Goal: Download file/media

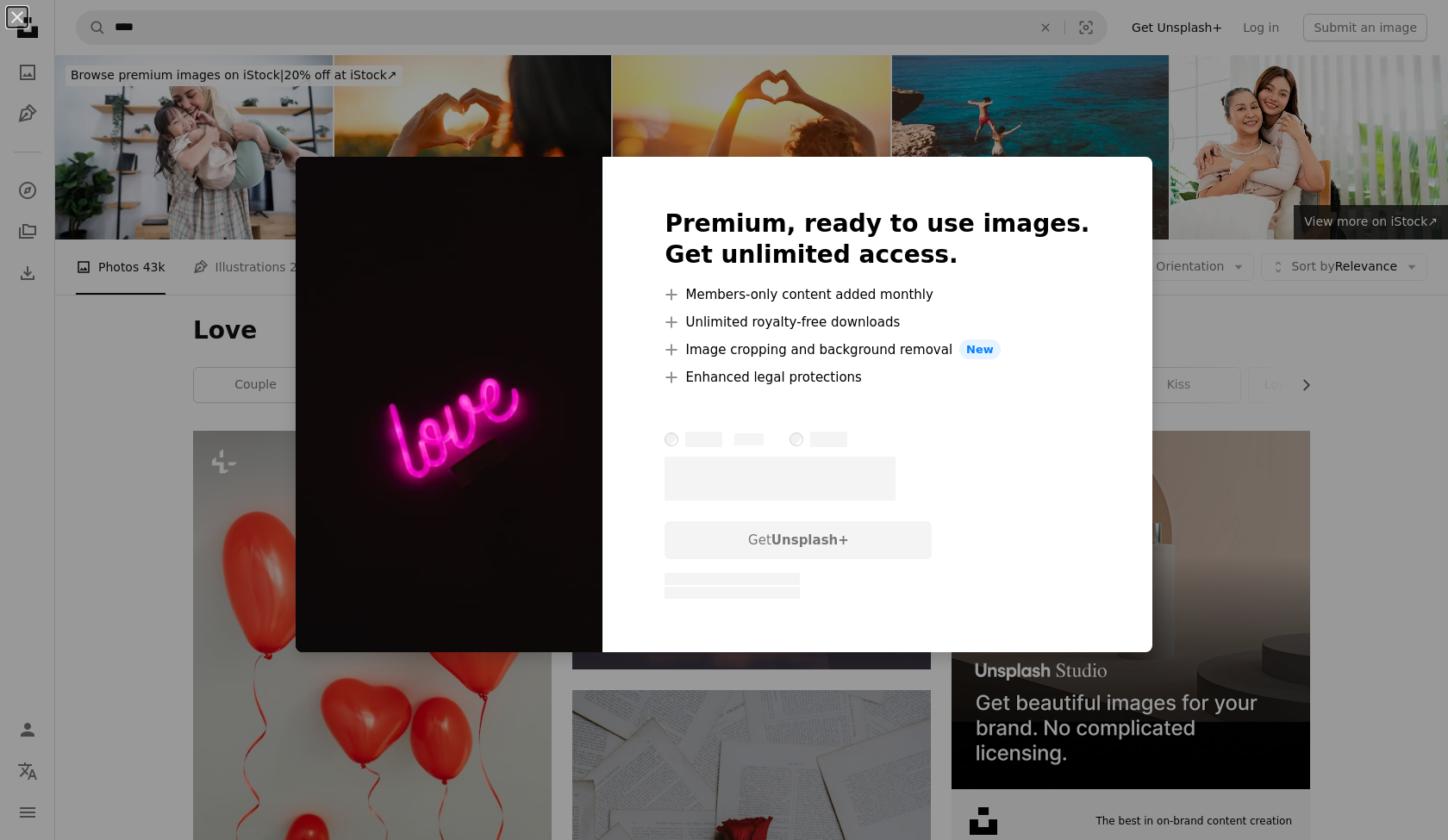
scroll to position [3053, 0]
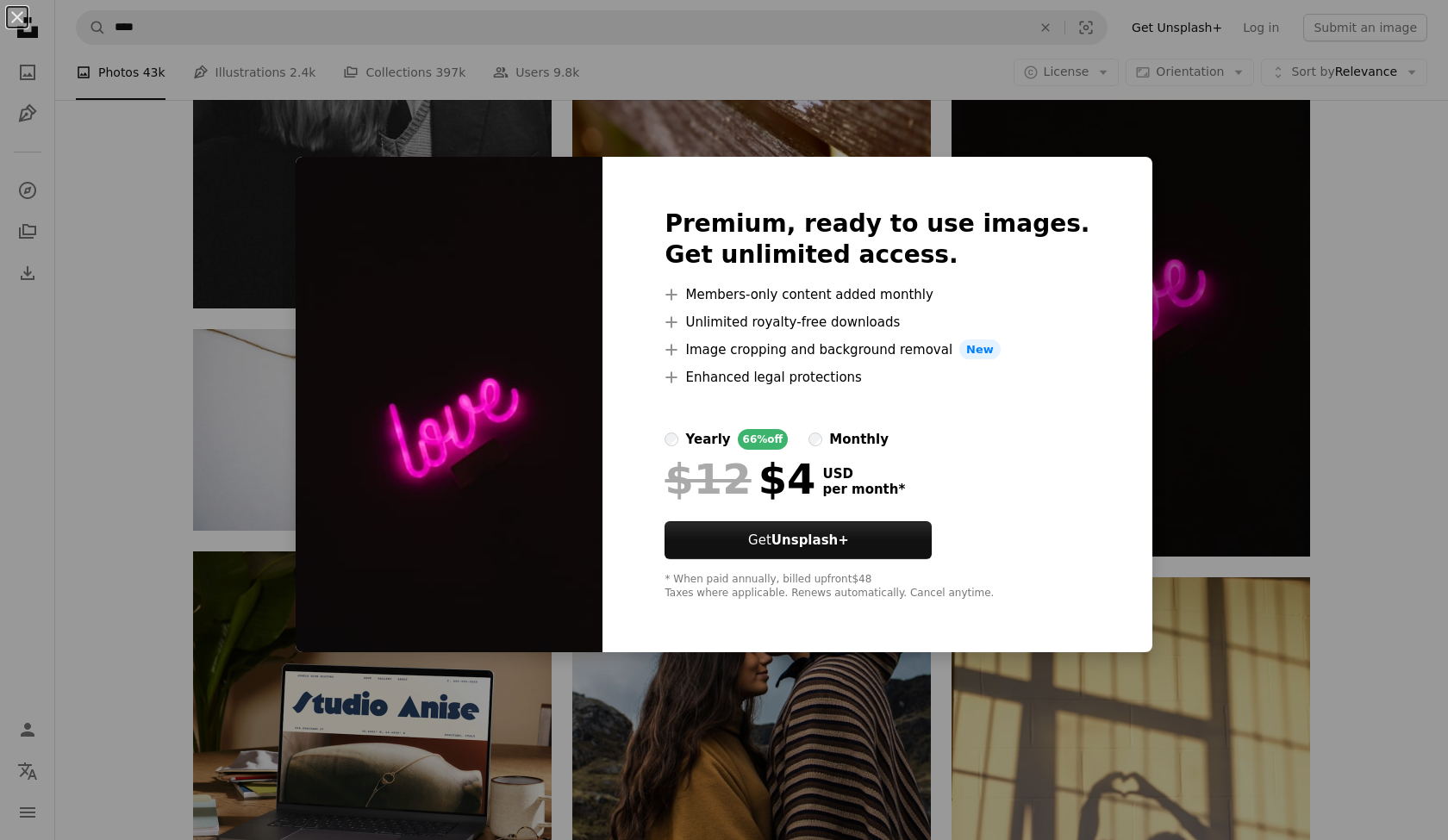
click at [1333, 448] on div "An X shape Premium, ready to use images. Get unlimited access. A plus sign Memb…" at bounding box center [724, 420] width 1448 height 840
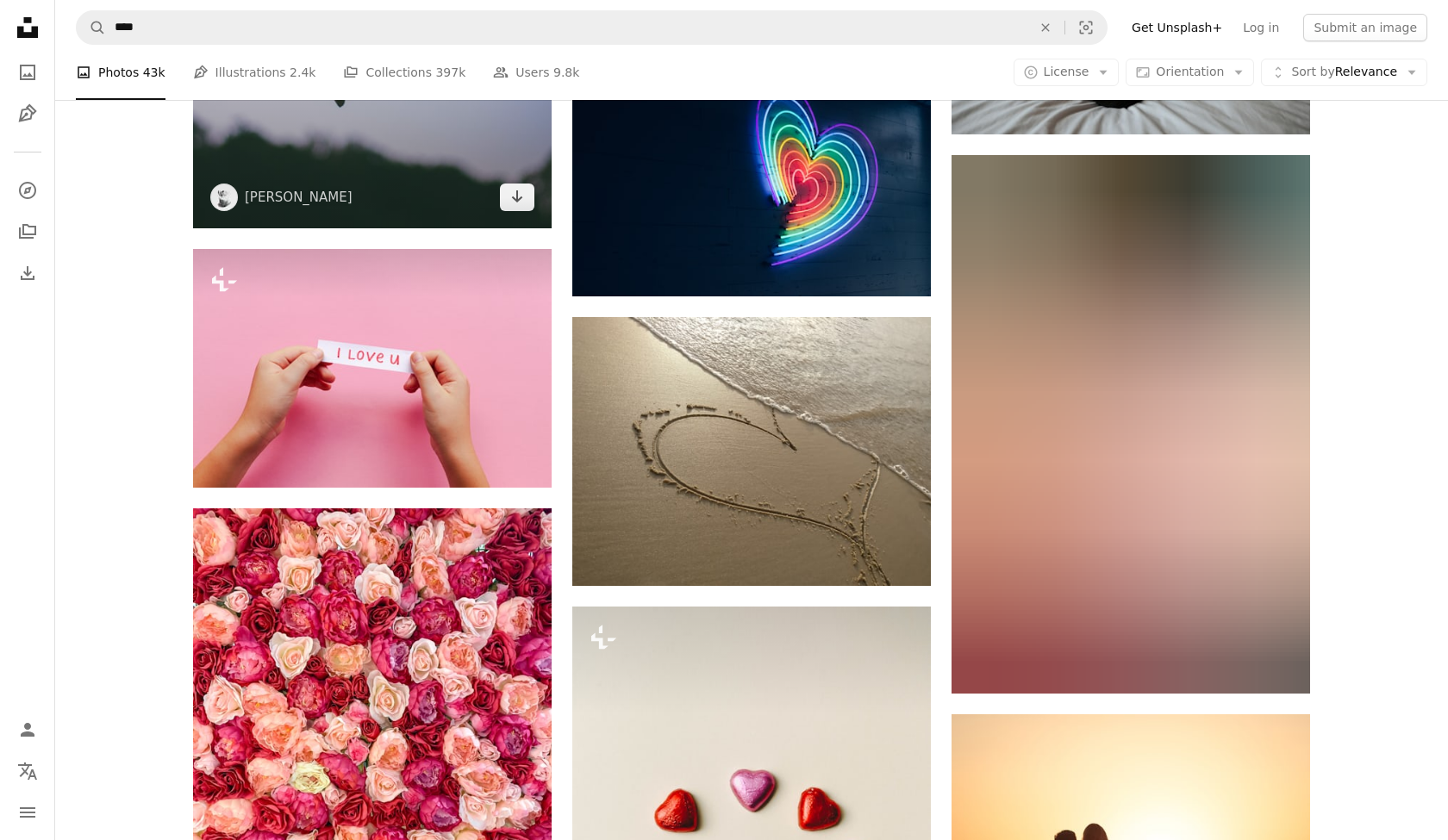
scroll to position [16226, 0]
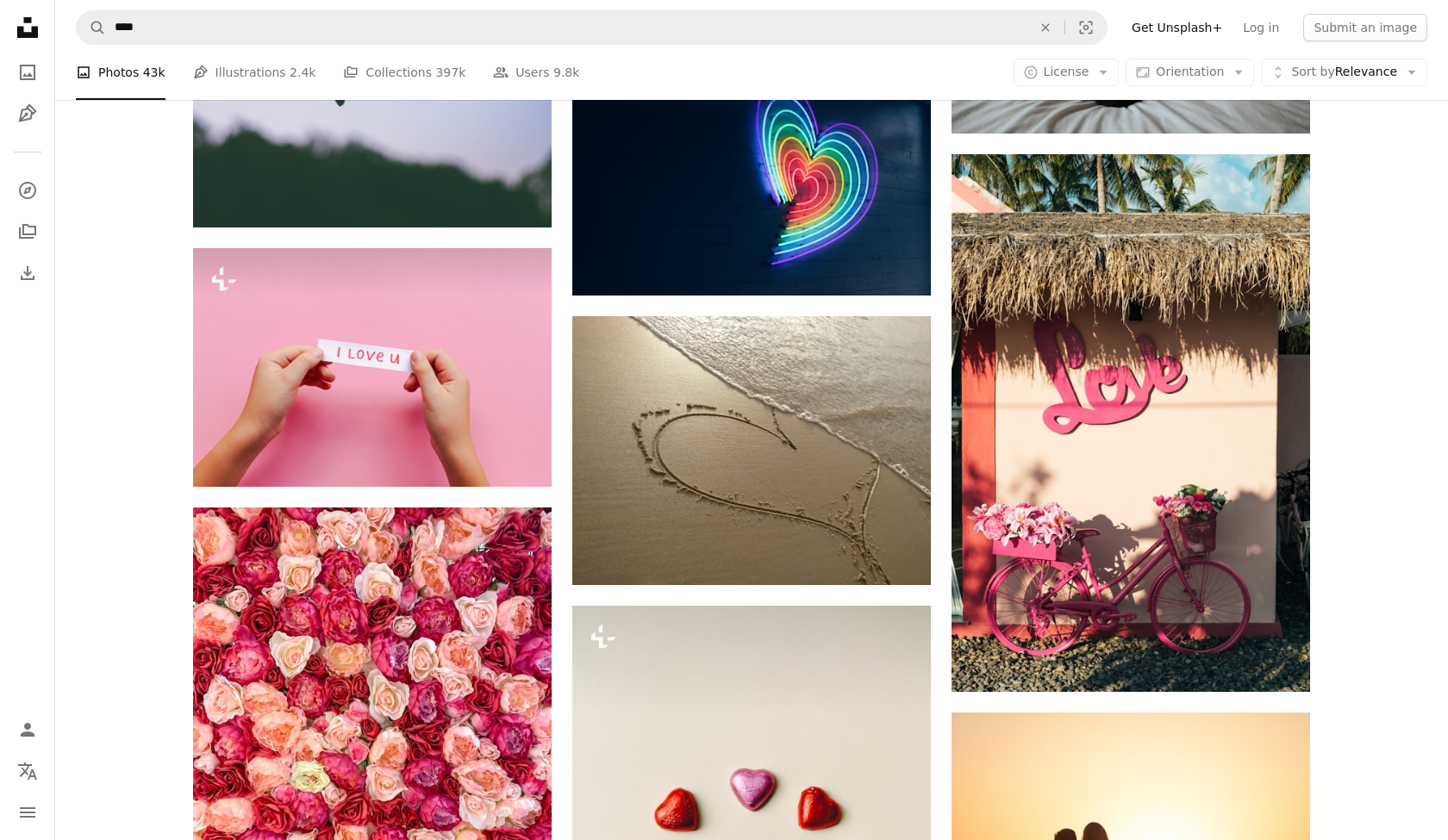
click at [27, 35] on icon at bounding box center [27, 27] width 21 height 21
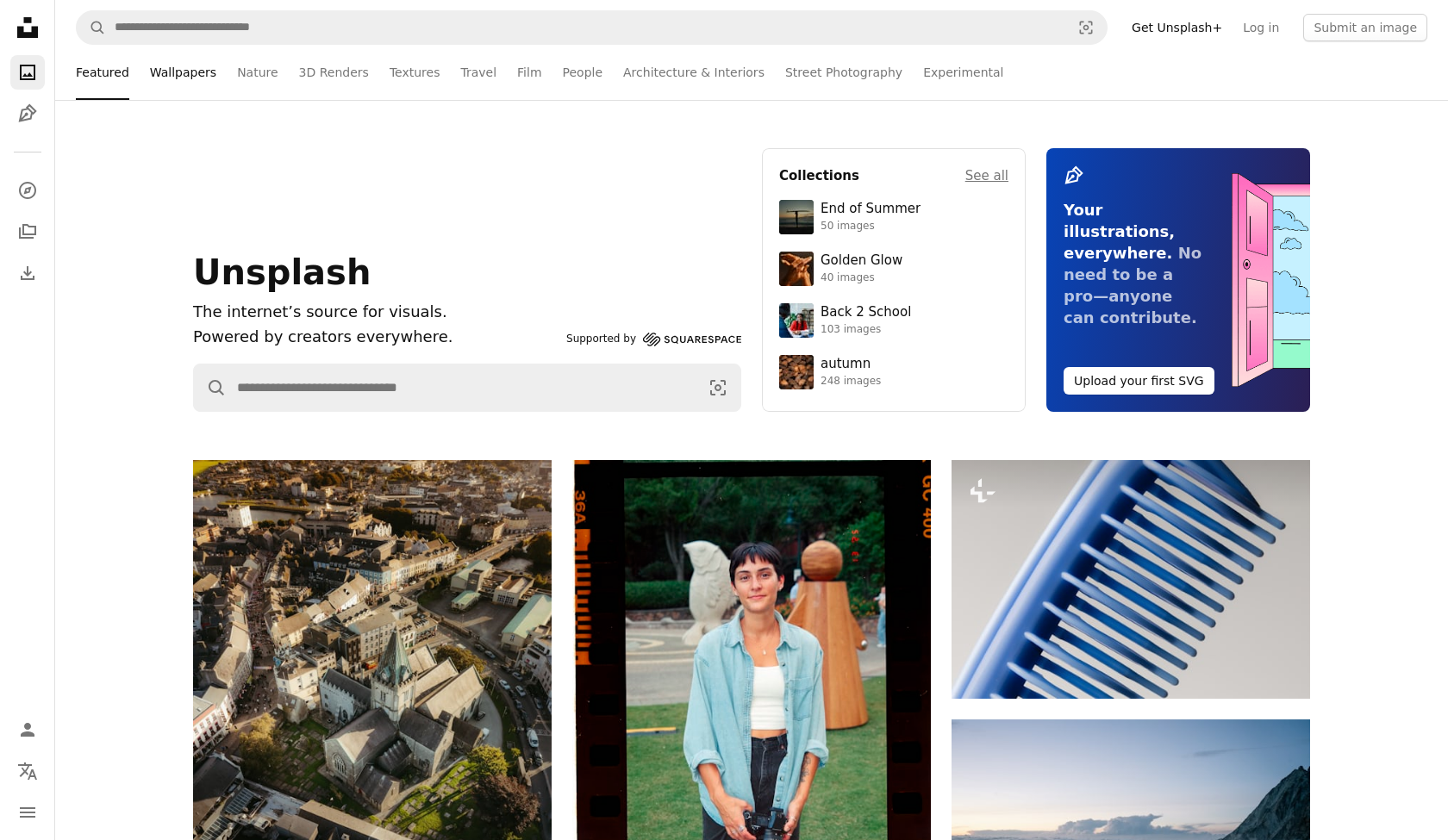
scroll to position [0, 1]
click at [176, 74] on link "Wallpapers" at bounding box center [183, 73] width 66 height 56
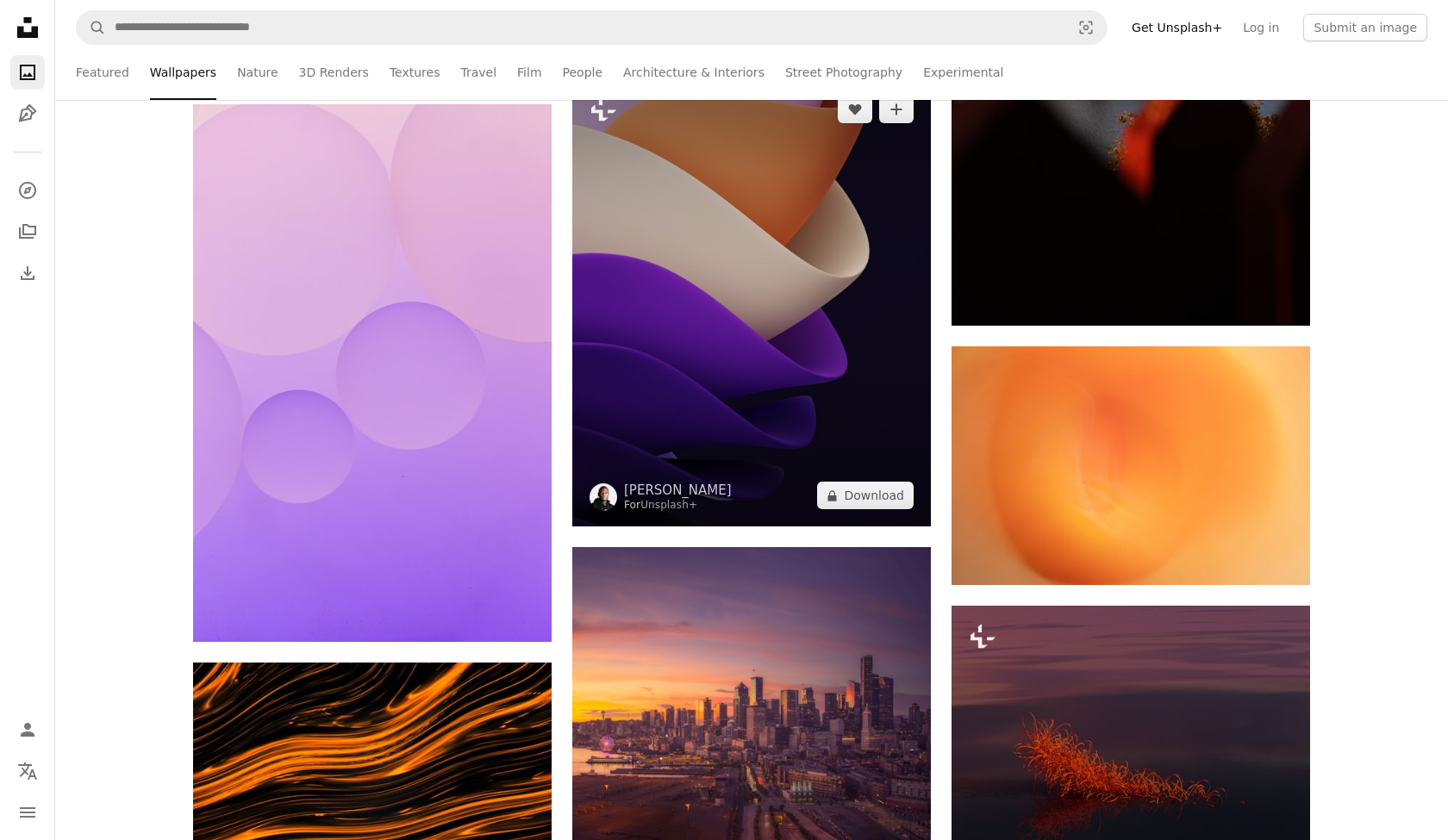
scroll to position [1924, 0]
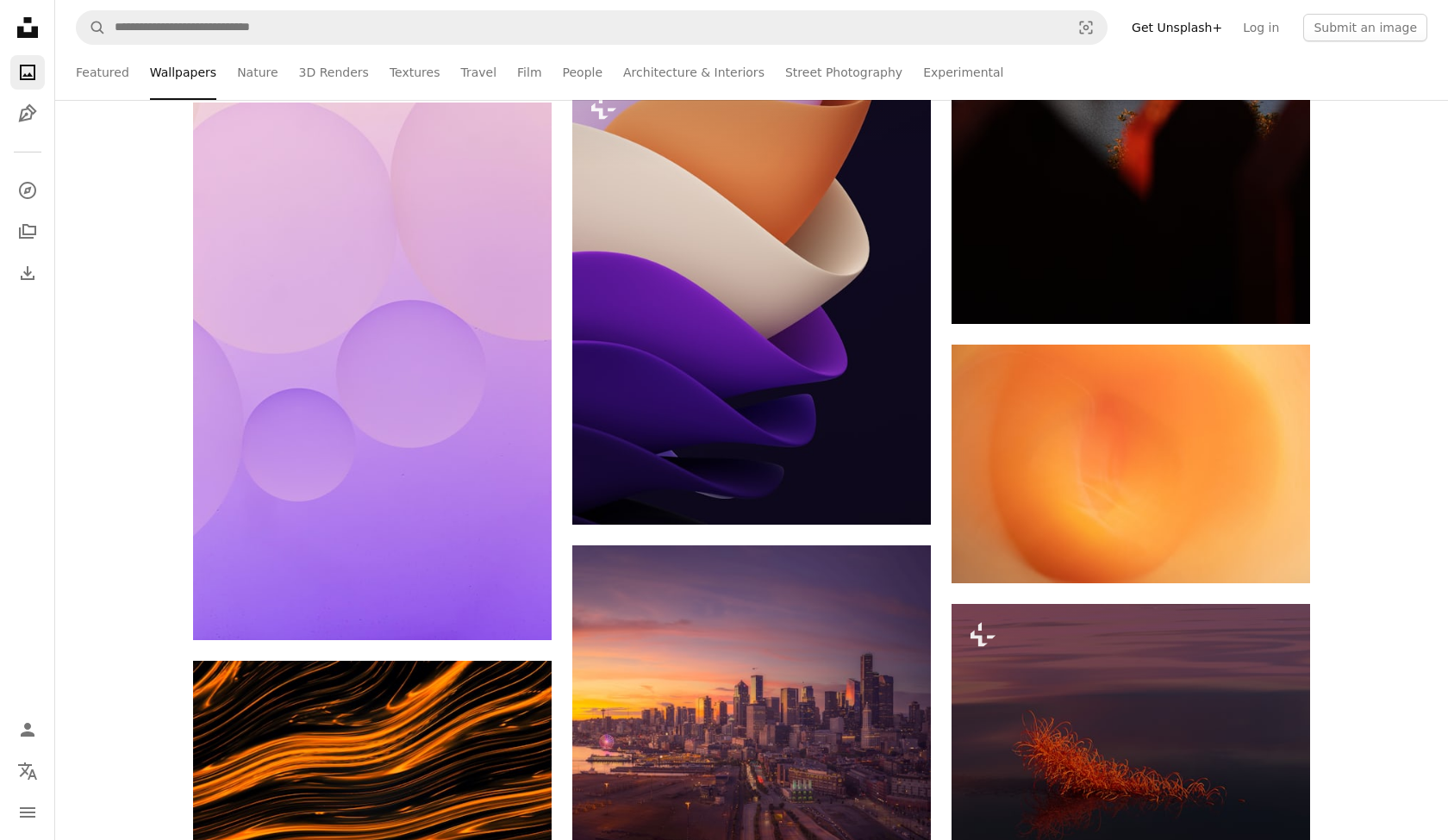
click at [1075, 551] on link "[PERSON_NAME]" at bounding box center [1057, 547] width 107 height 17
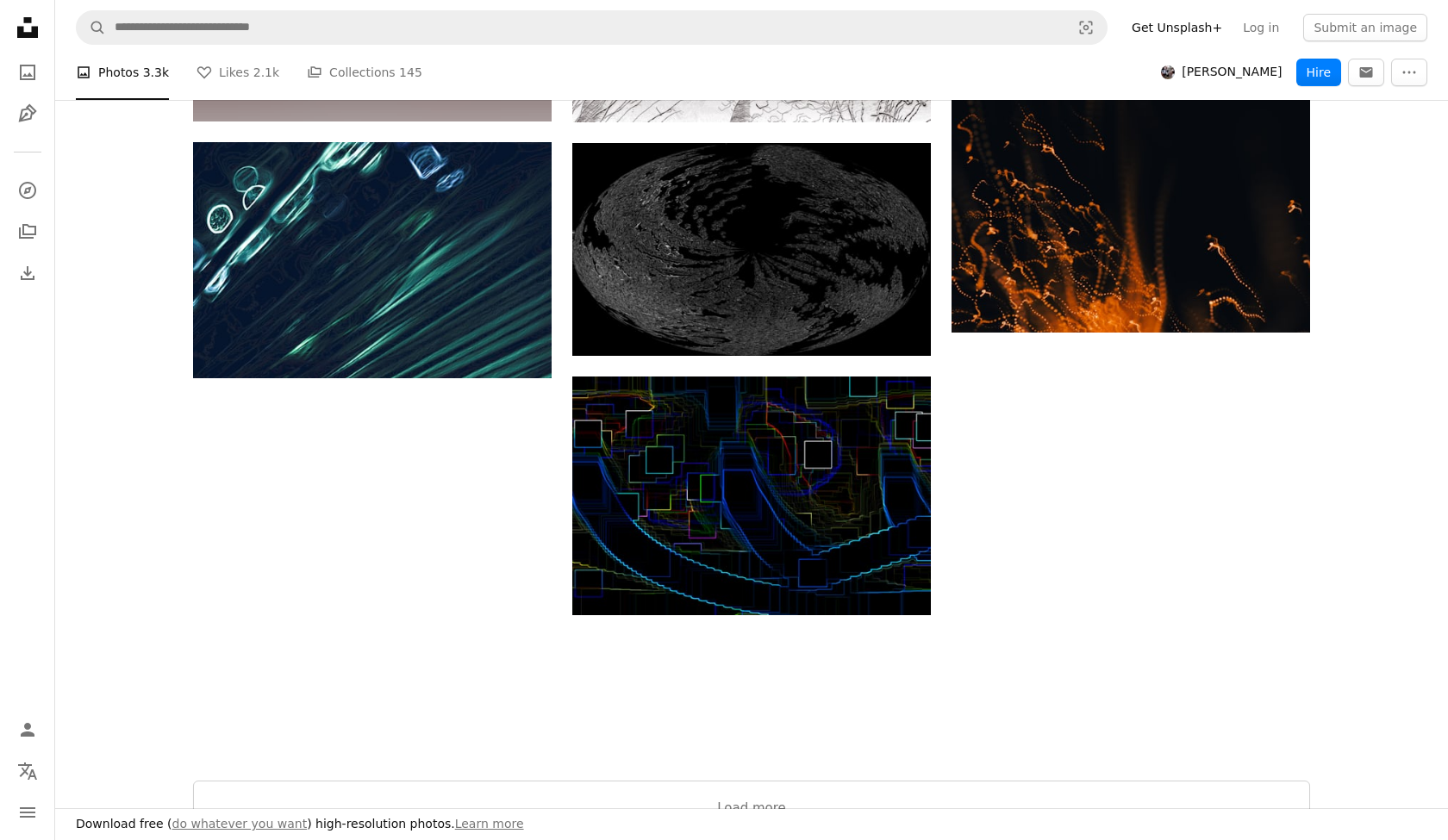
scroll to position [1836, 0]
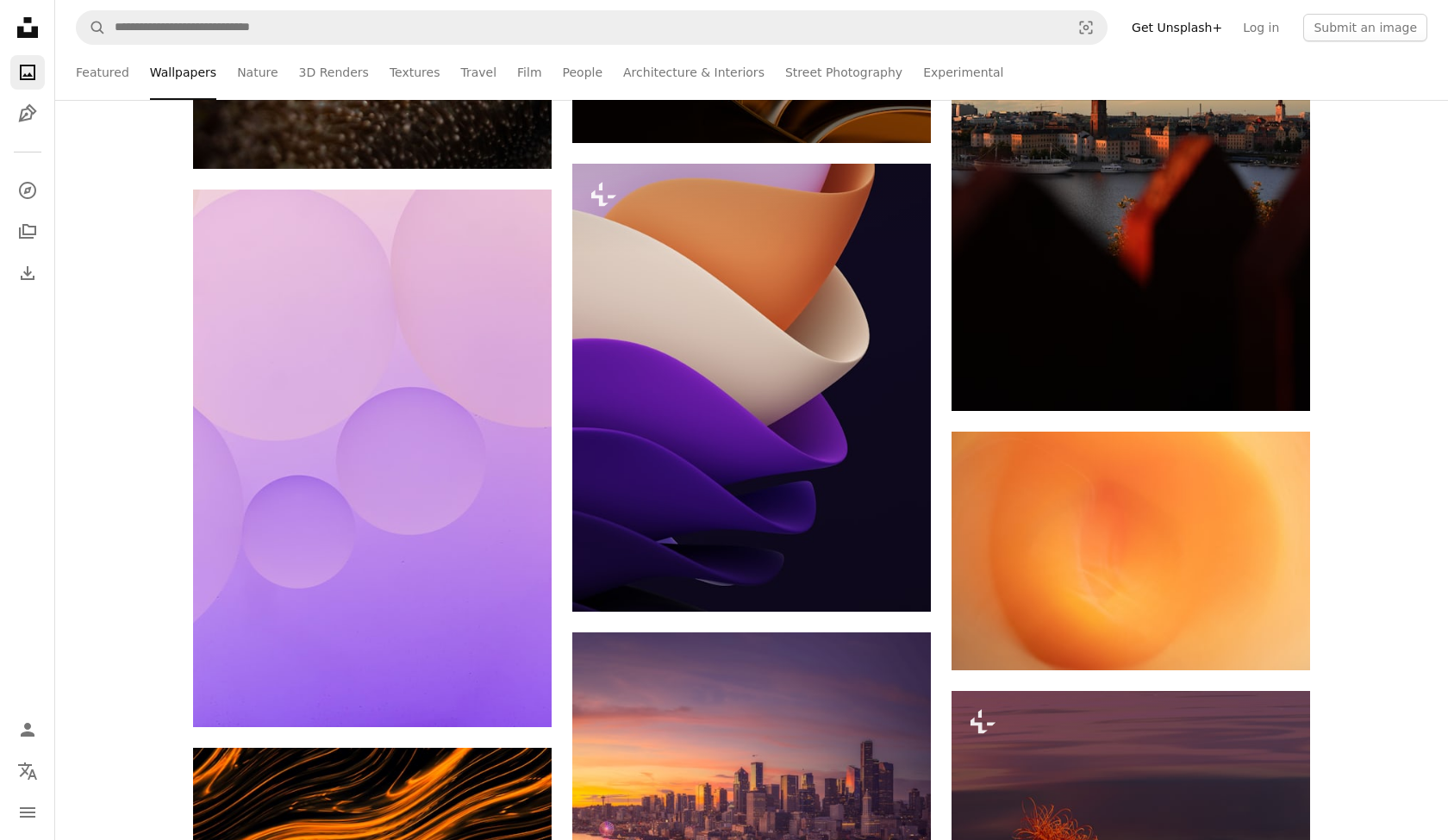
scroll to position [1924, 0]
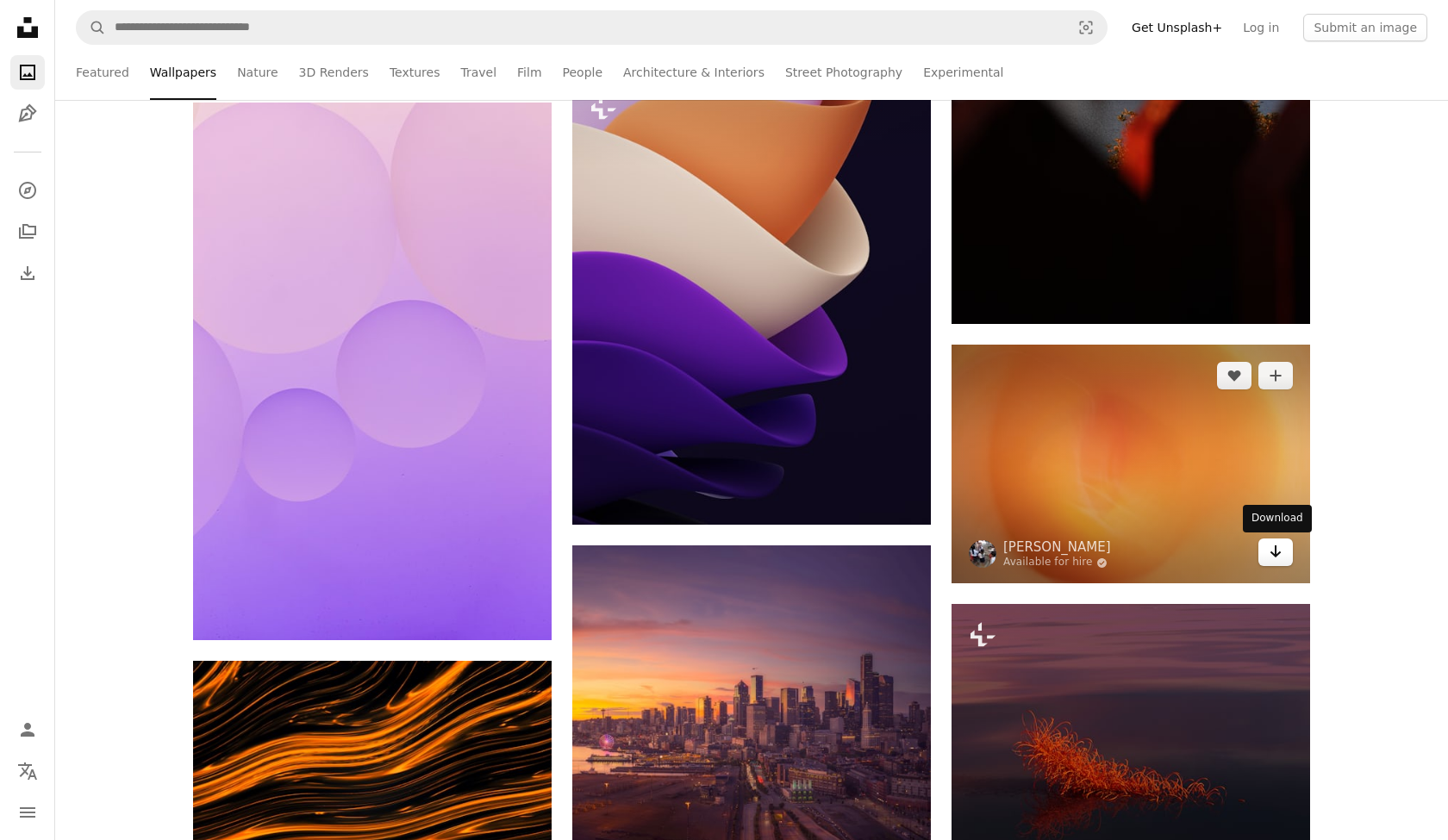
click at [1270, 552] on icon "Arrow pointing down" at bounding box center [1275, 552] width 14 height 21
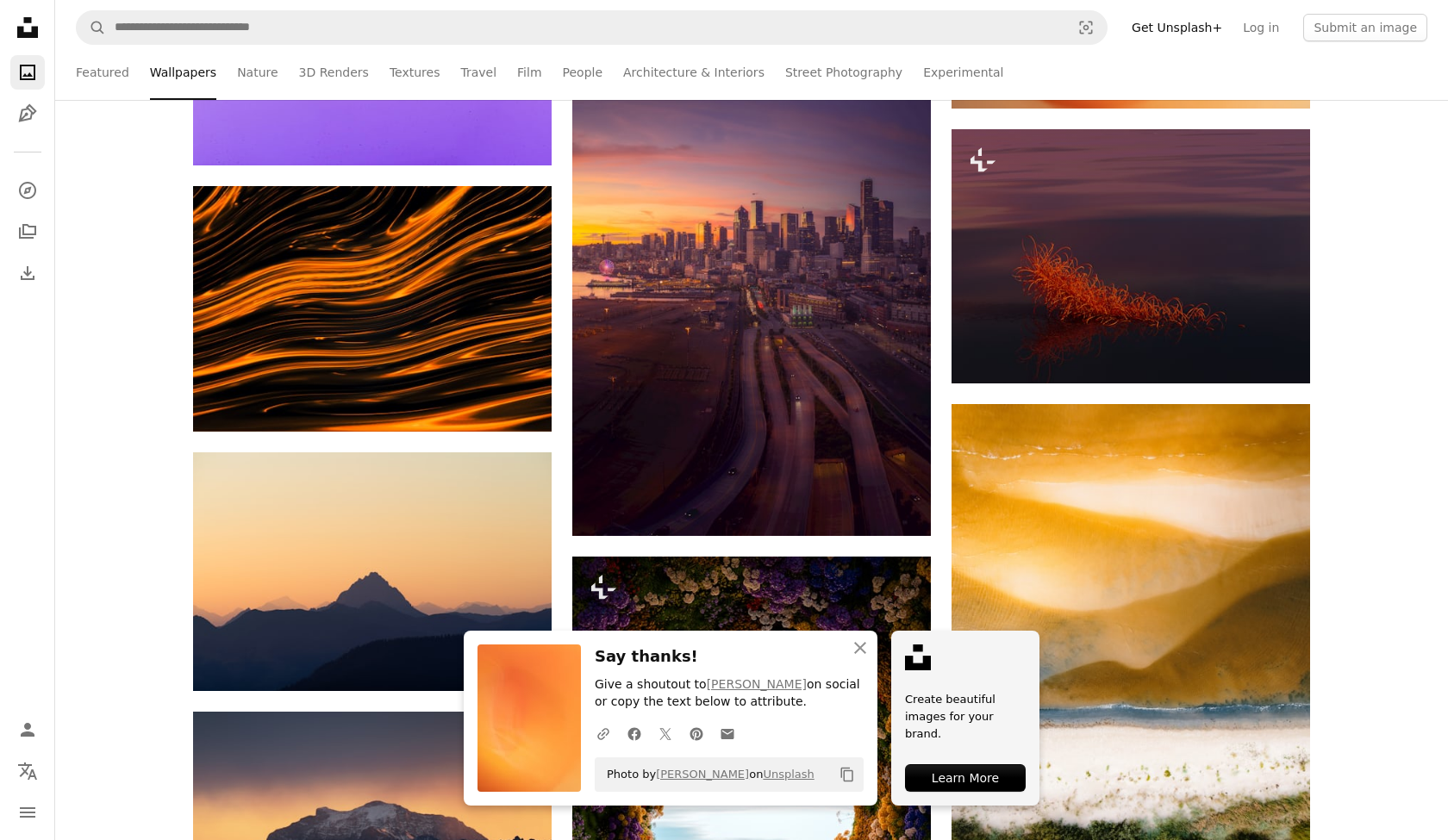
scroll to position [2400, 0]
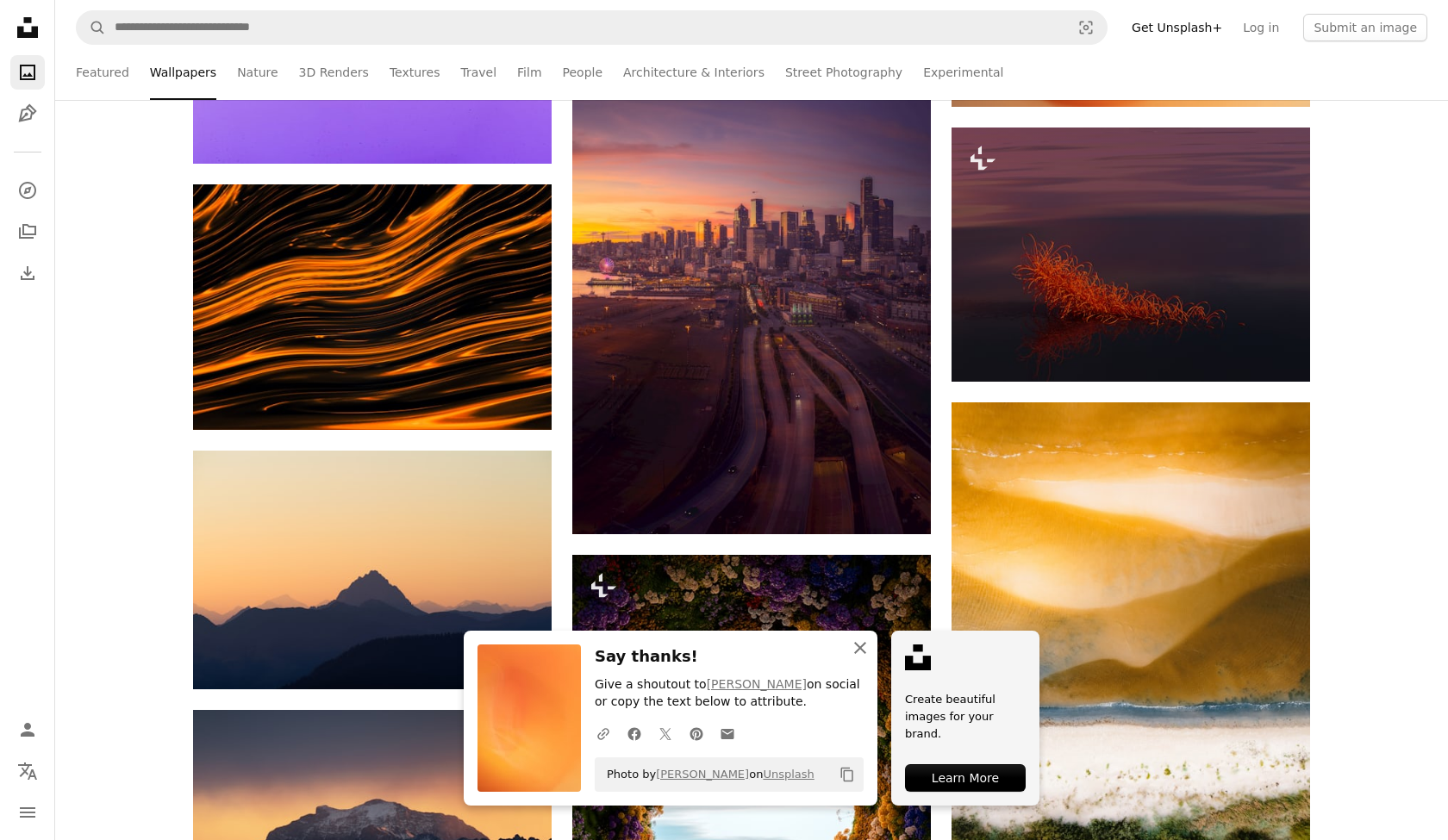
click at [860, 652] on icon "button" at bounding box center [860, 648] width 12 height 12
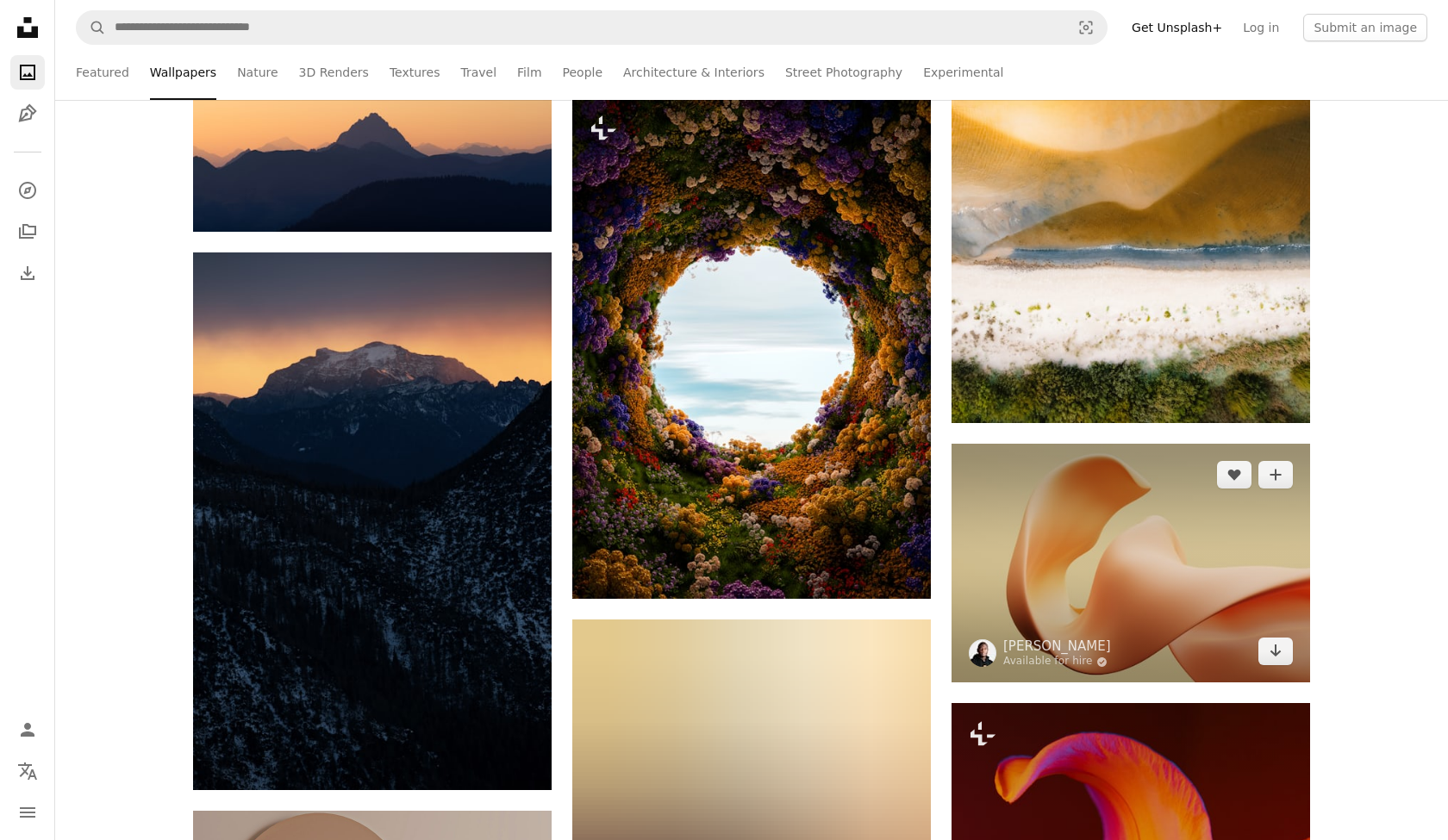
scroll to position [2861, 0]
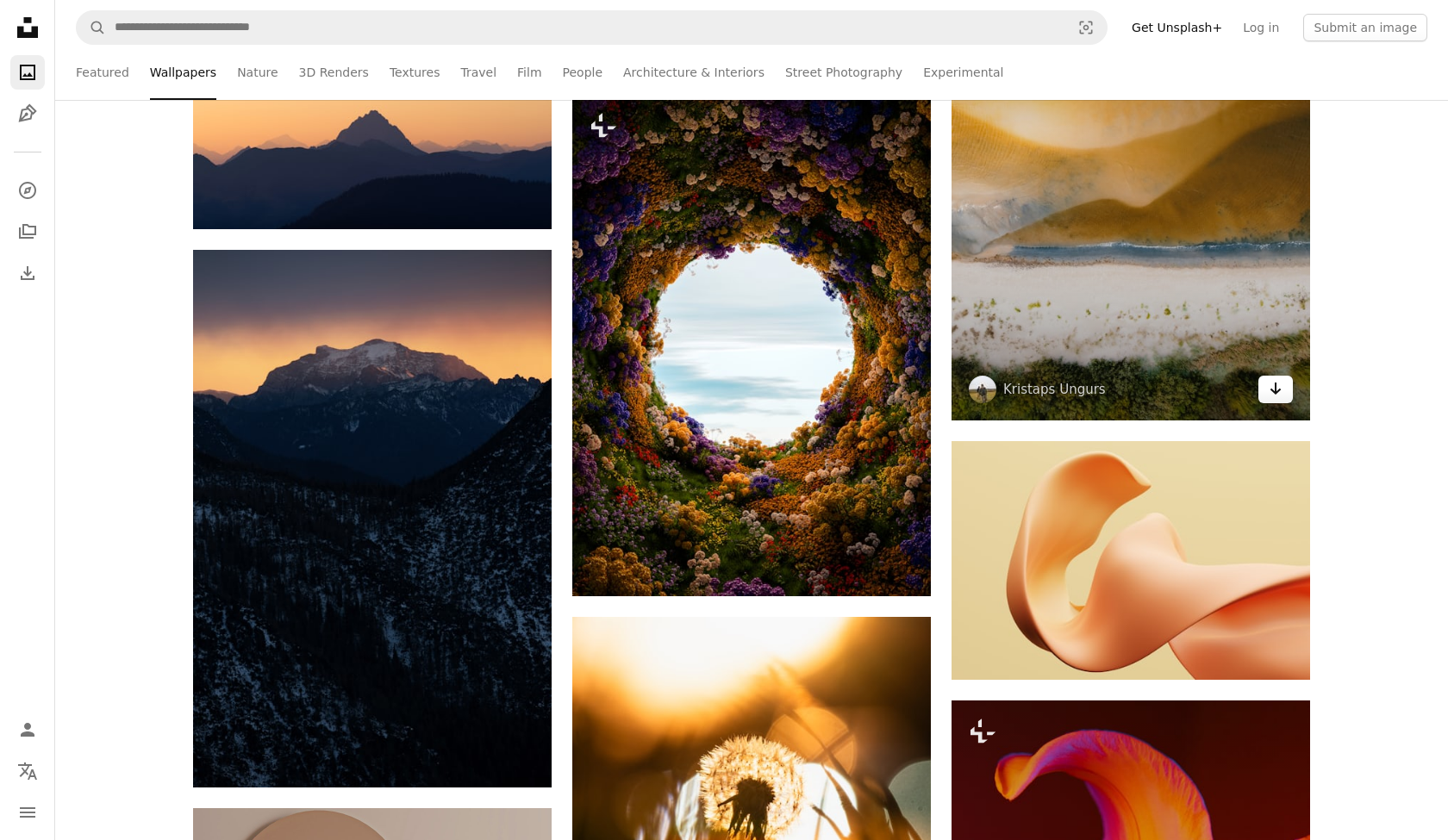
click at [1281, 390] on icon "Arrow pointing down" at bounding box center [1275, 388] width 14 height 21
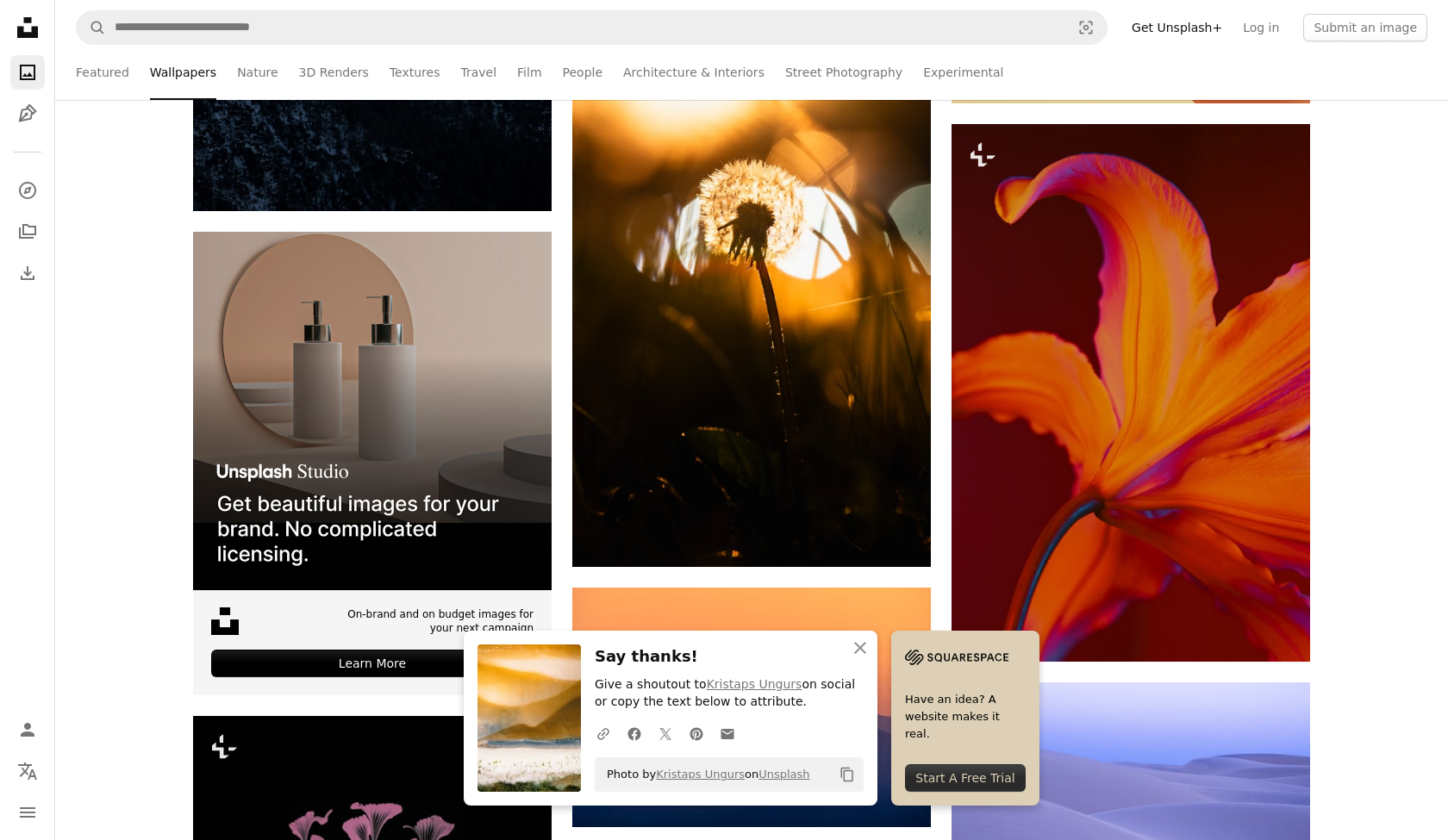
scroll to position [3438, 0]
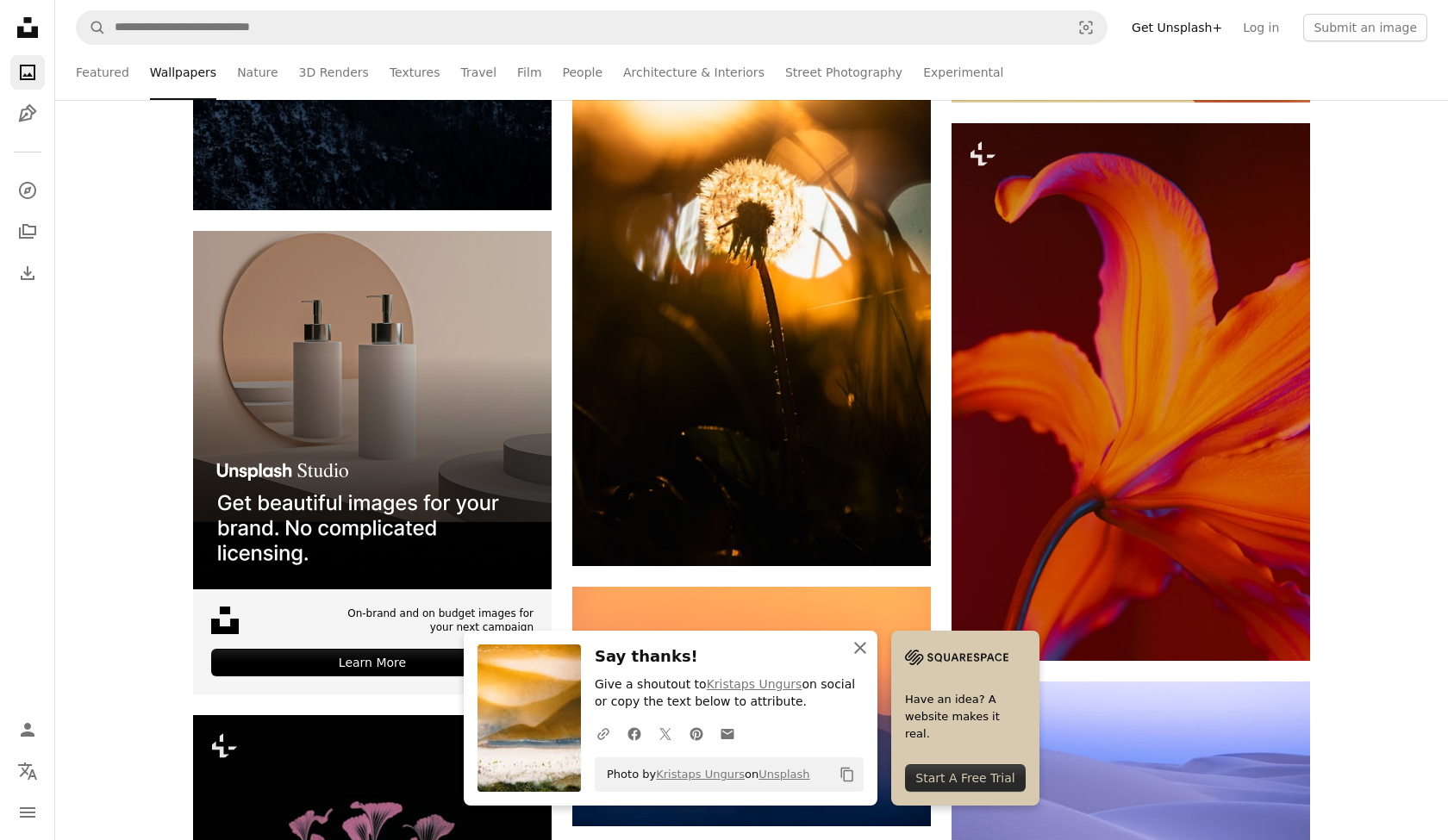
click at [864, 652] on icon "An X shape" at bounding box center [861, 649] width 21 height 21
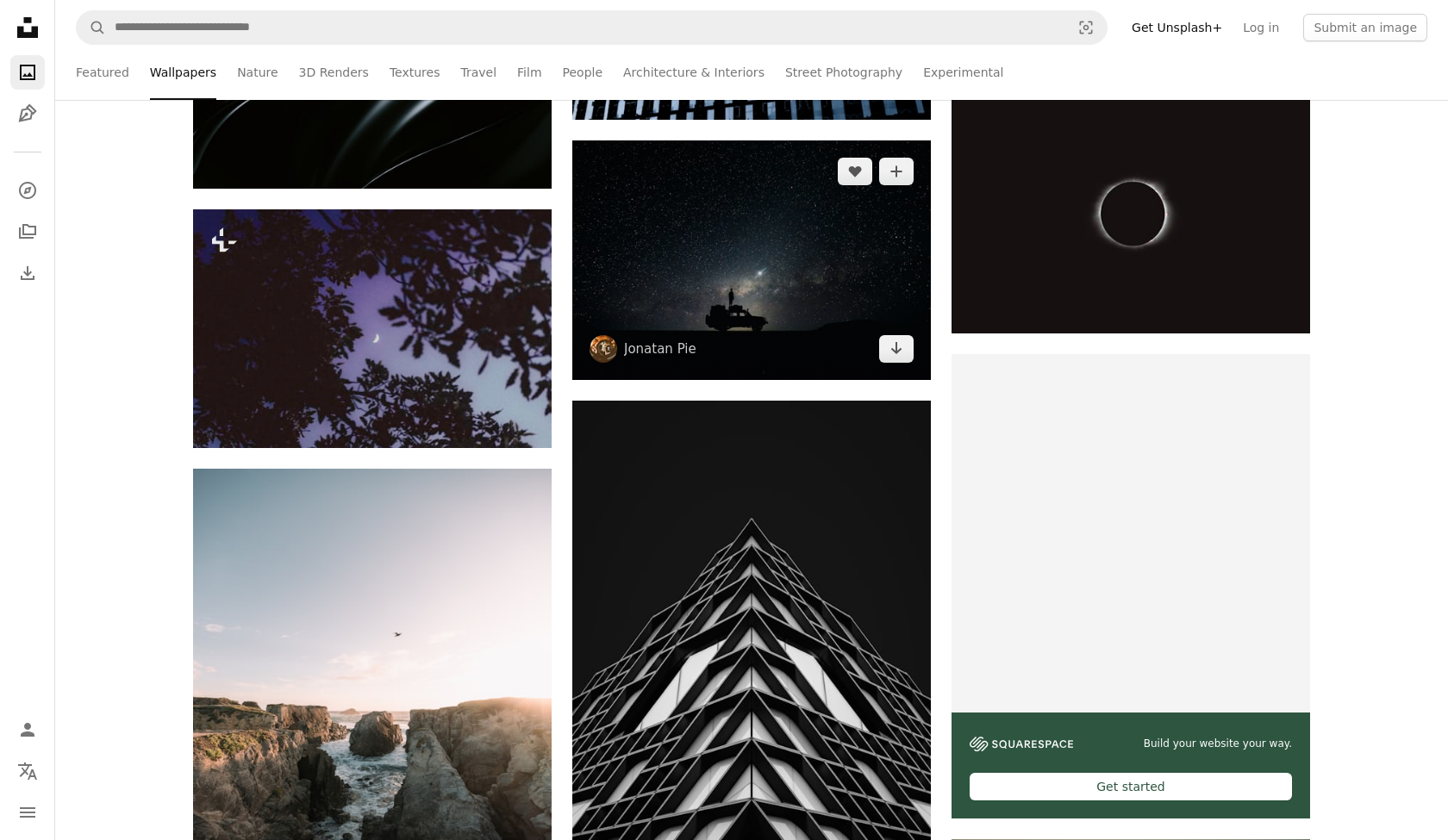
scroll to position [4807, 0]
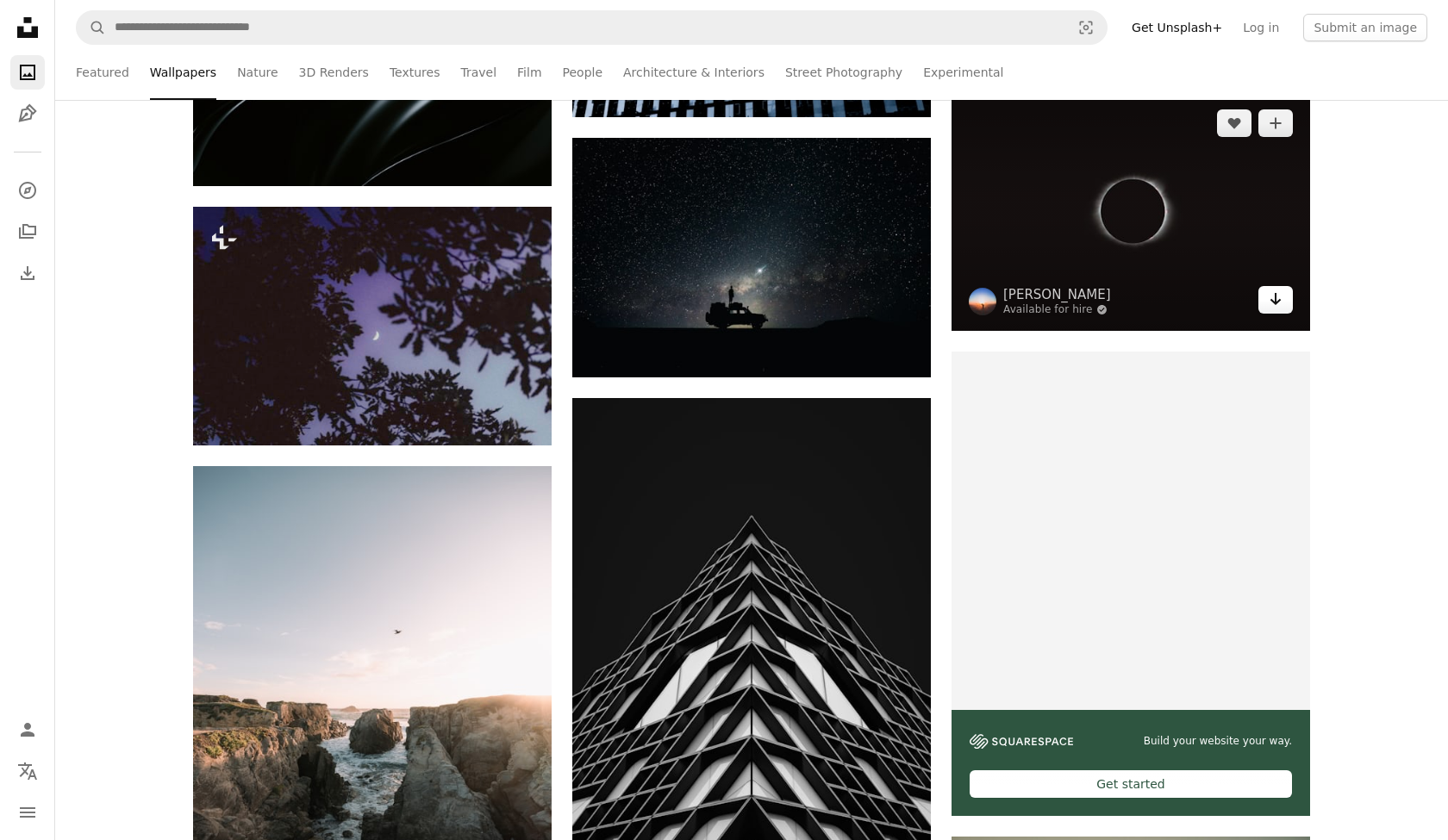
click at [1275, 301] on icon "Download" at bounding box center [1276, 299] width 11 height 12
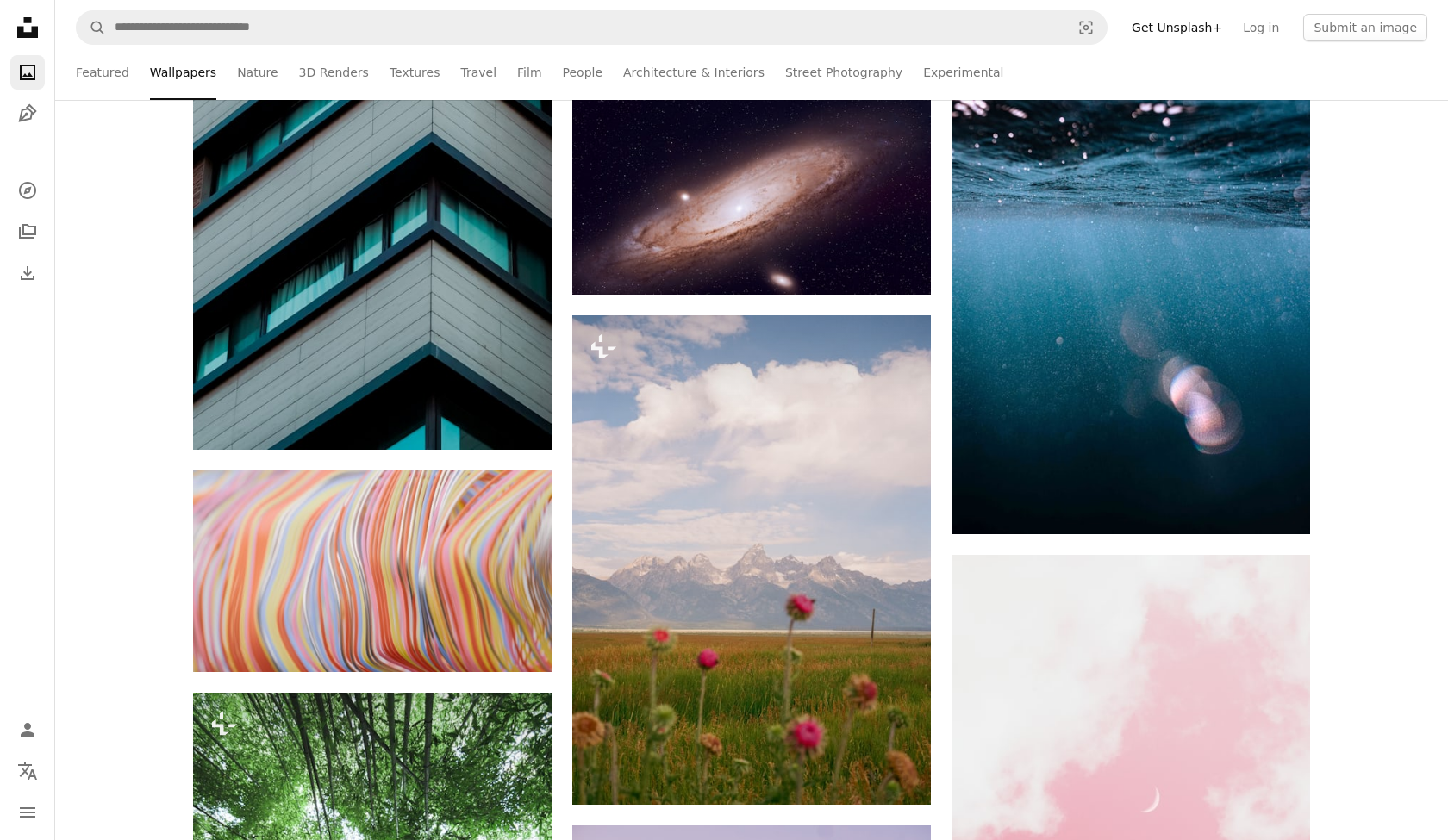
scroll to position [7520, 0]
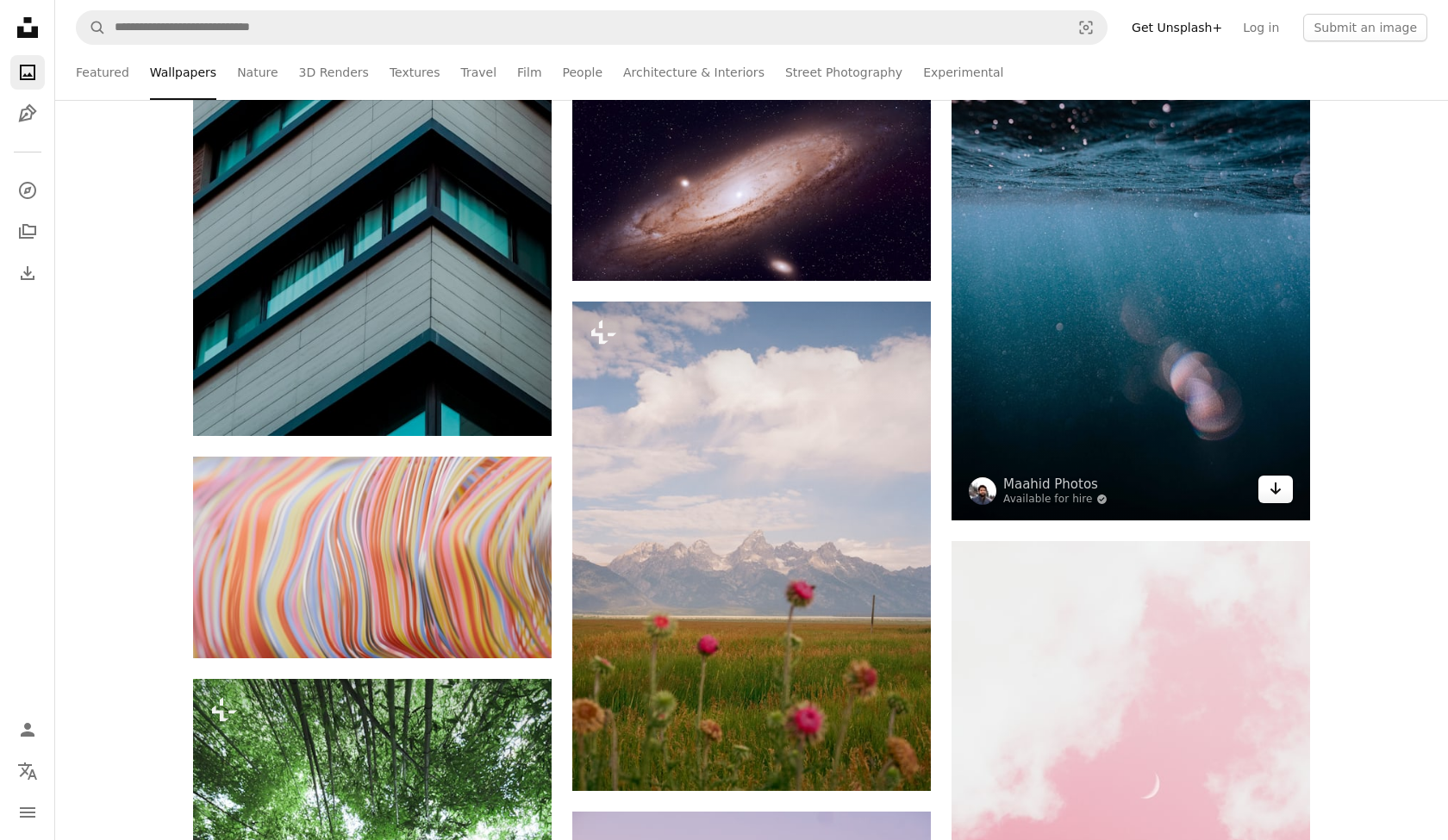
click at [1270, 493] on icon "Arrow pointing down" at bounding box center [1275, 488] width 14 height 21
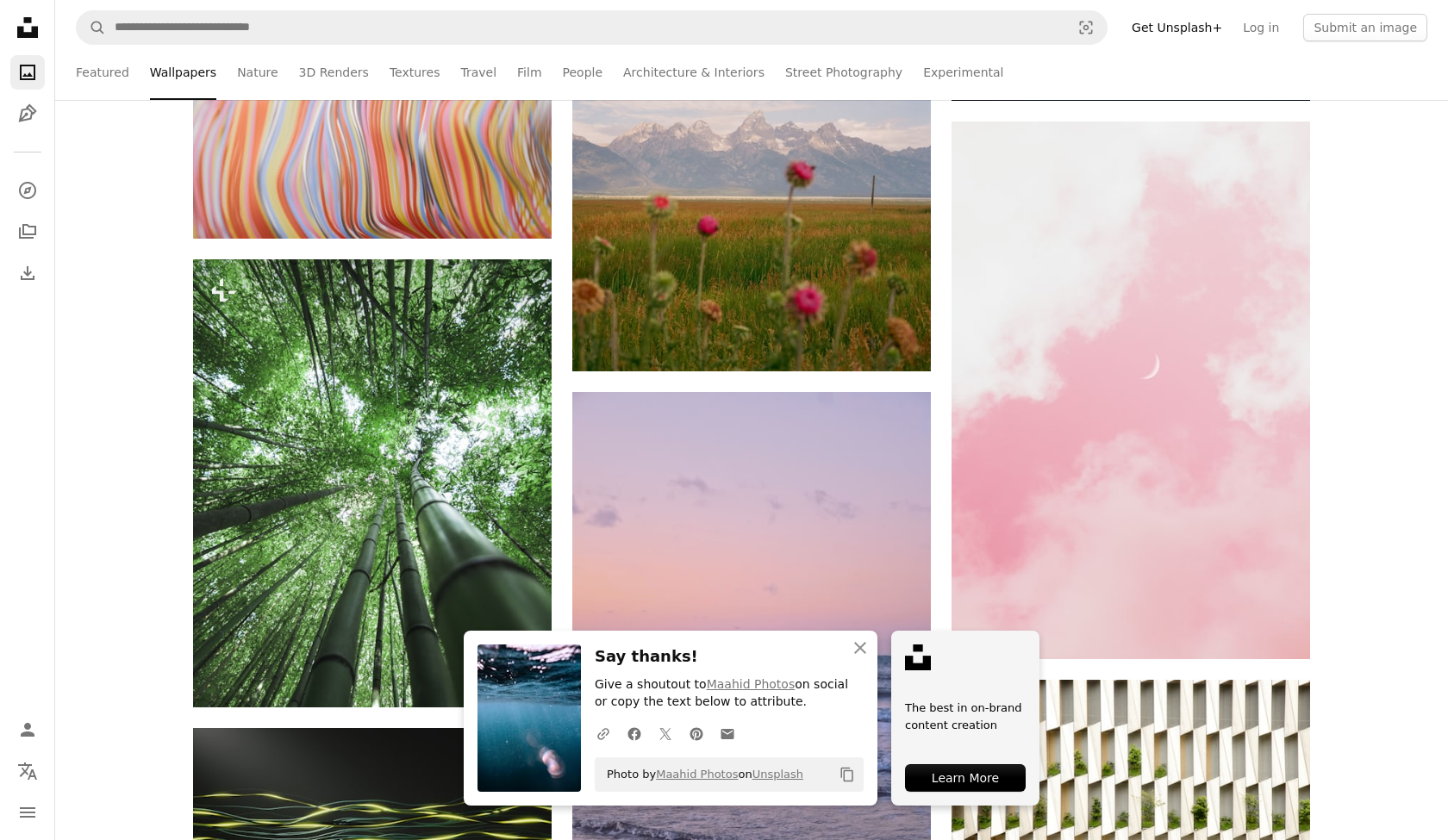
scroll to position [7941, 0]
click at [865, 647] on icon "button" at bounding box center [860, 648] width 12 height 12
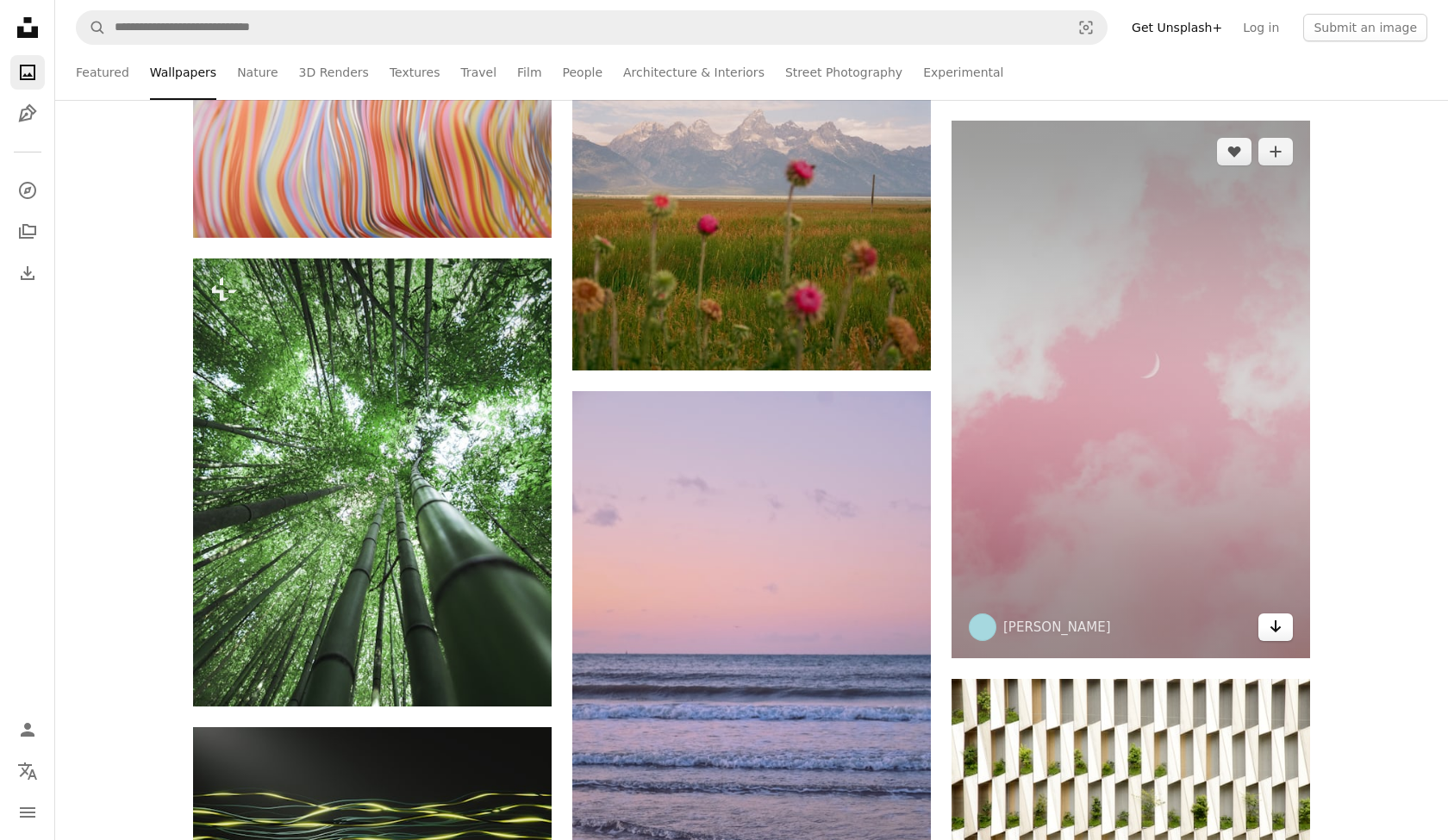
click at [1274, 627] on icon "Arrow pointing down" at bounding box center [1275, 627] width 14 height 21
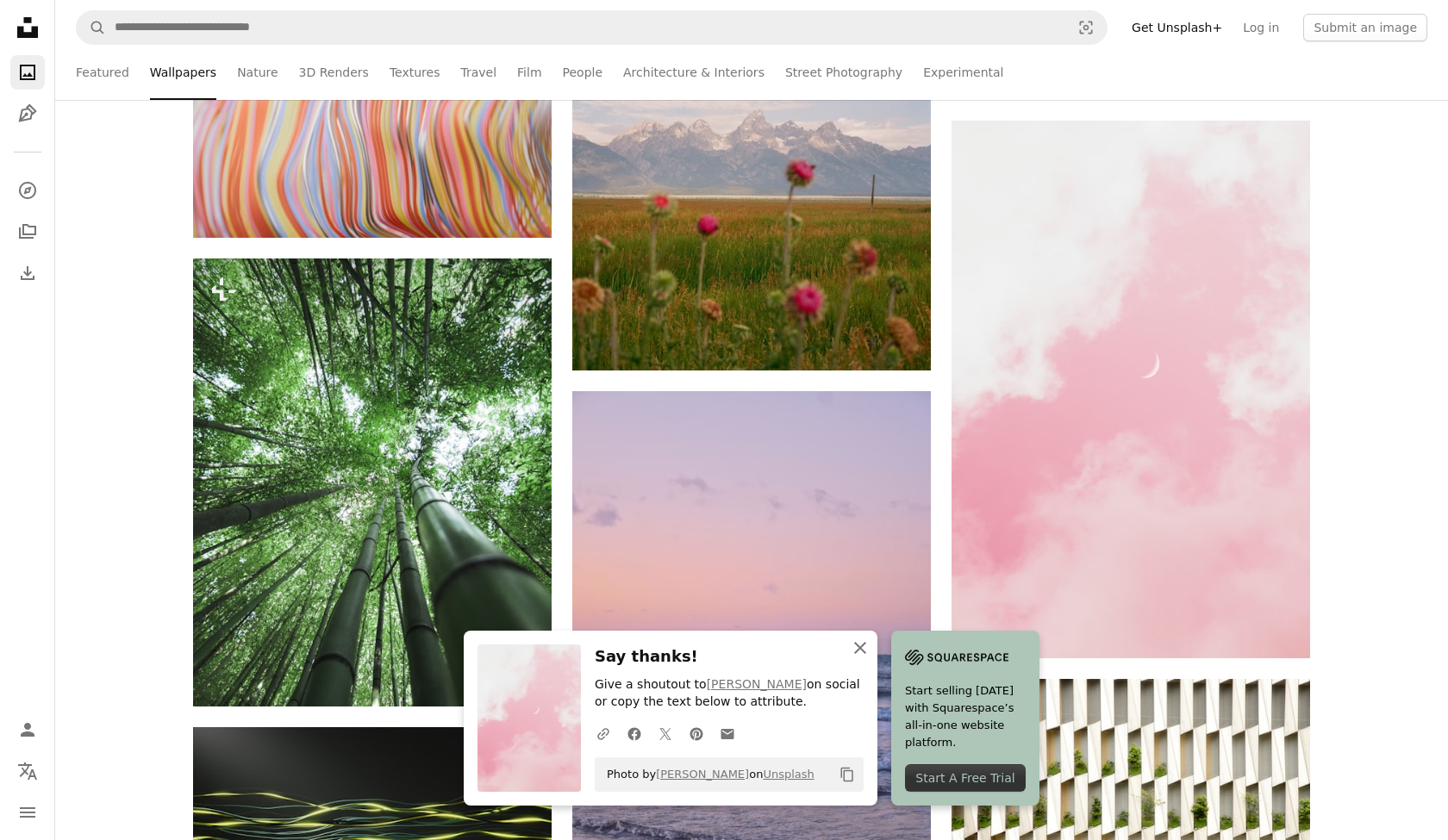
click at [860, 649] on icon "An X shape" at bounding box center [861, 649] width 21 height 21
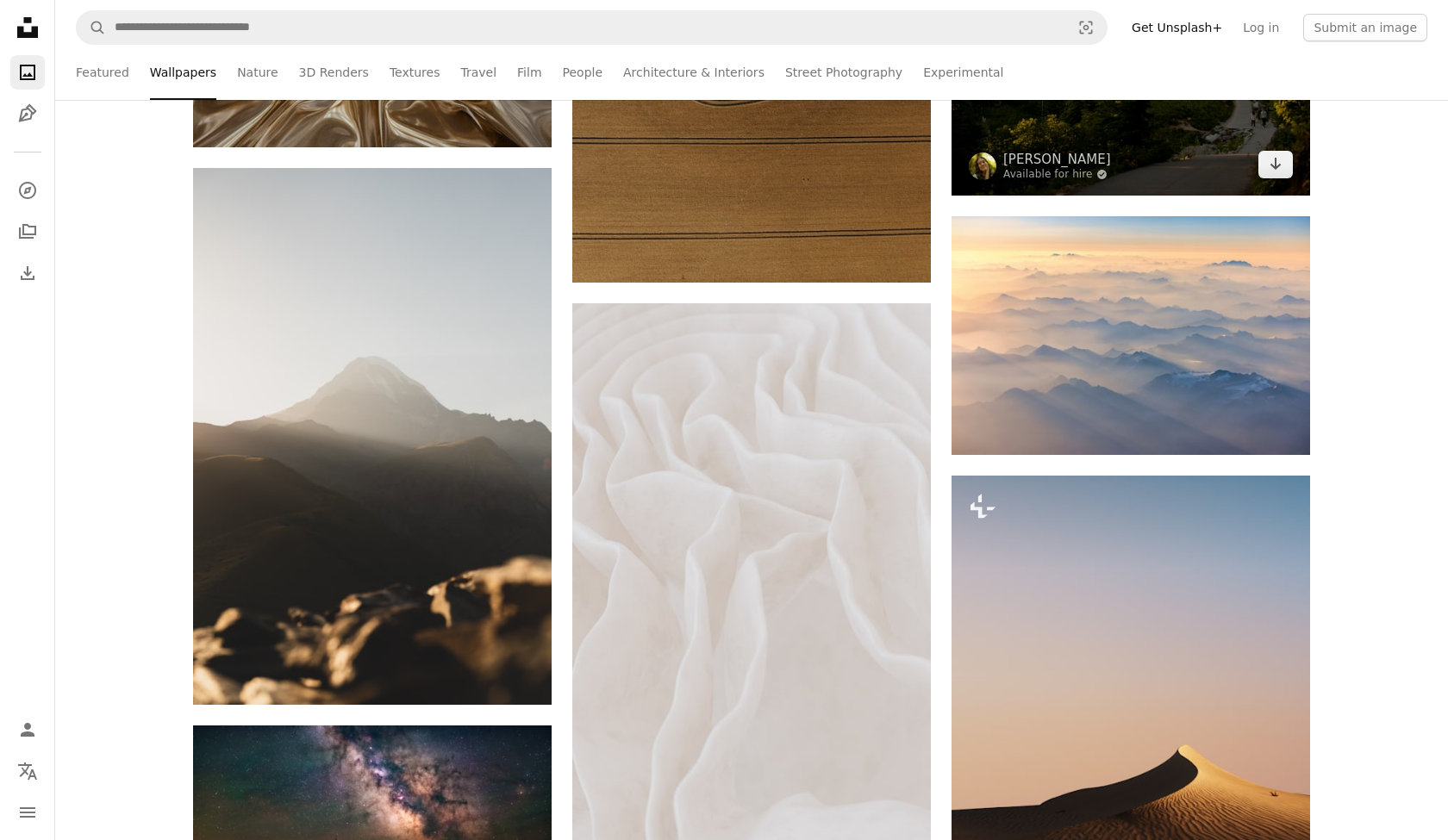
scroll to position [15167, 0]
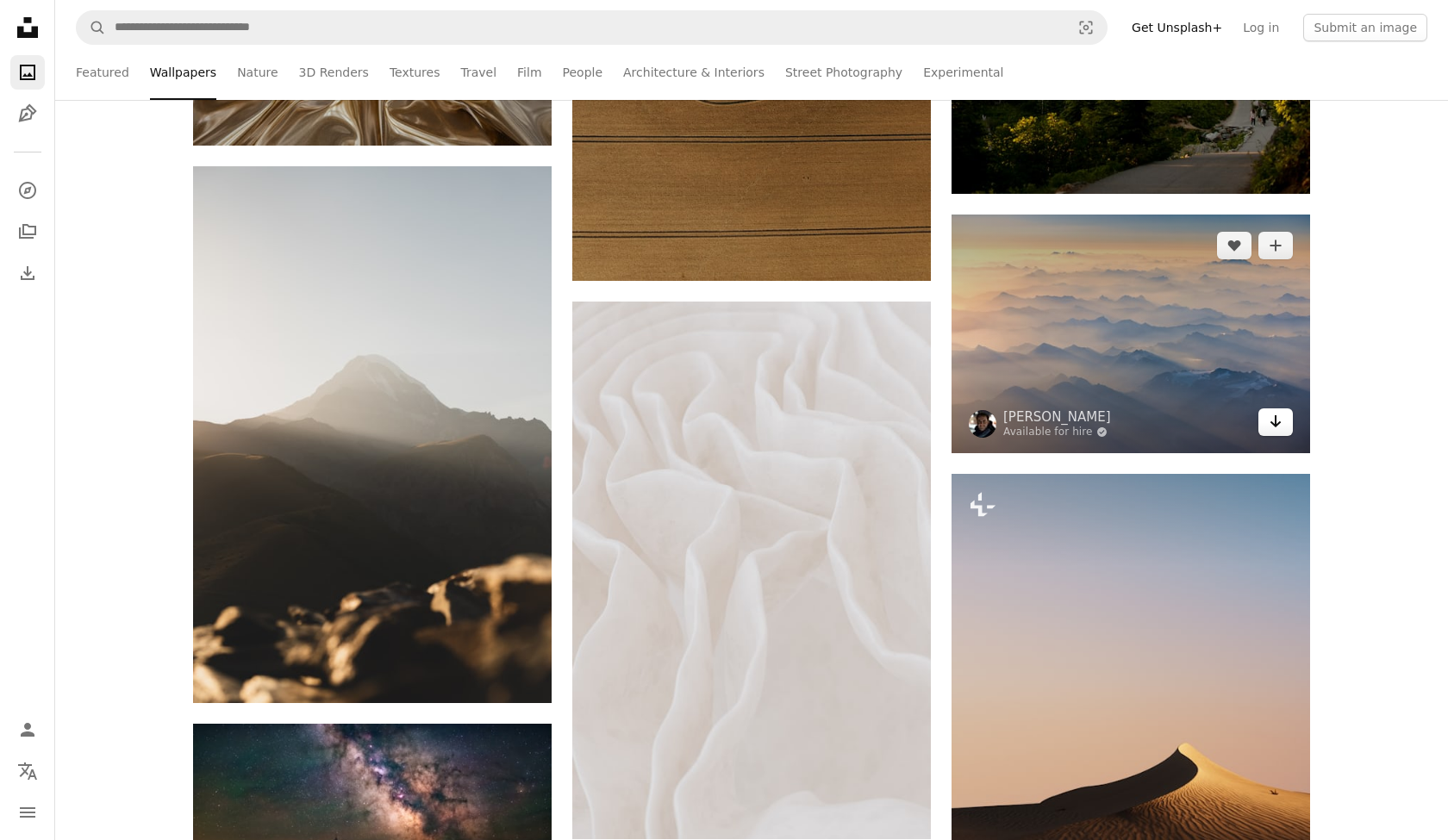
click at [1276, 424] on icon "Download" at bounding box center [1276, 421] width 11 height 12
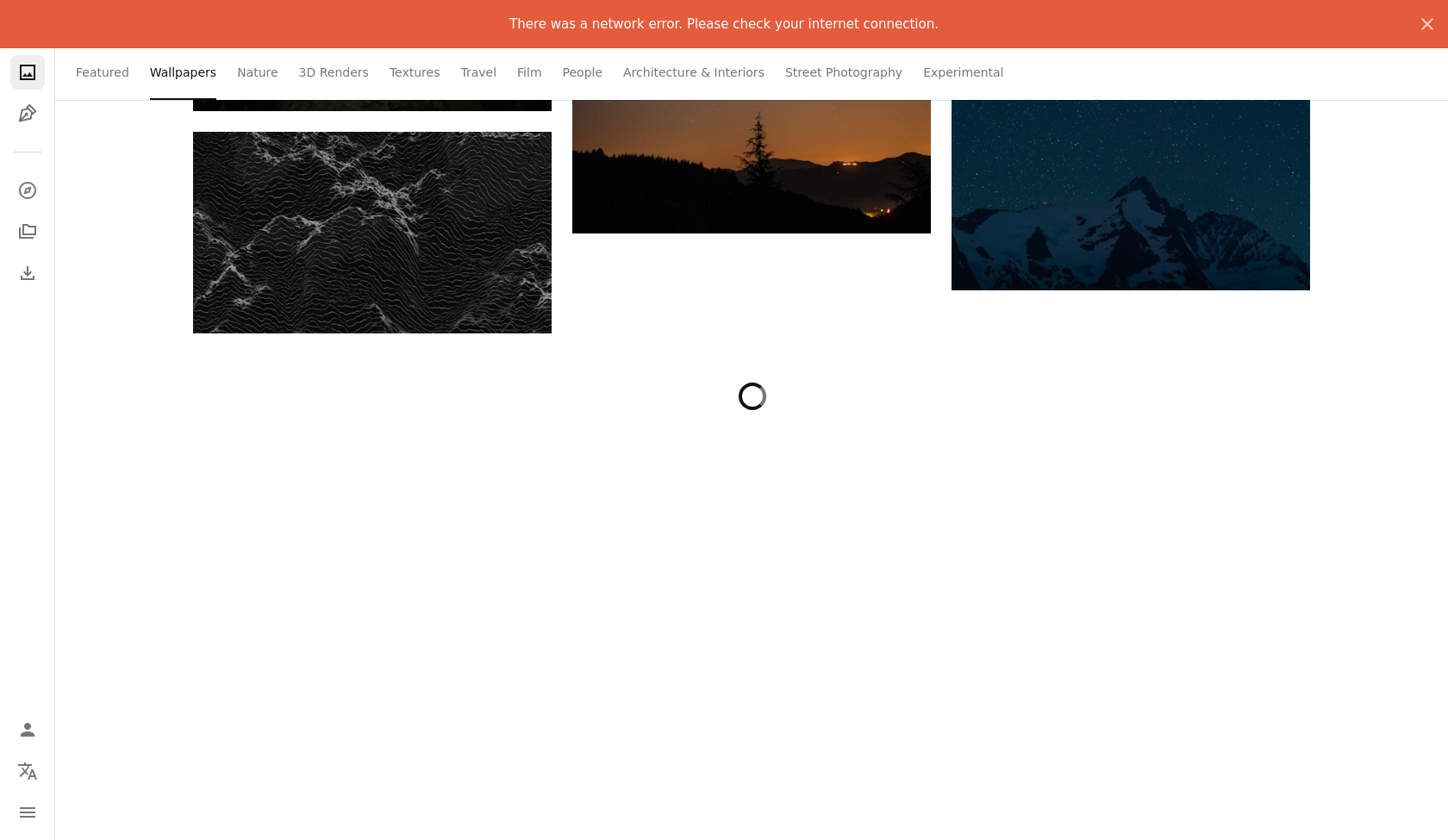
scroll to position [17652, 0]
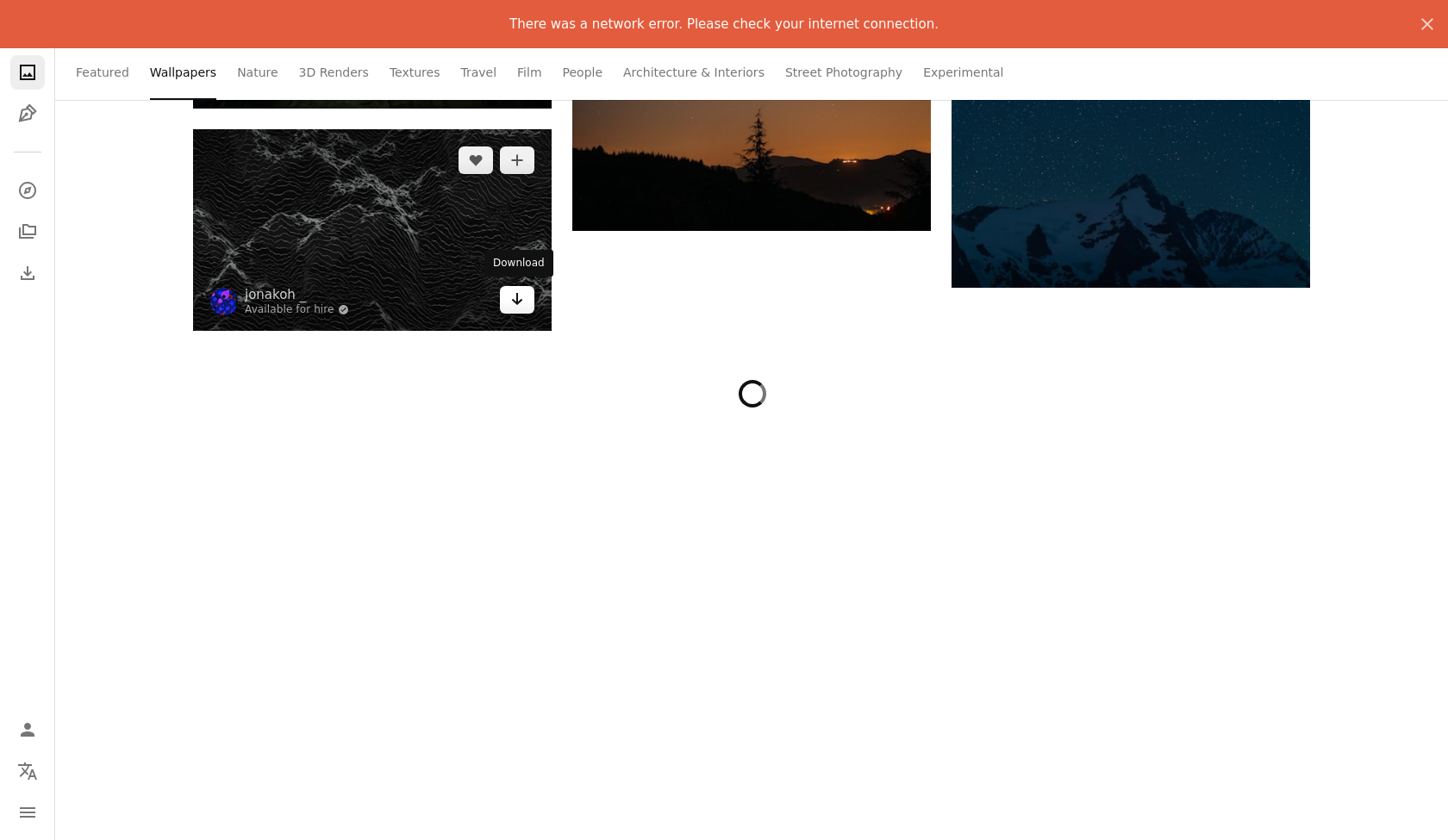
click at [523, 304] on icon "Arrow pointing down" at bounding box center [517, 299] width 14 height 21
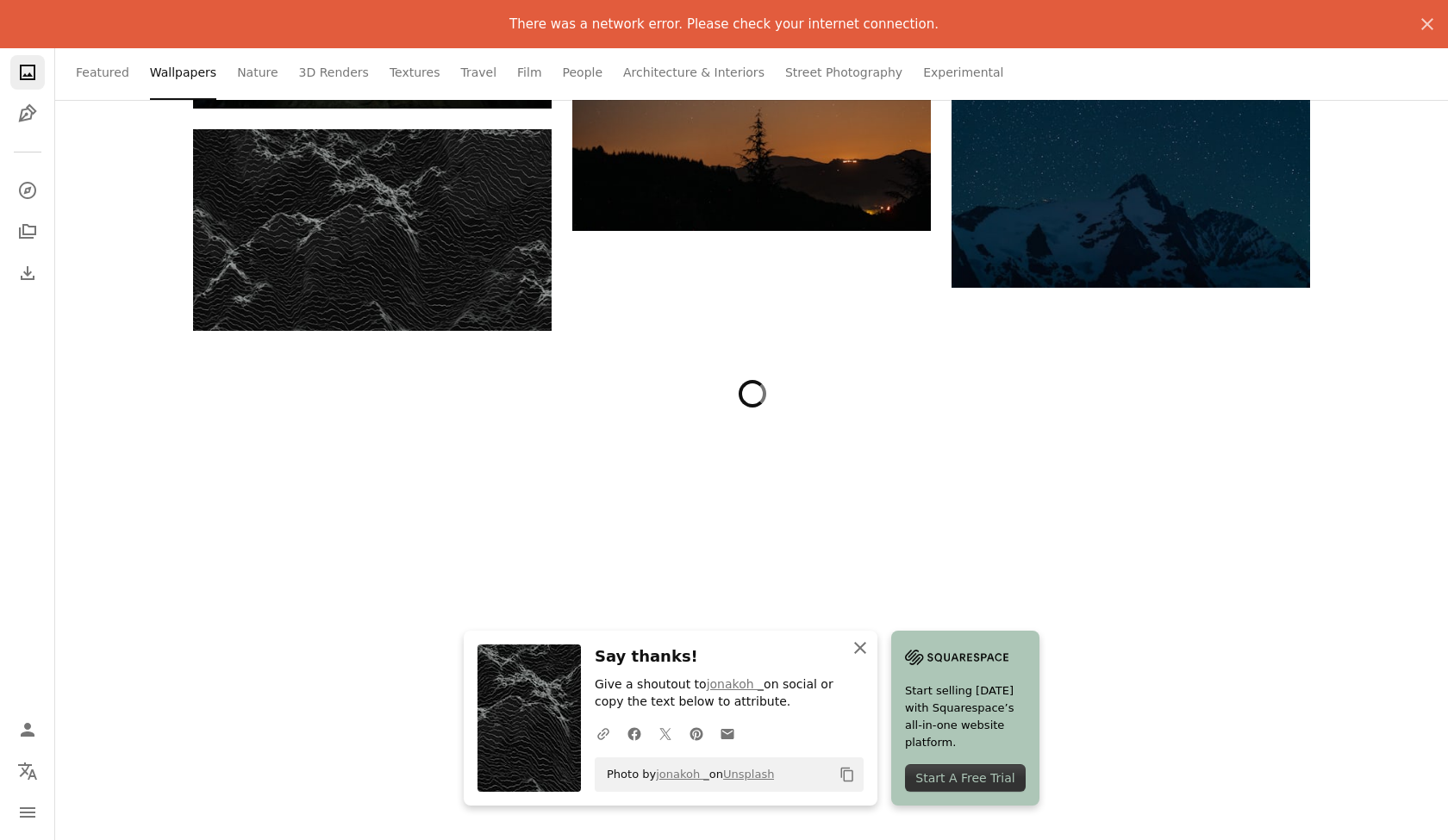
click at [866, 651] on icon "An X shape" at bounding box center [861, 649] width 21 height 21
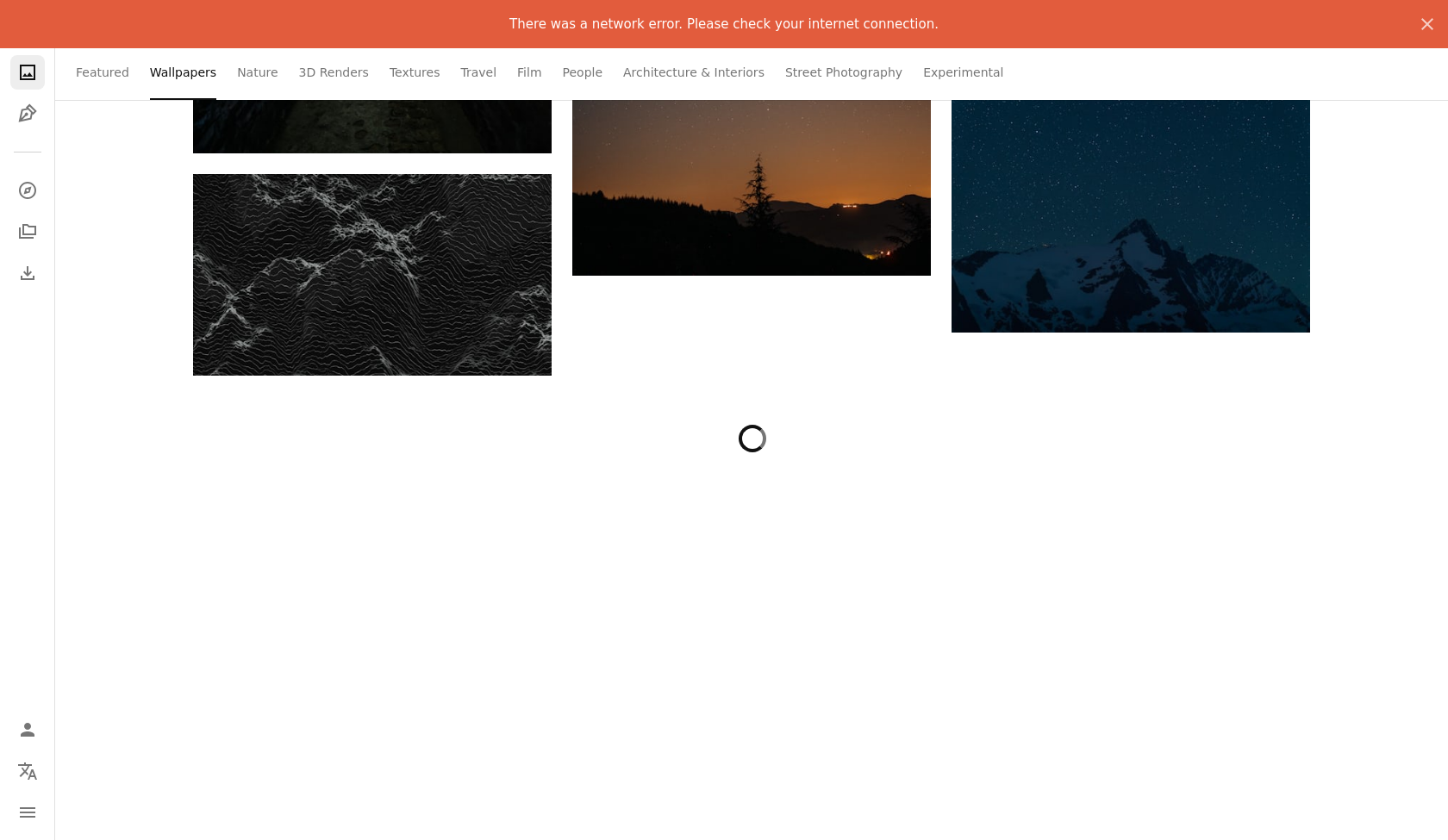
scroll to position [17553, 0]
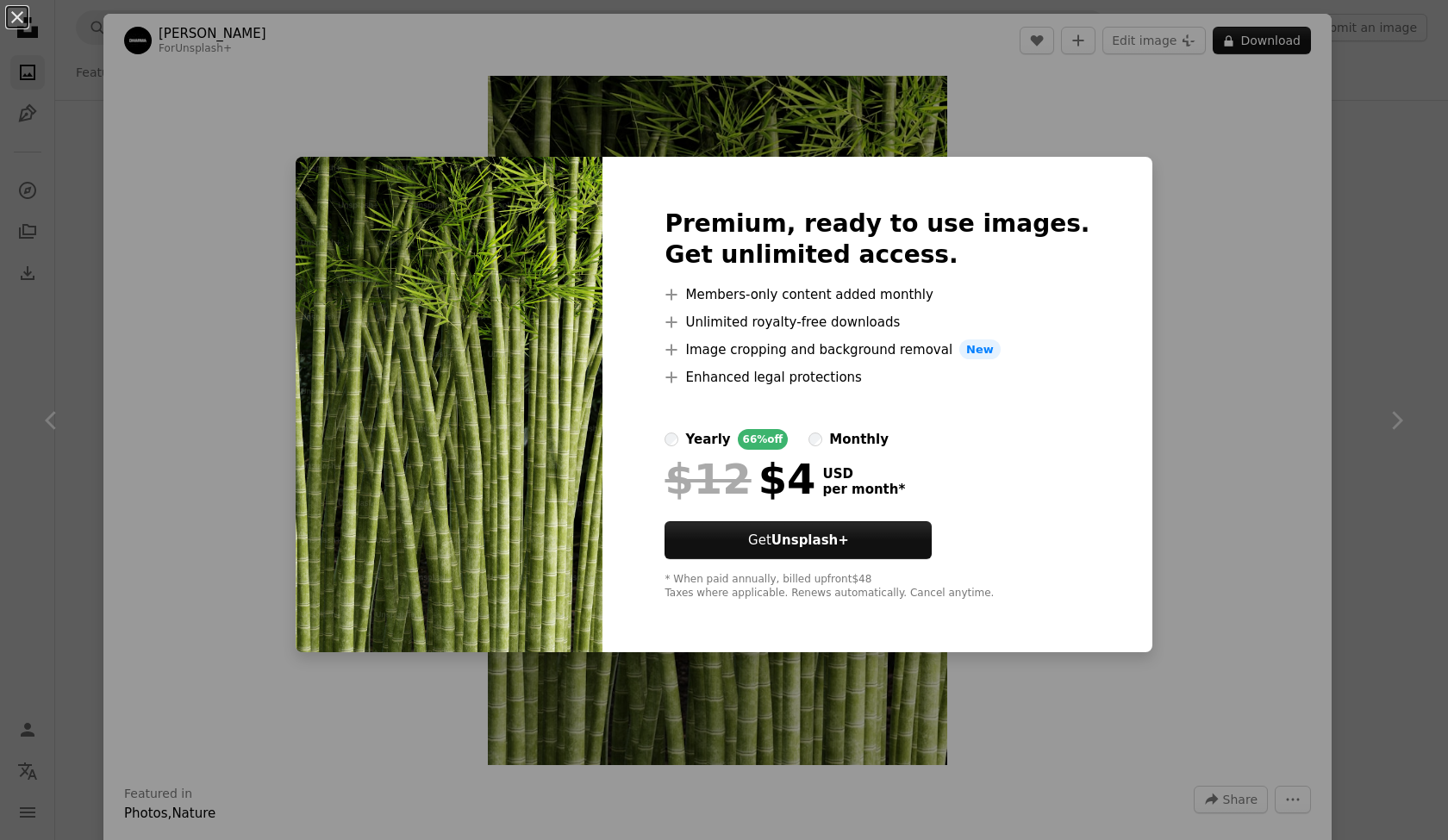
scroll to position [51277, 0]
click at [1159, 311] on div "An X shape Premium, ready to use images. Get unlimited access. A plus sign Memb…" at bounding box center [724, 420] width 1448 height 840
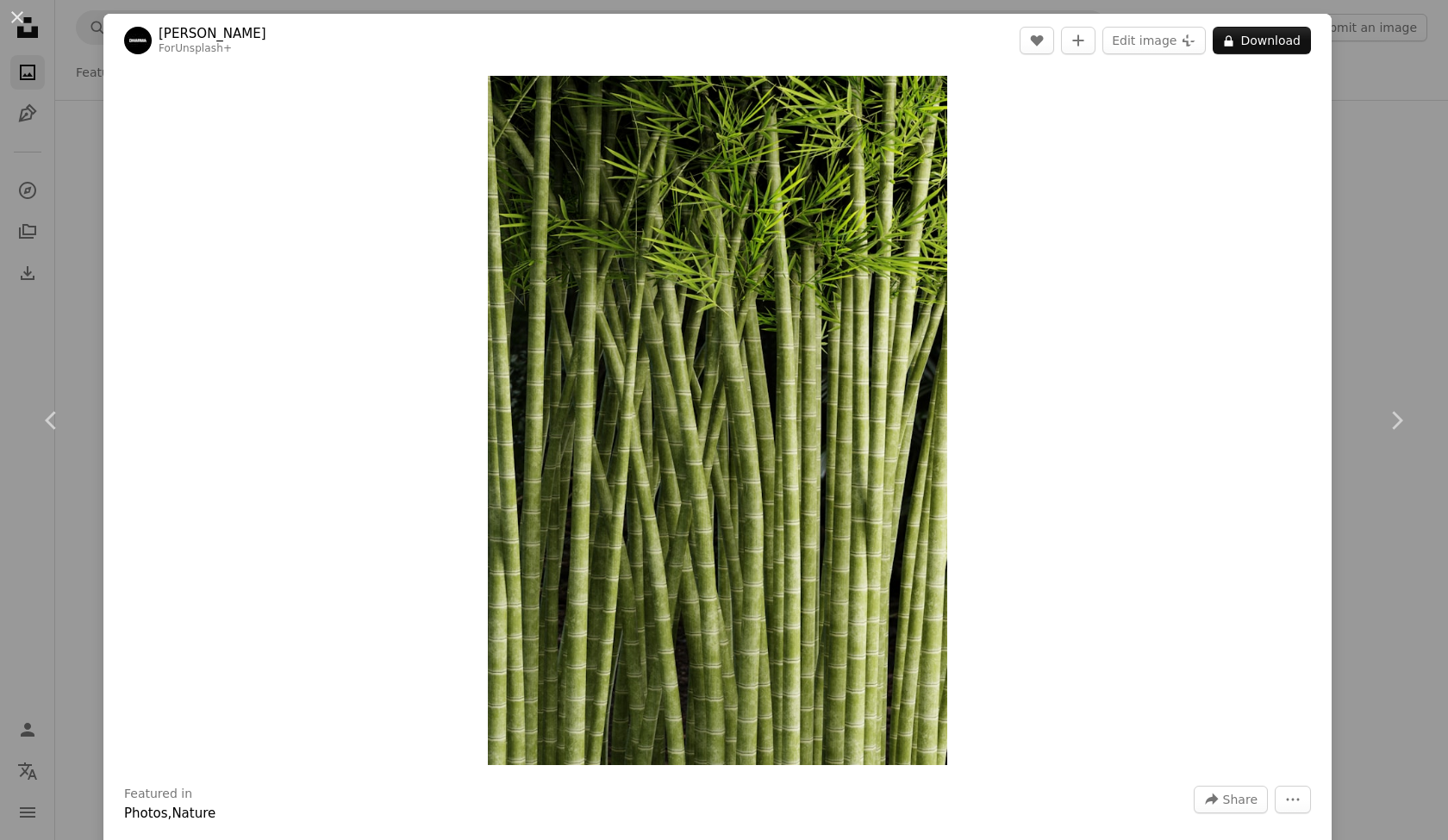
drag, startPoint x: 14, startPoint y: 18, endPoint x: 1120, endPoint y: 402, distance: 1170.8
click at [14, 18] on button "An X shape" at bounding box center [17, 17] width 21 height 21
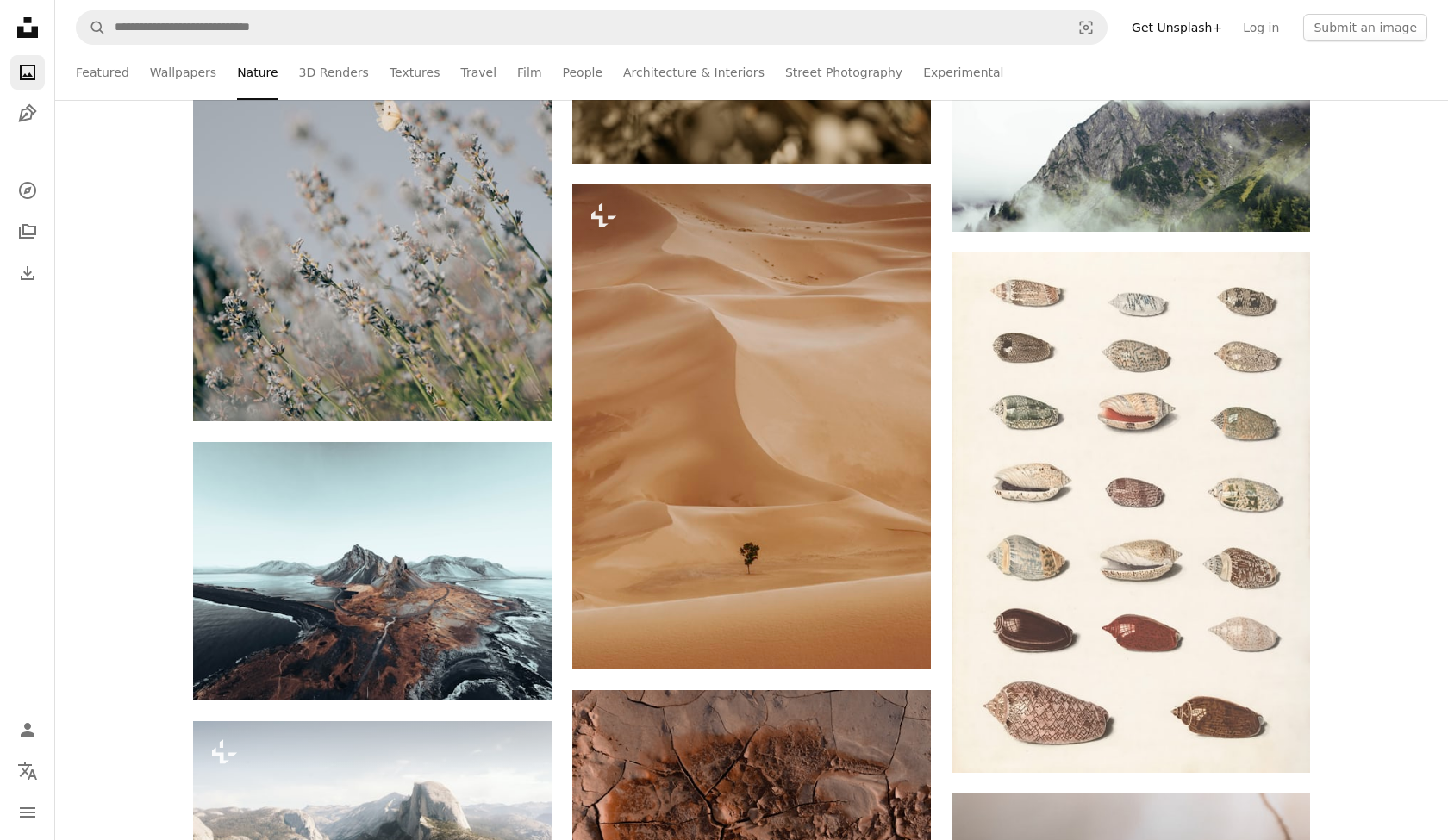
scroll to position [53064, 0]
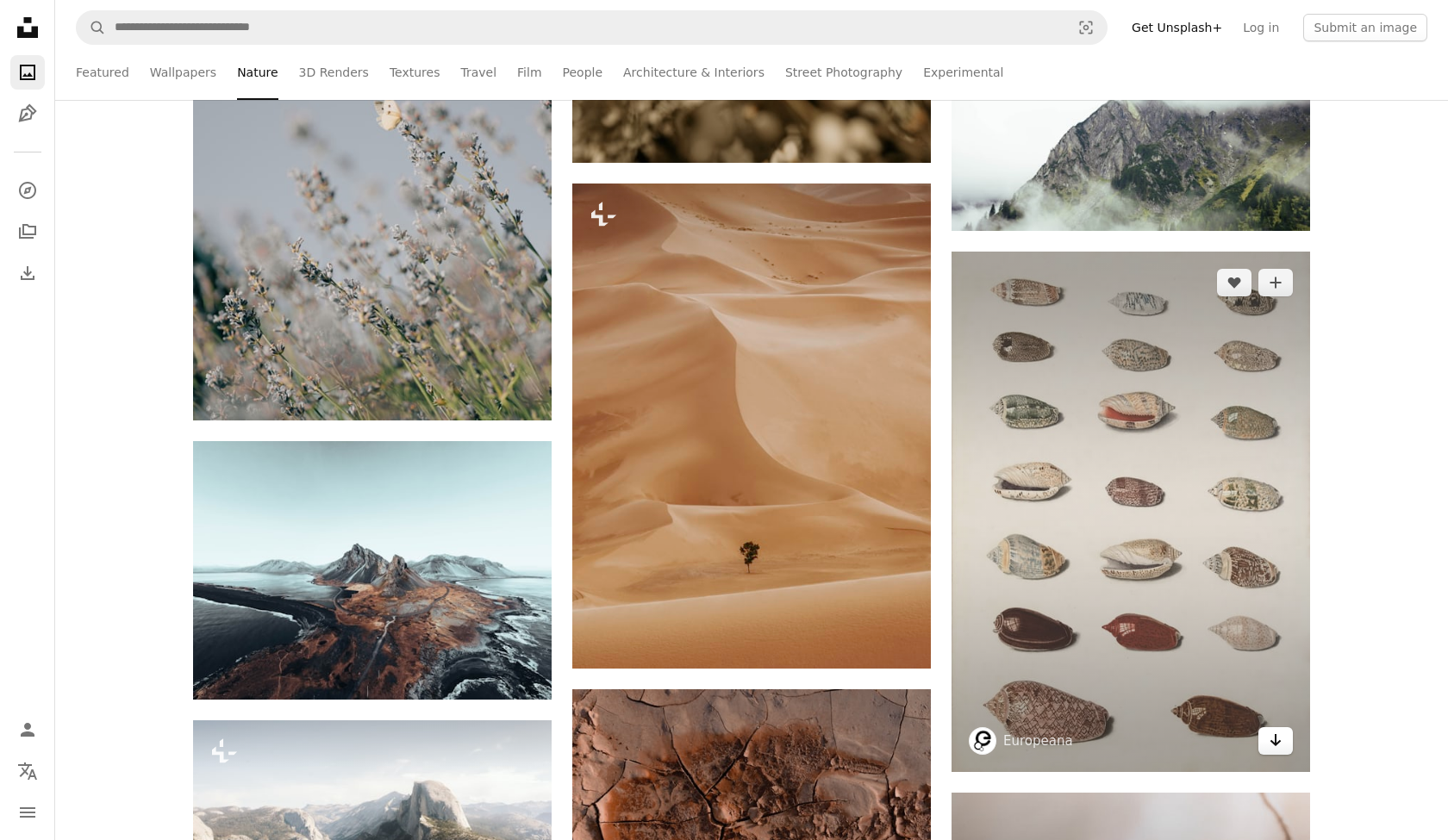
click at [1277, 740] on icon "Arrow pointing down" at bounding box center [1275, 740] width 14 height 21
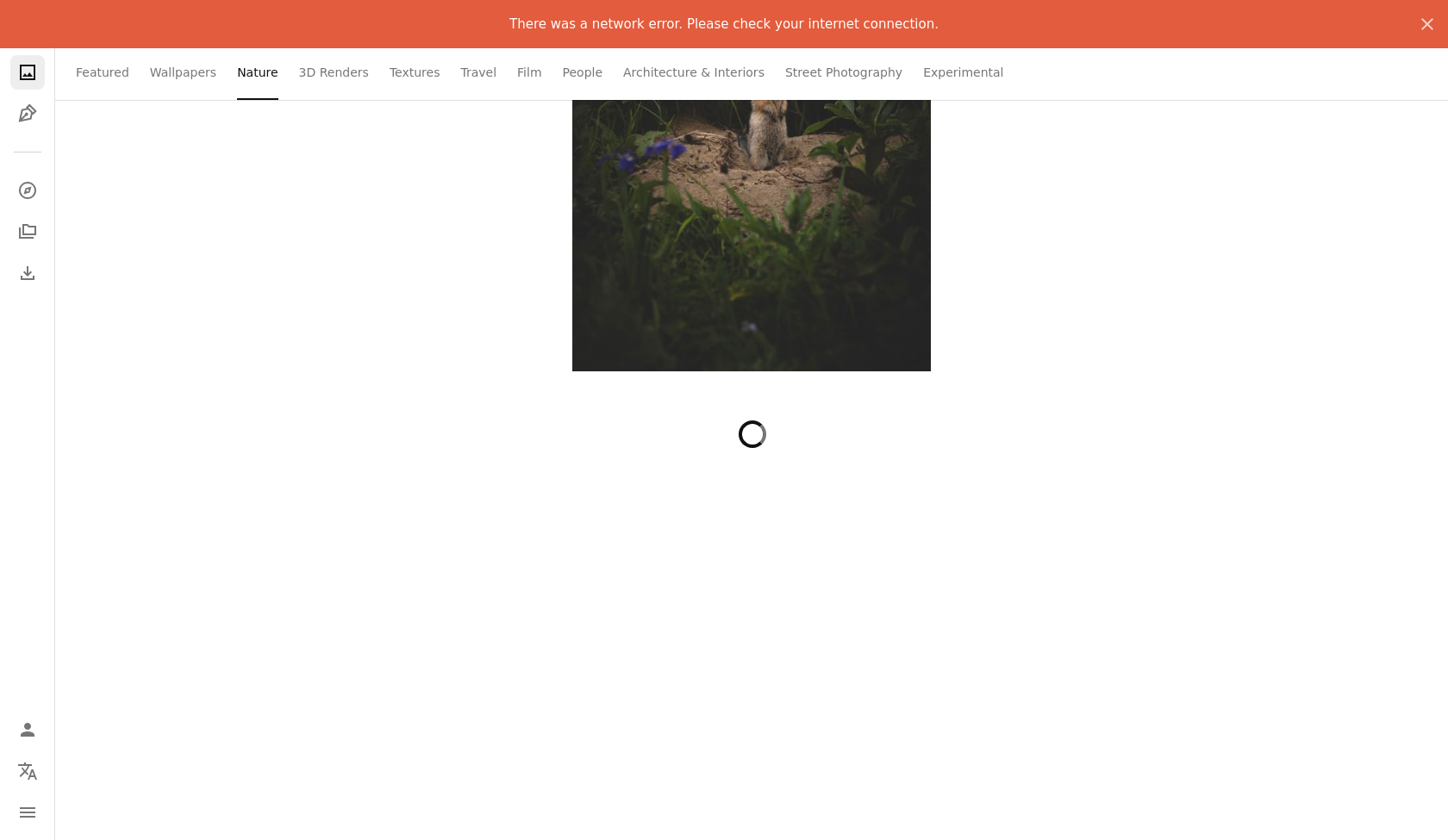
scroll to position [55605, 0]
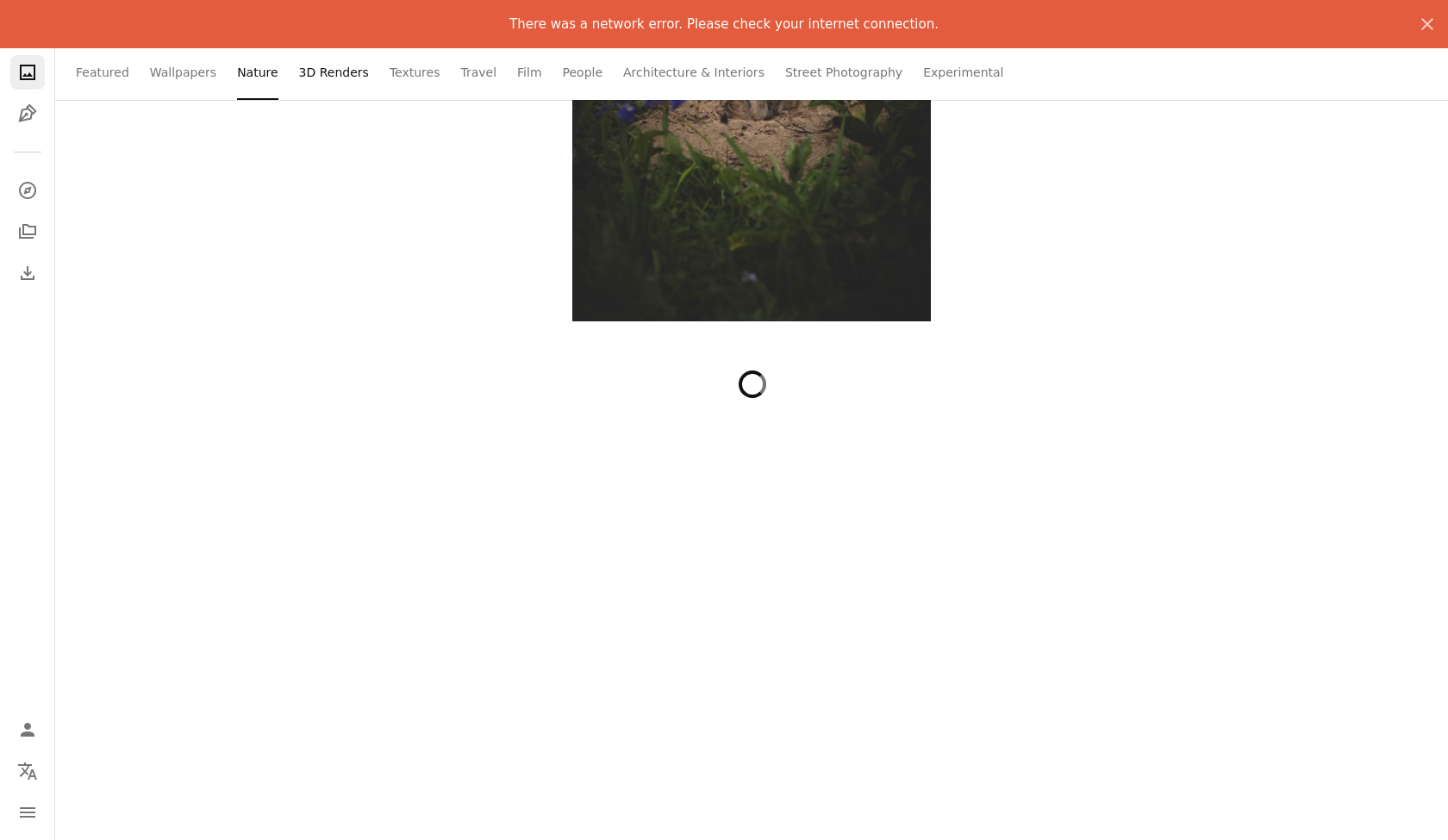
click at [312, 75] on link "3D Renders" at bounding box center [334, 73] width 70 height 56
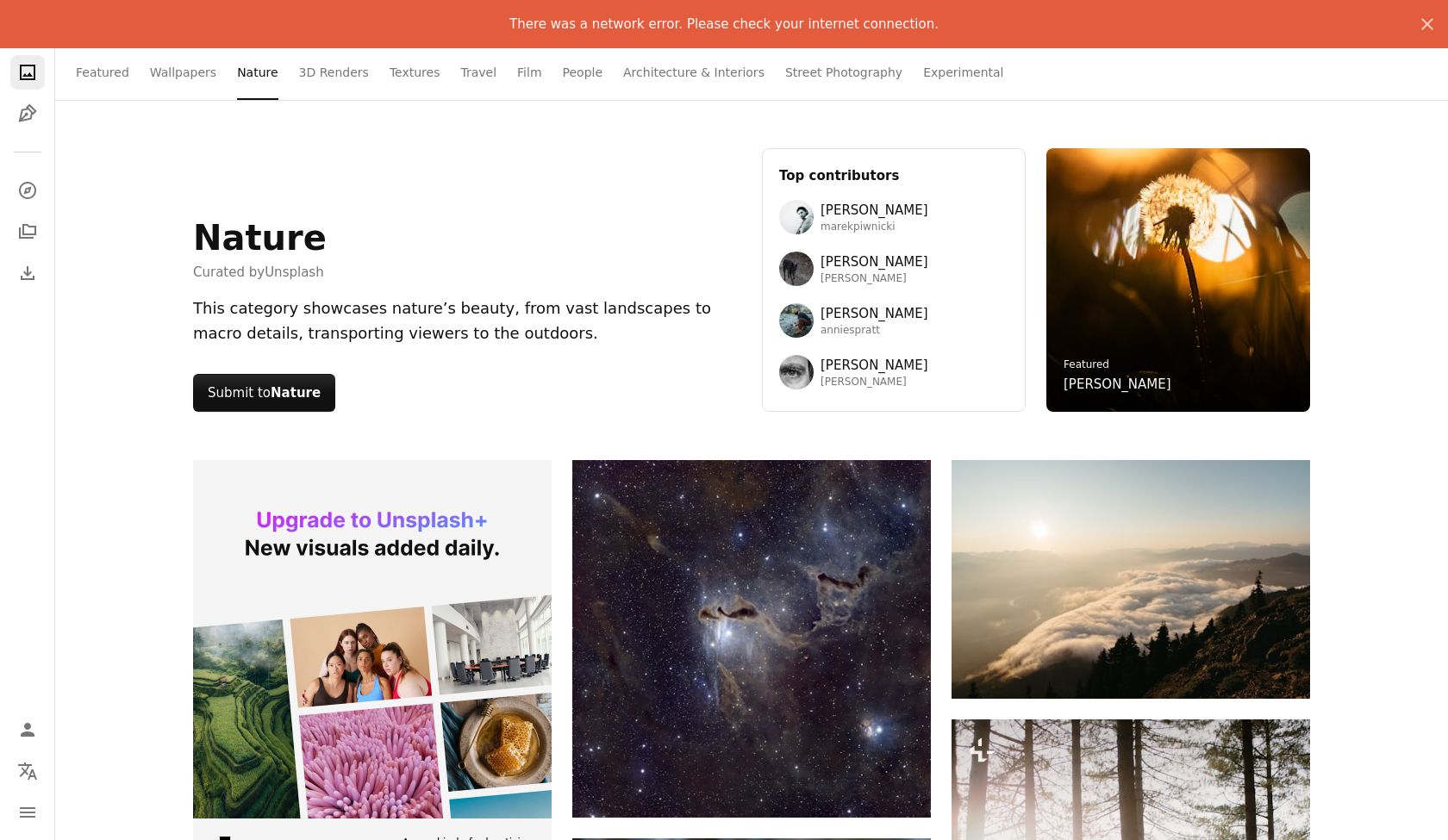
click at [31, 82] on icon "A photo" at bounding box center [27, 73] width 21 height 21
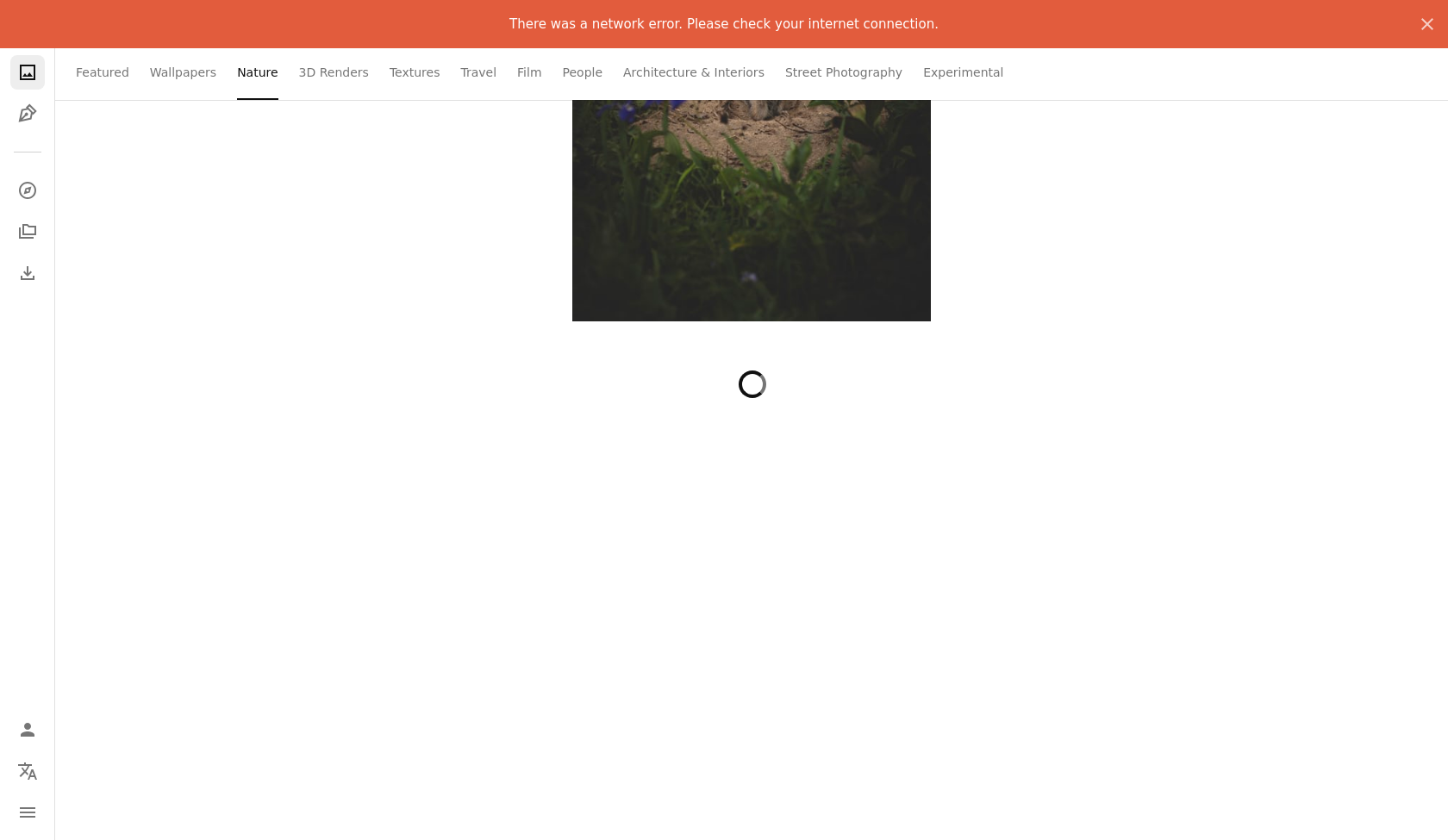
click at [25, 73] on icon "A photo" at bounding box center [27, 73] width 21 height 21
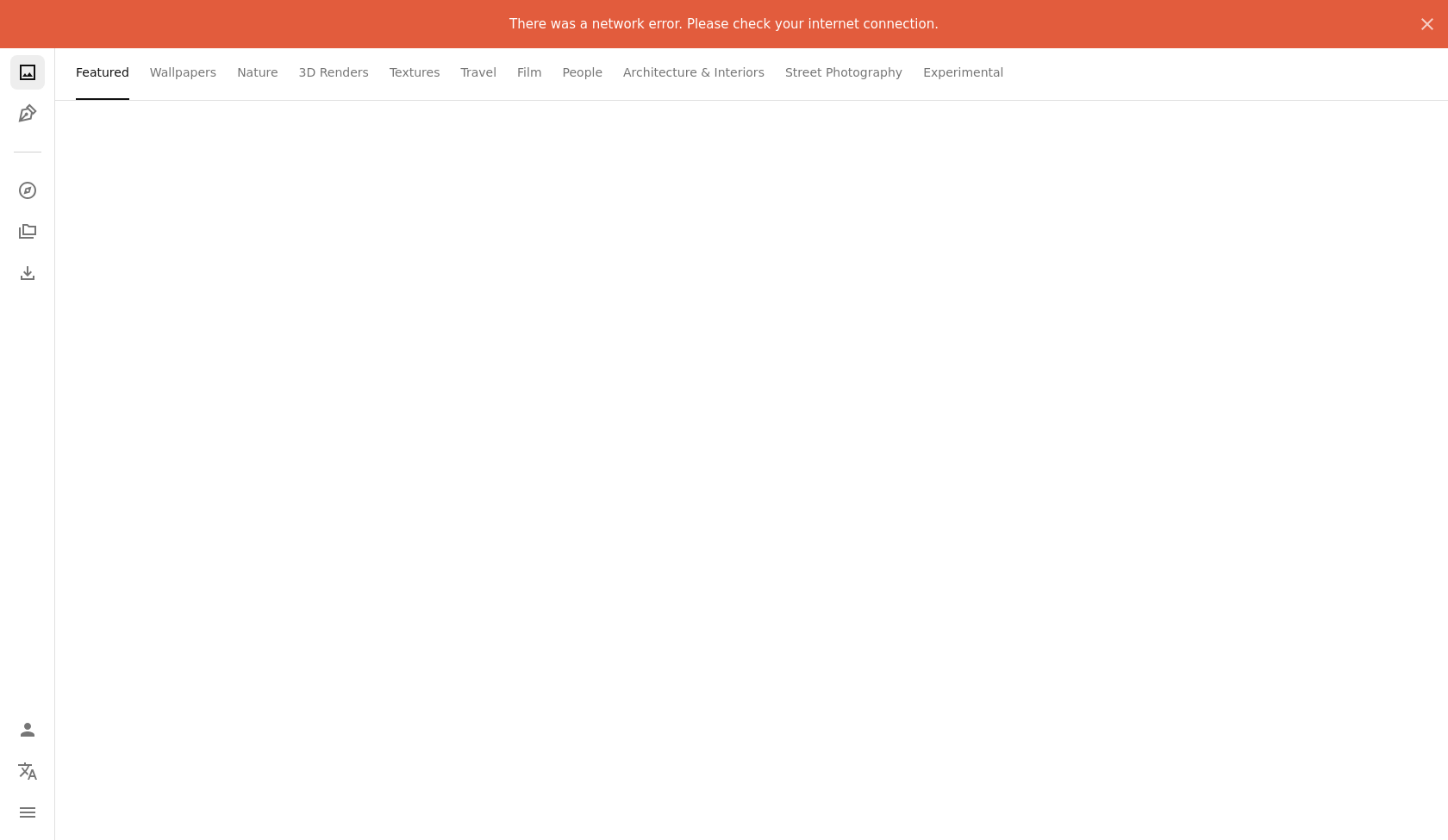
scroll to position [0, 0]
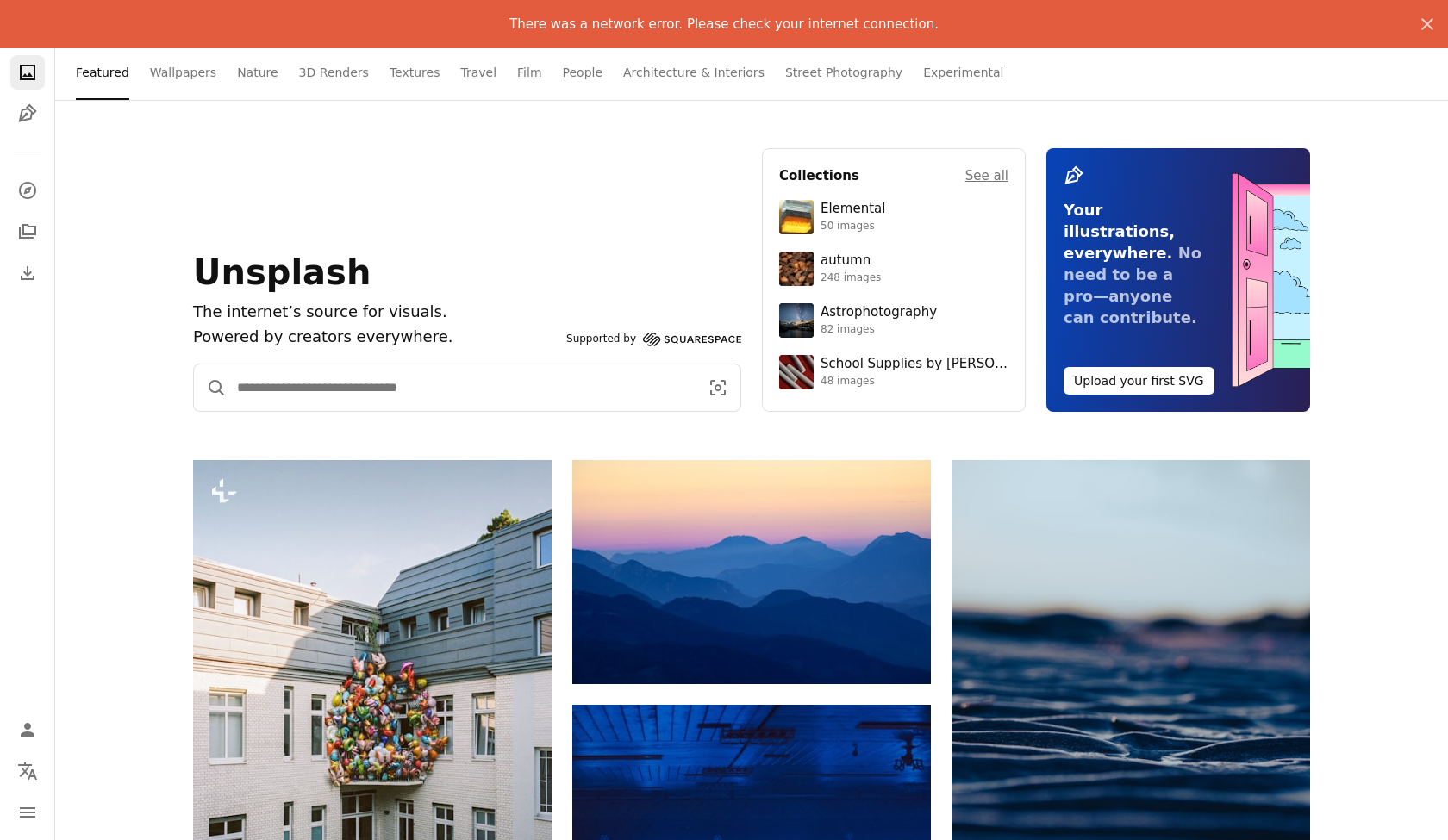
click at [300, 388] on input "Find visuals sitewide" at bounding box center [460, 387] width 469 height 46
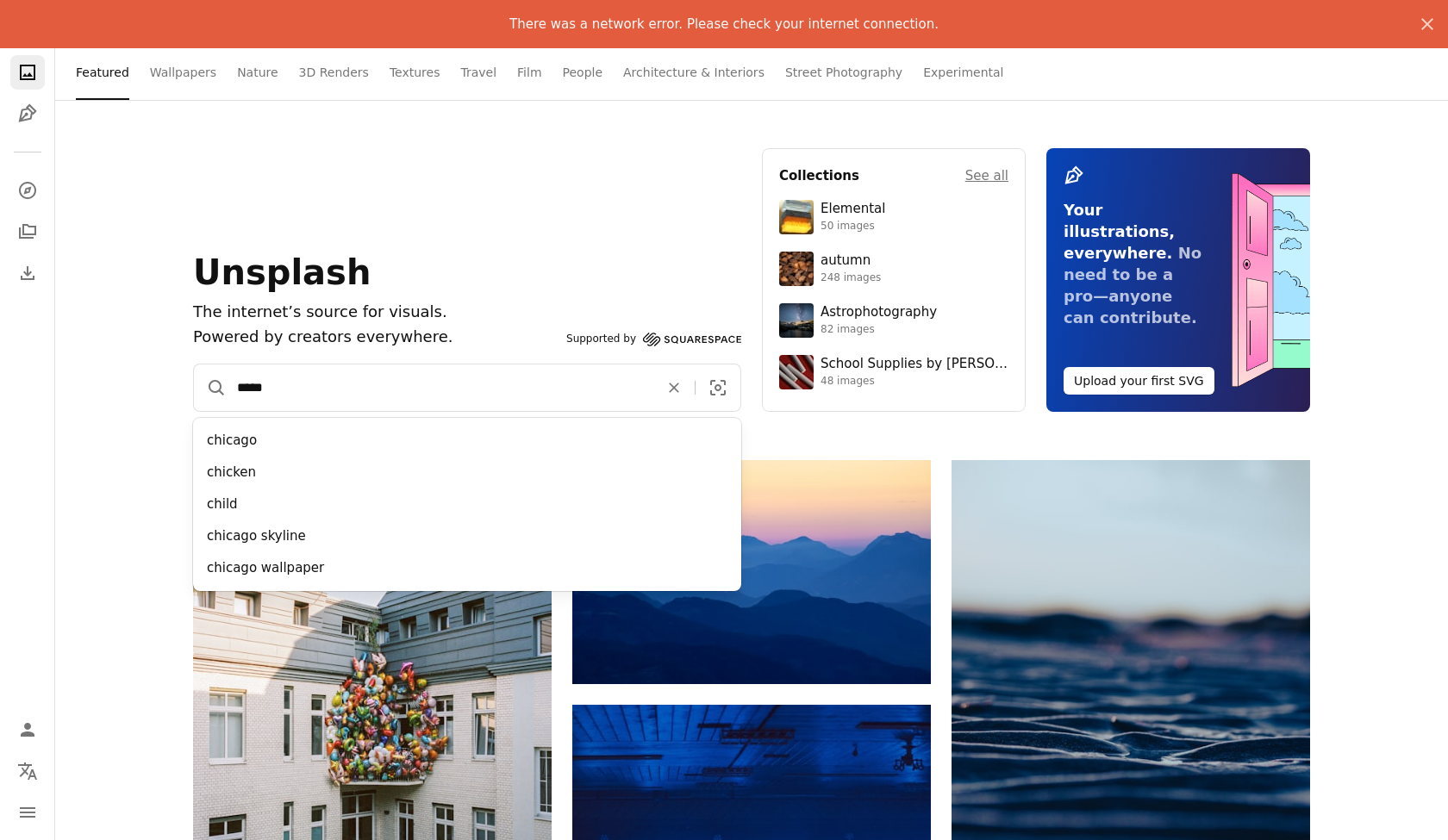
type input "*****"
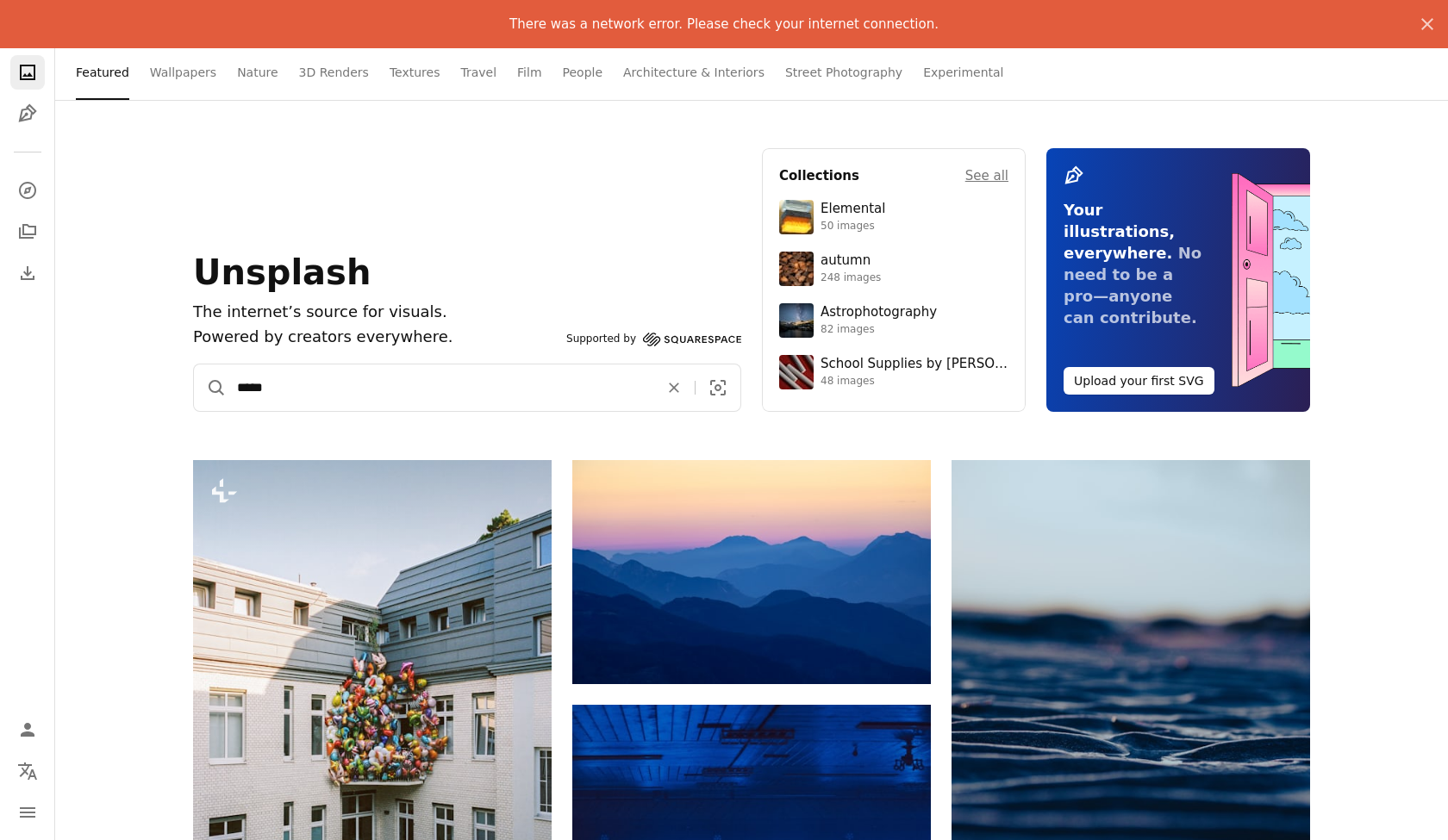
click at [210, 387] on button "A magnifying glass" at bounding box center [210, 387] width 33 height 46
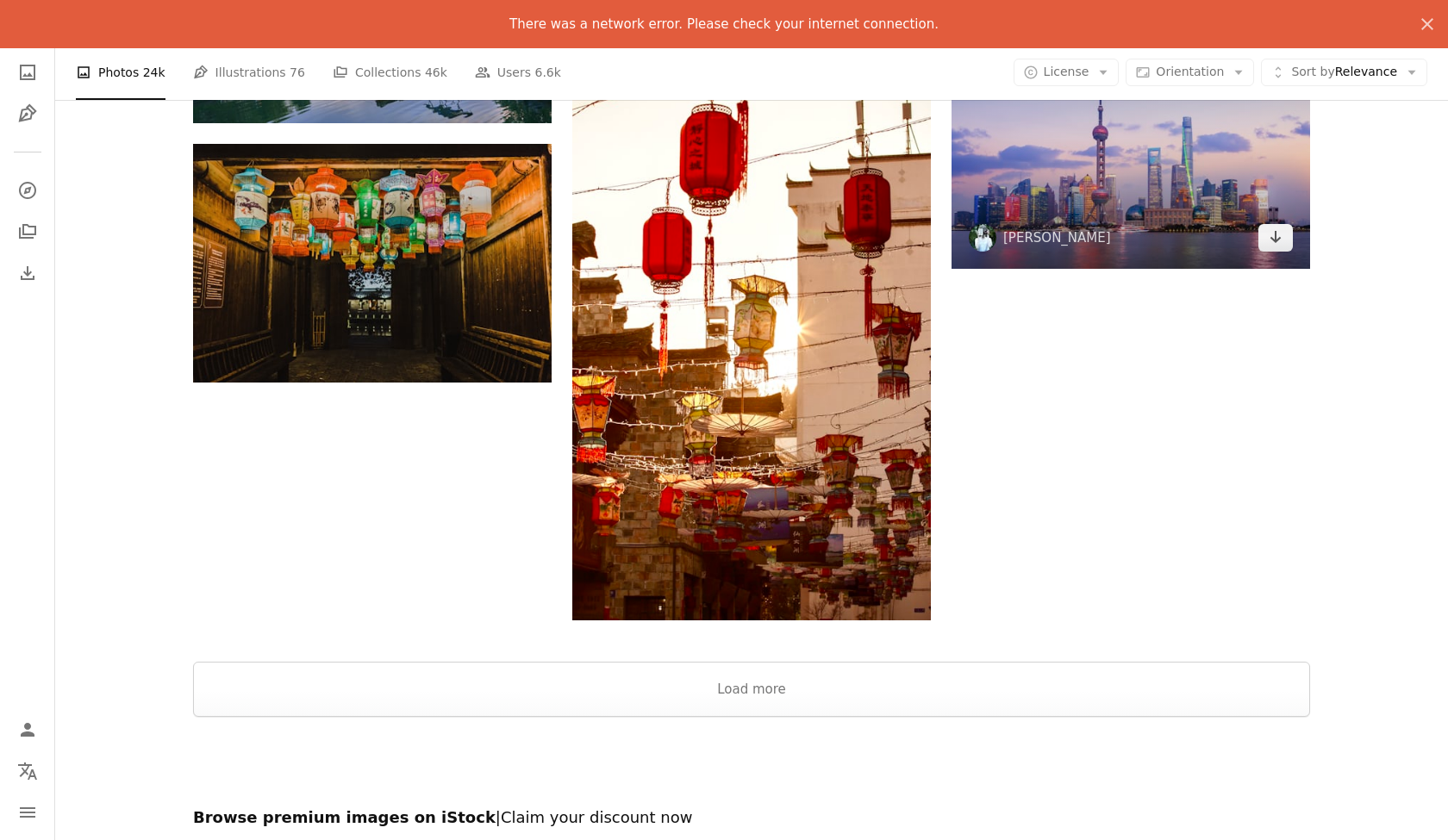
scroll to position [2234, 0]
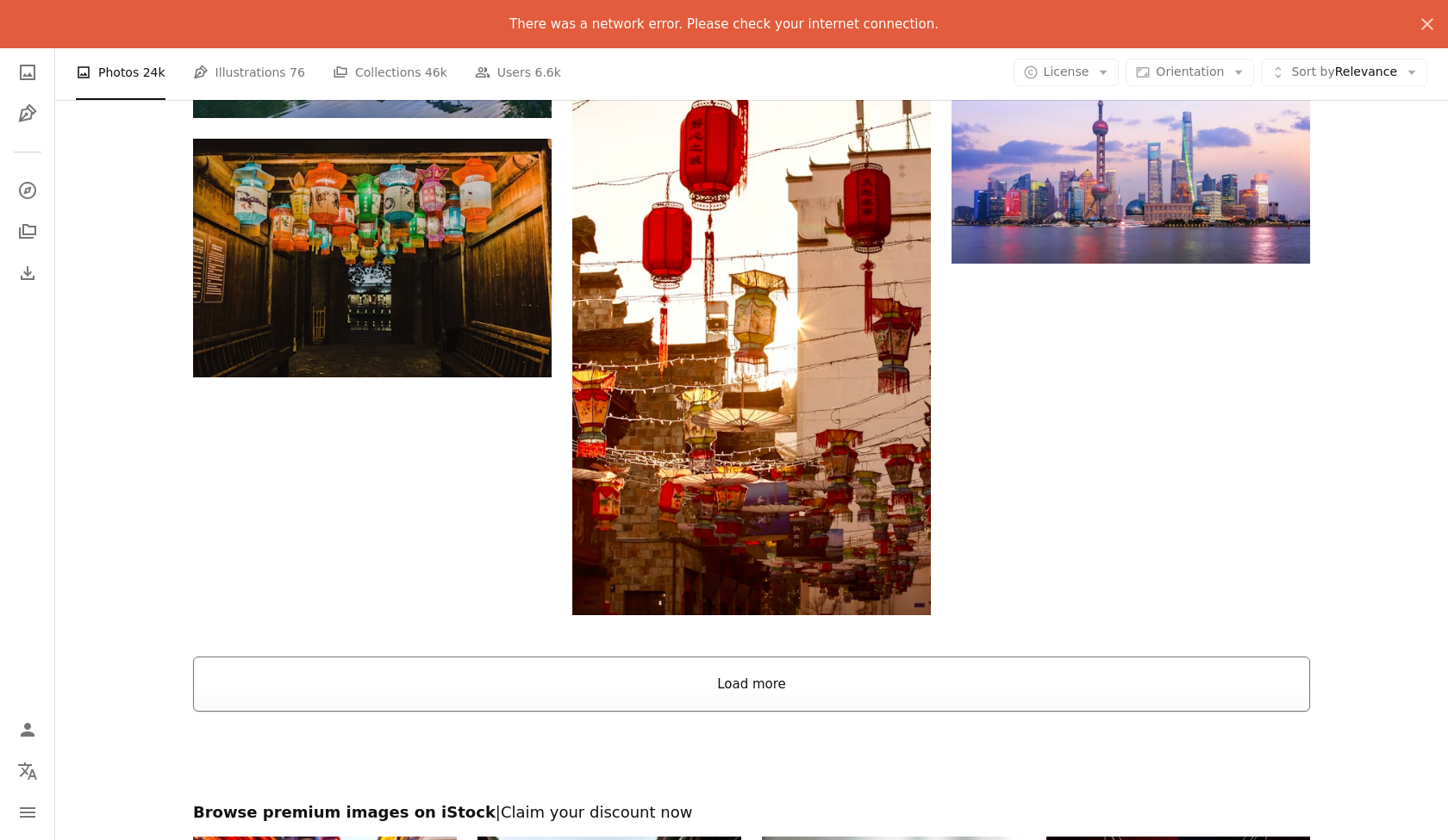
click at [744, 681] on button "Load more" at bounding box center [751, 684] width 1117 height 56
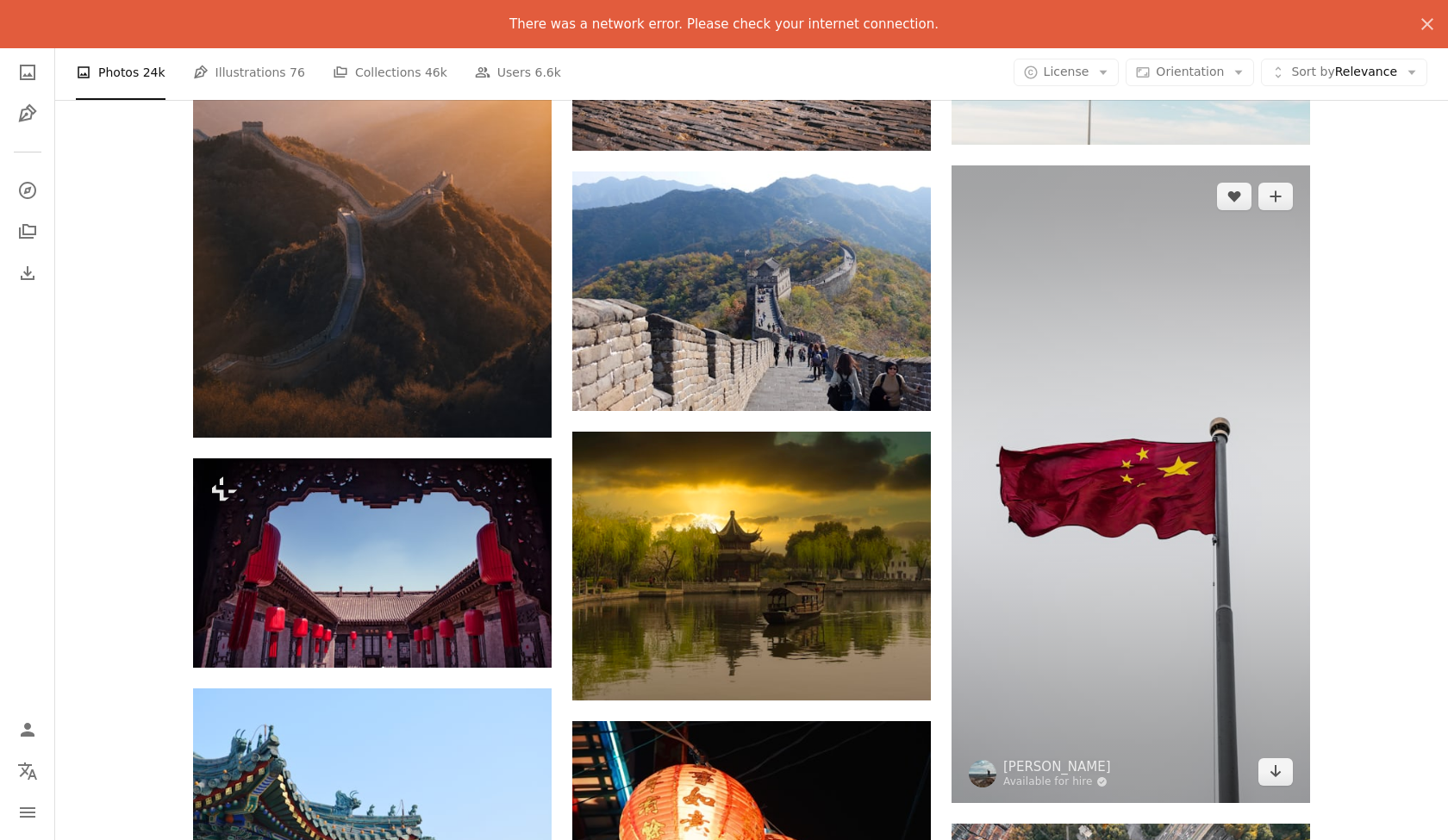
scroll to position [3762, 0]
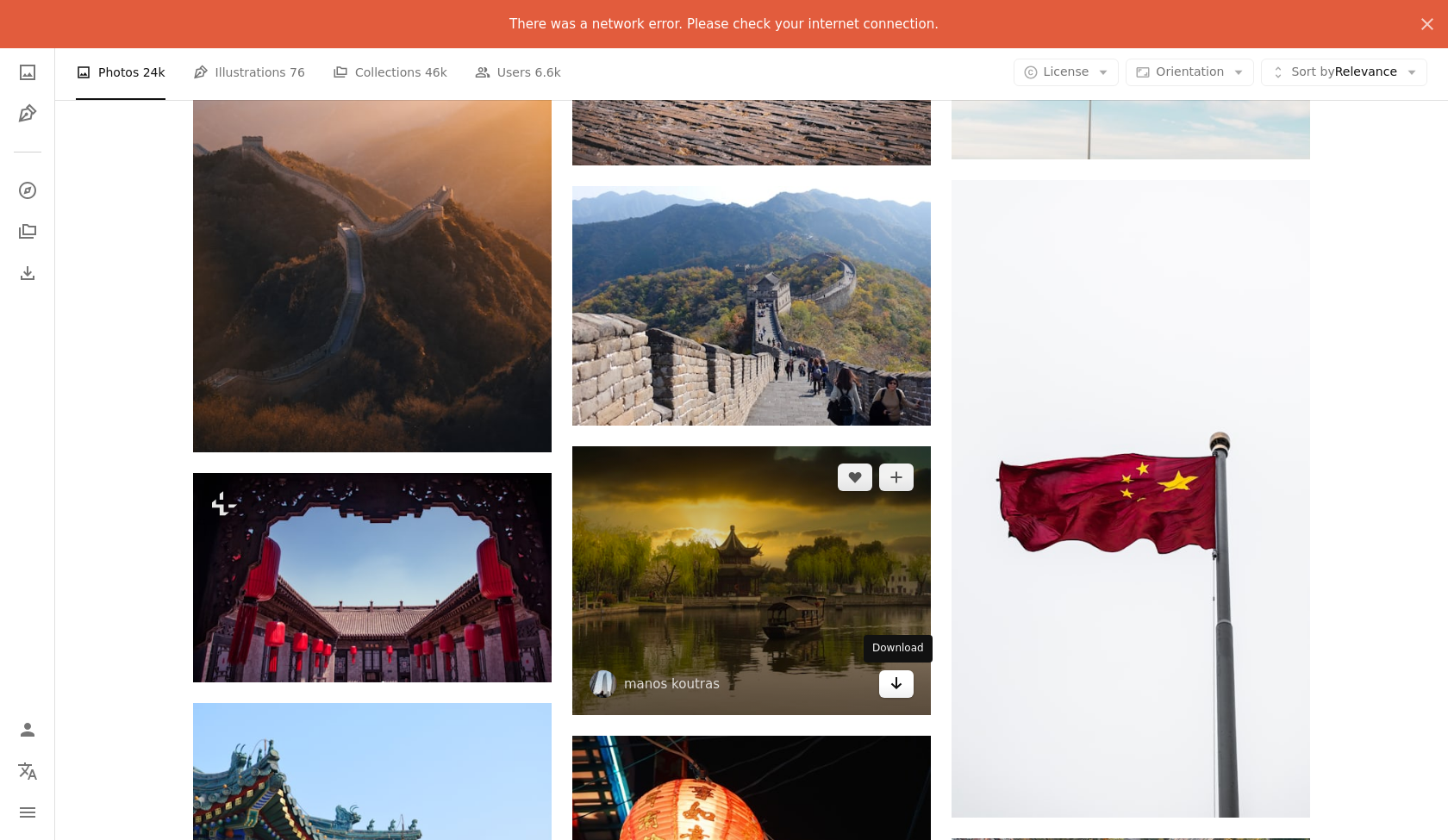
click at [884, 681] on link "Arrow pointing down" at bounding box center [897, 684] width 35 height 27
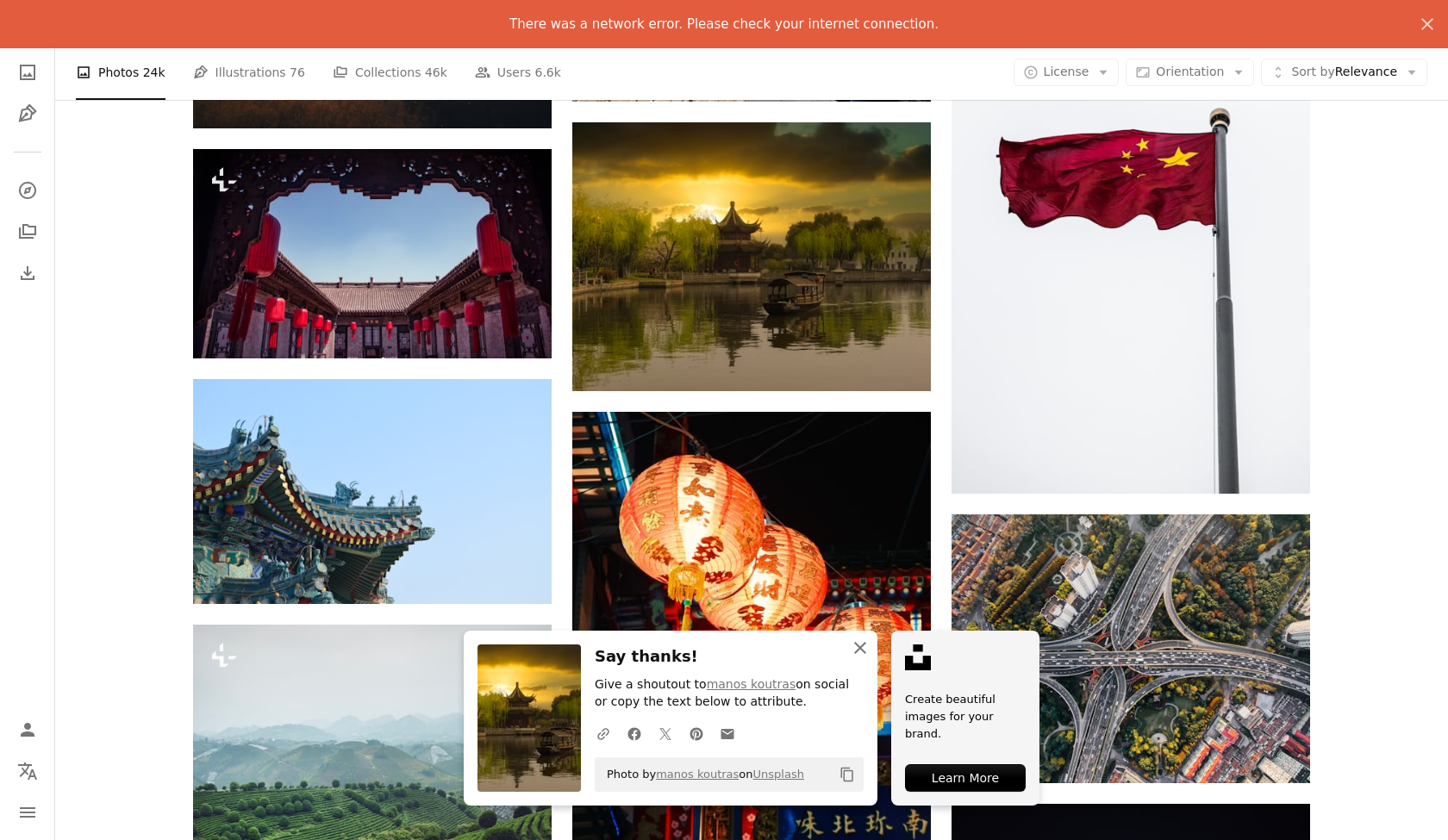
scroll to position [4090, 0]
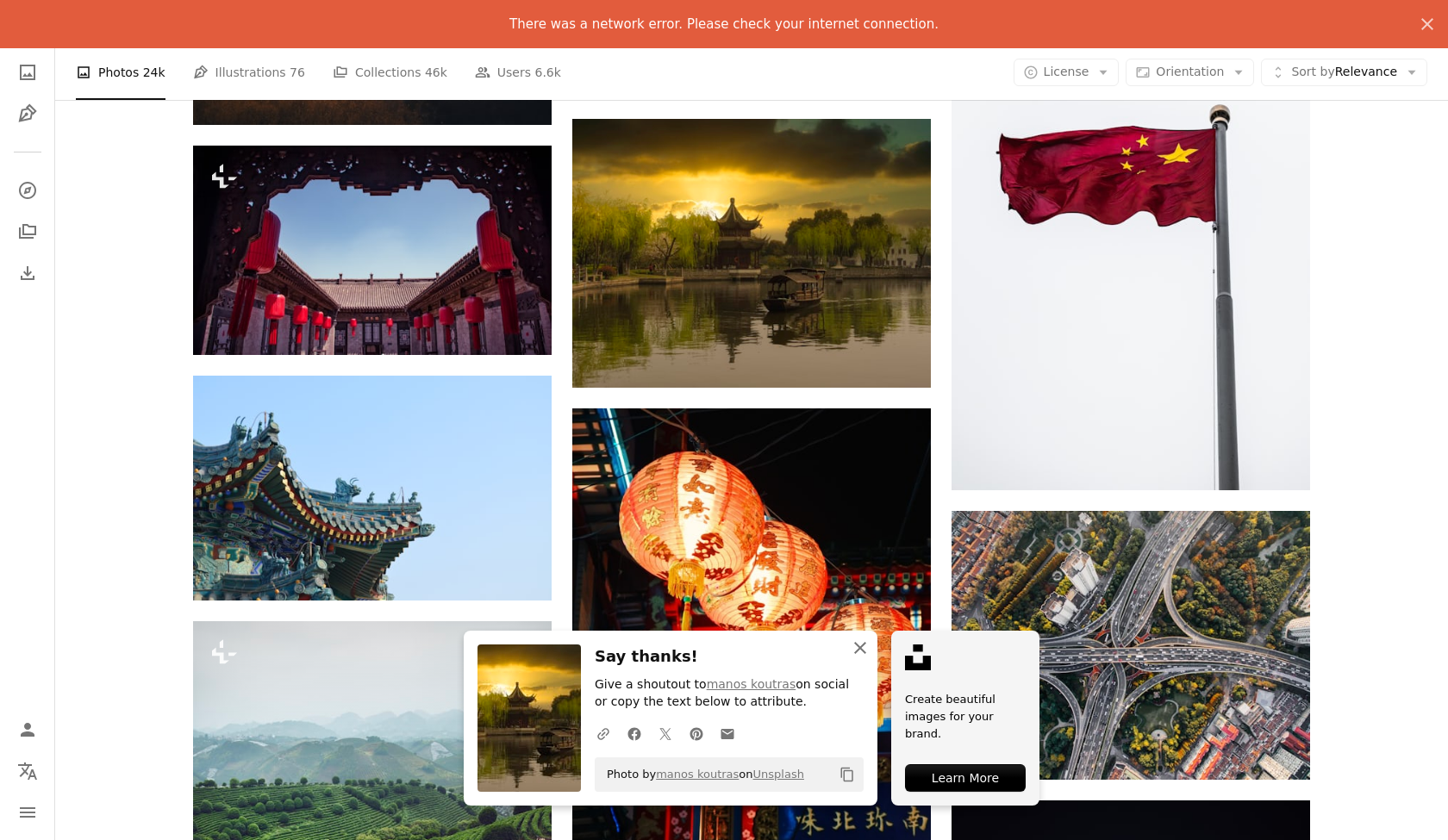
click at [860, 653] on icon "An X shape" at bounding box center [861, 649] width 21 height 21
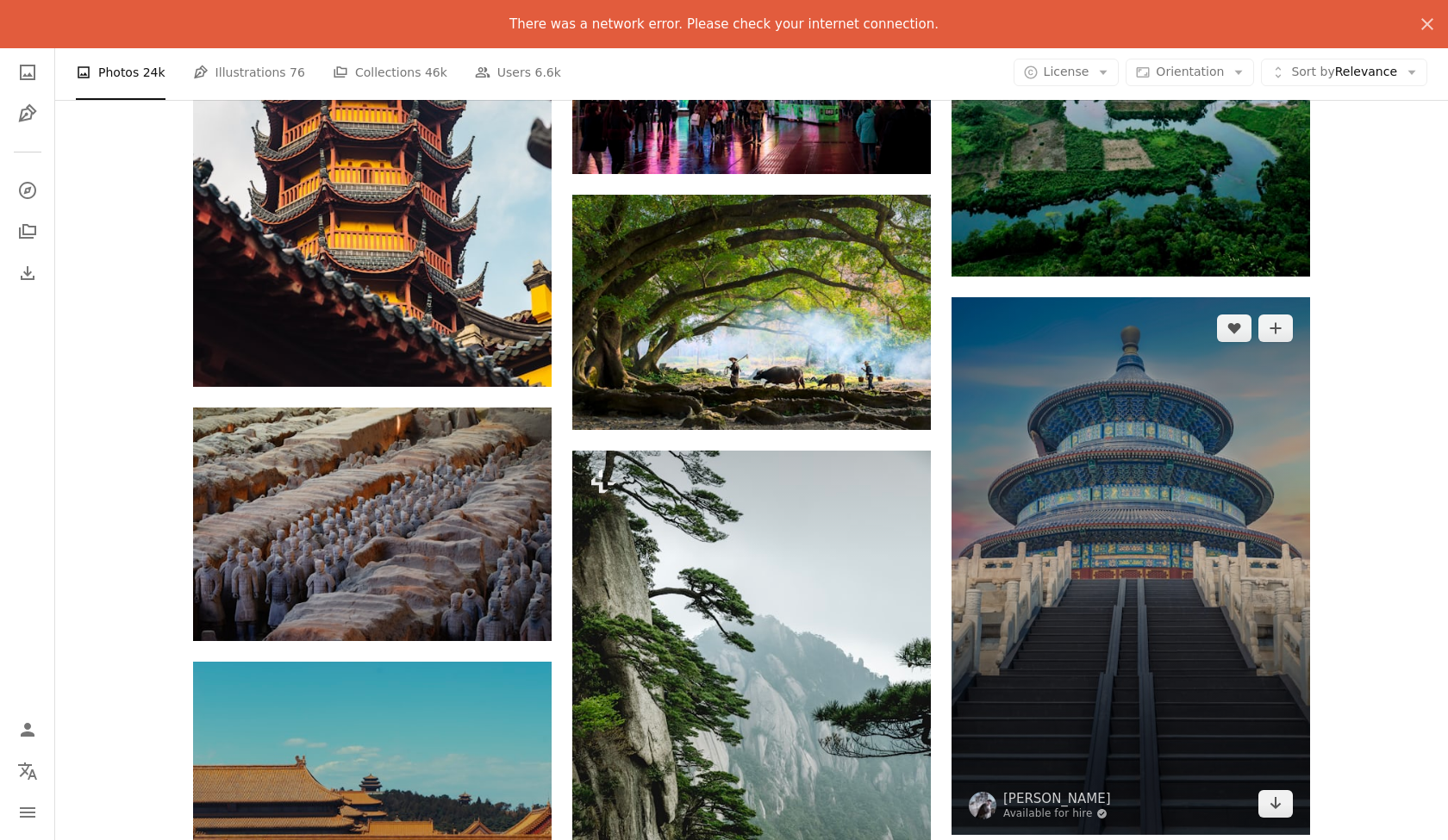
scroll to position [6765, 0]
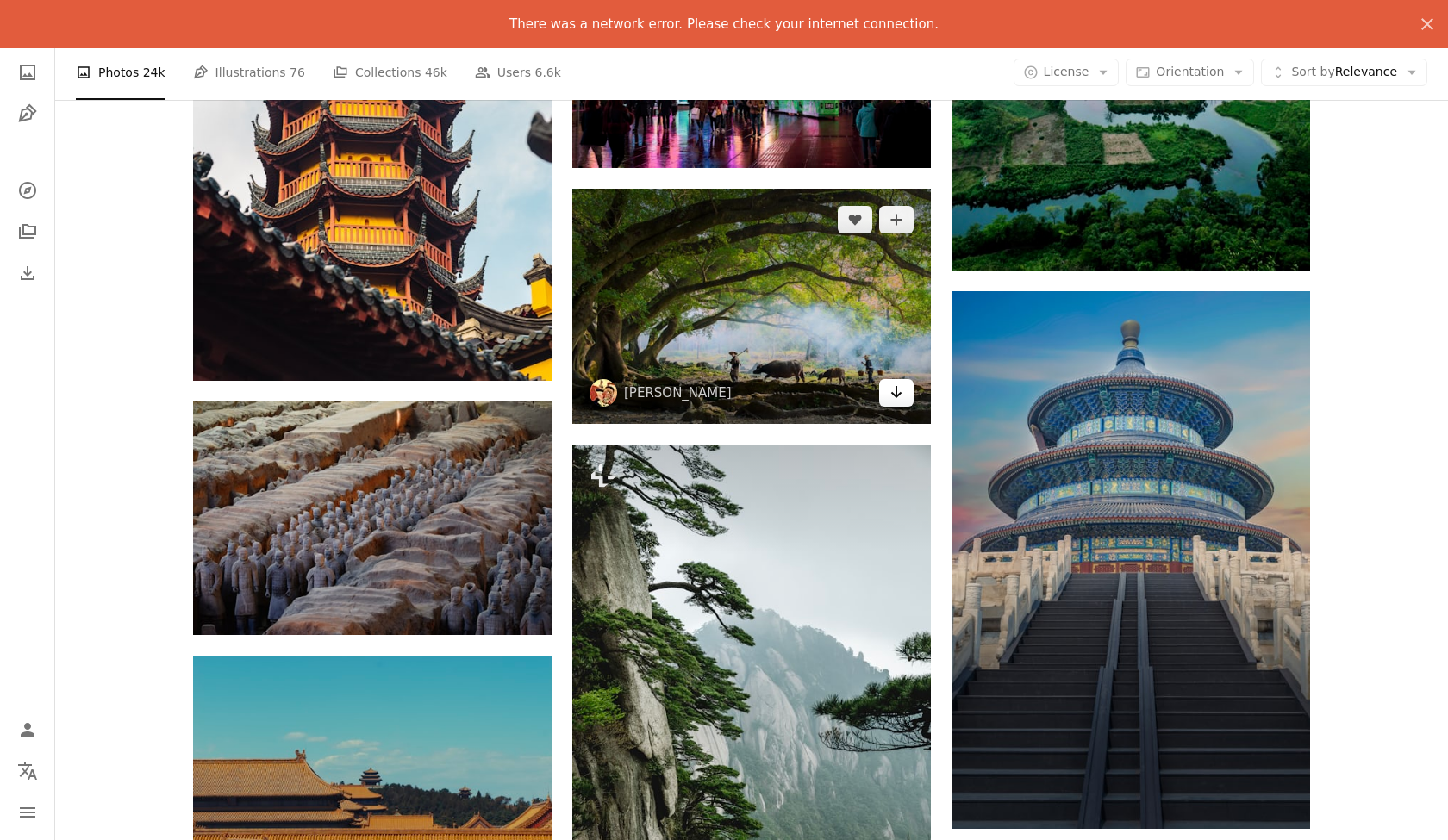
click at [898, 398] on icon "Download" at bounding box center [897, 392] width 11 height 12
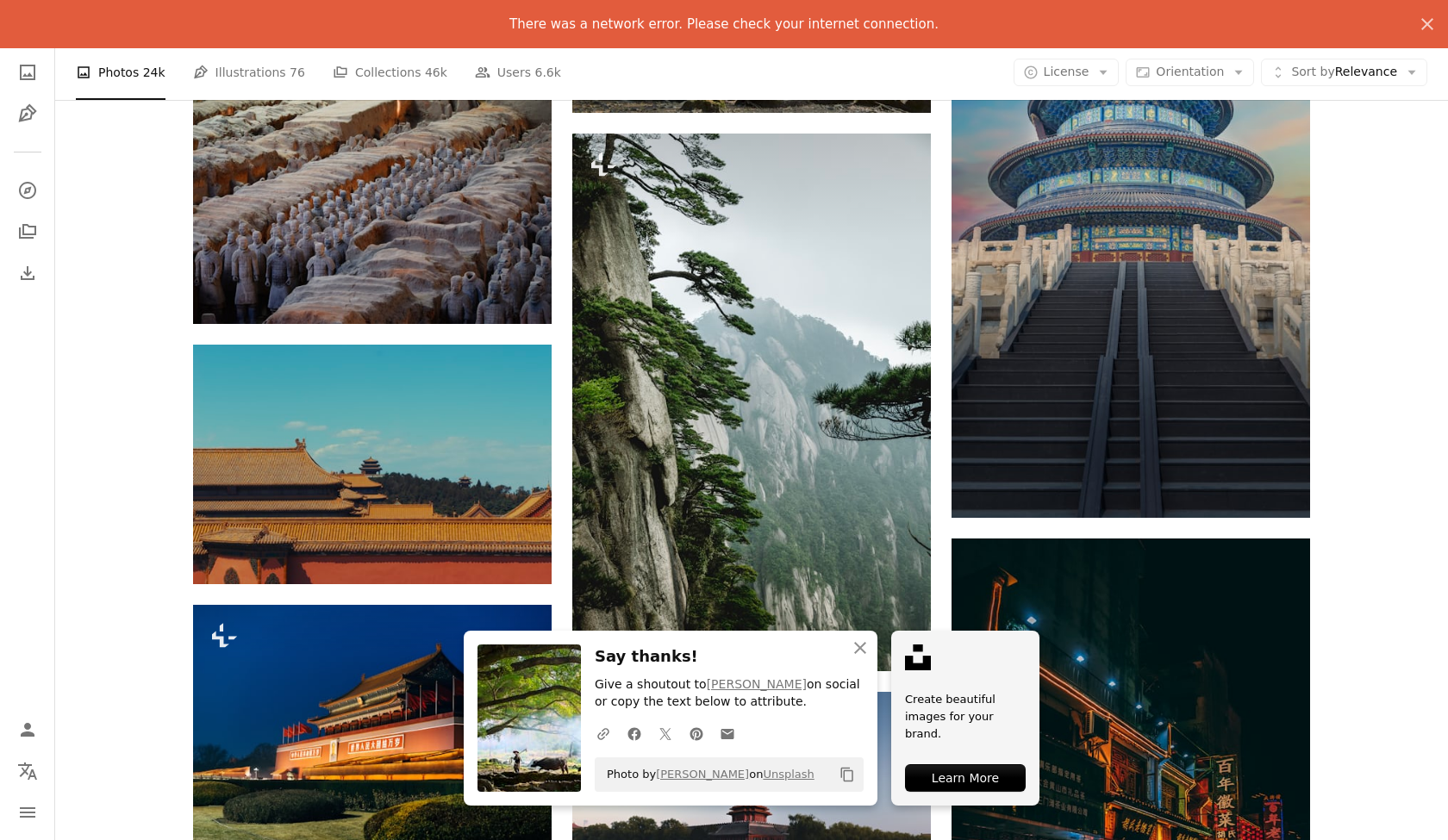
scroll to position [7191, 0]
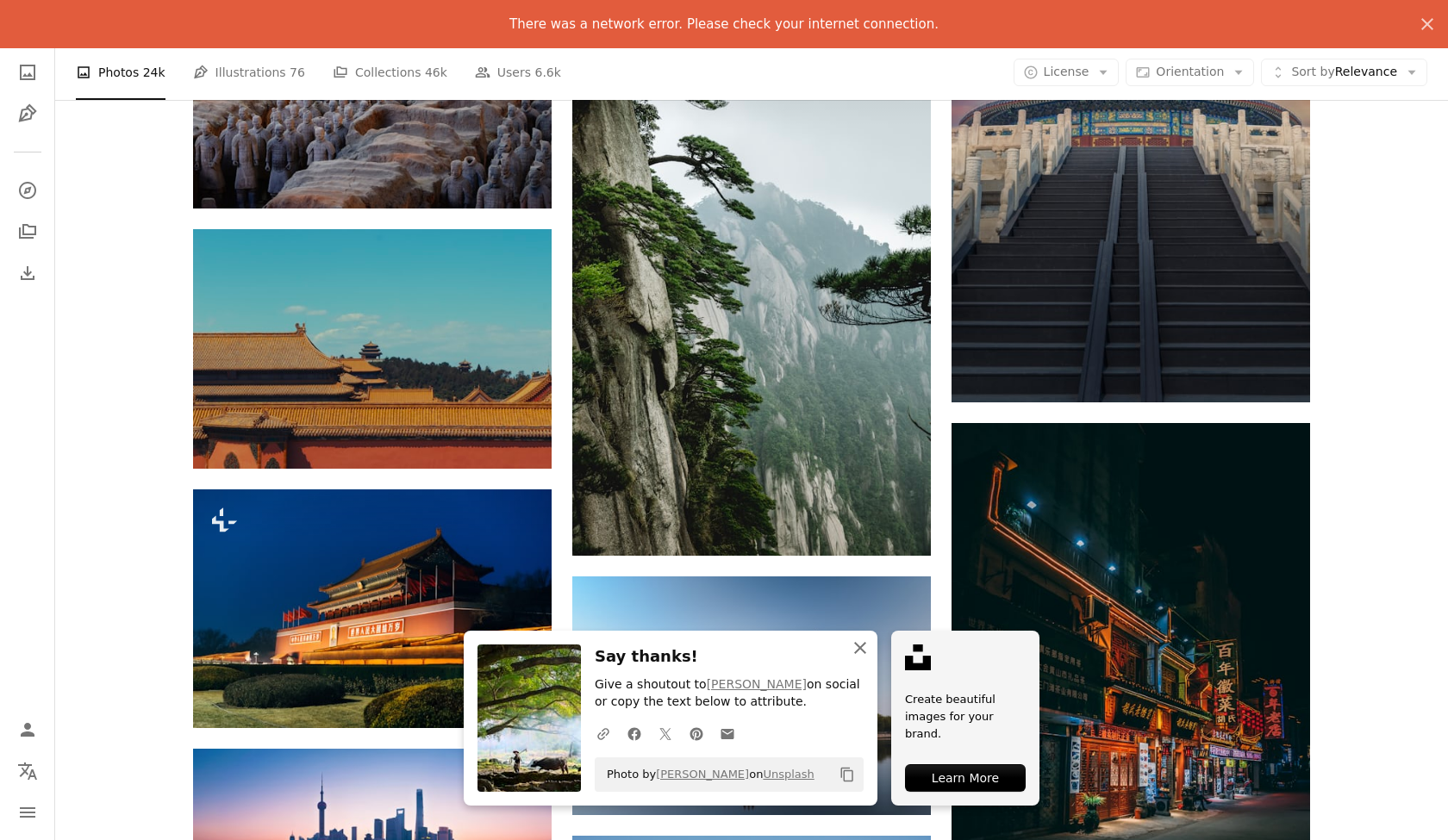
click at [864, 651] on icon "An X shape" at bounding box center [861, 649] width 21 height 21
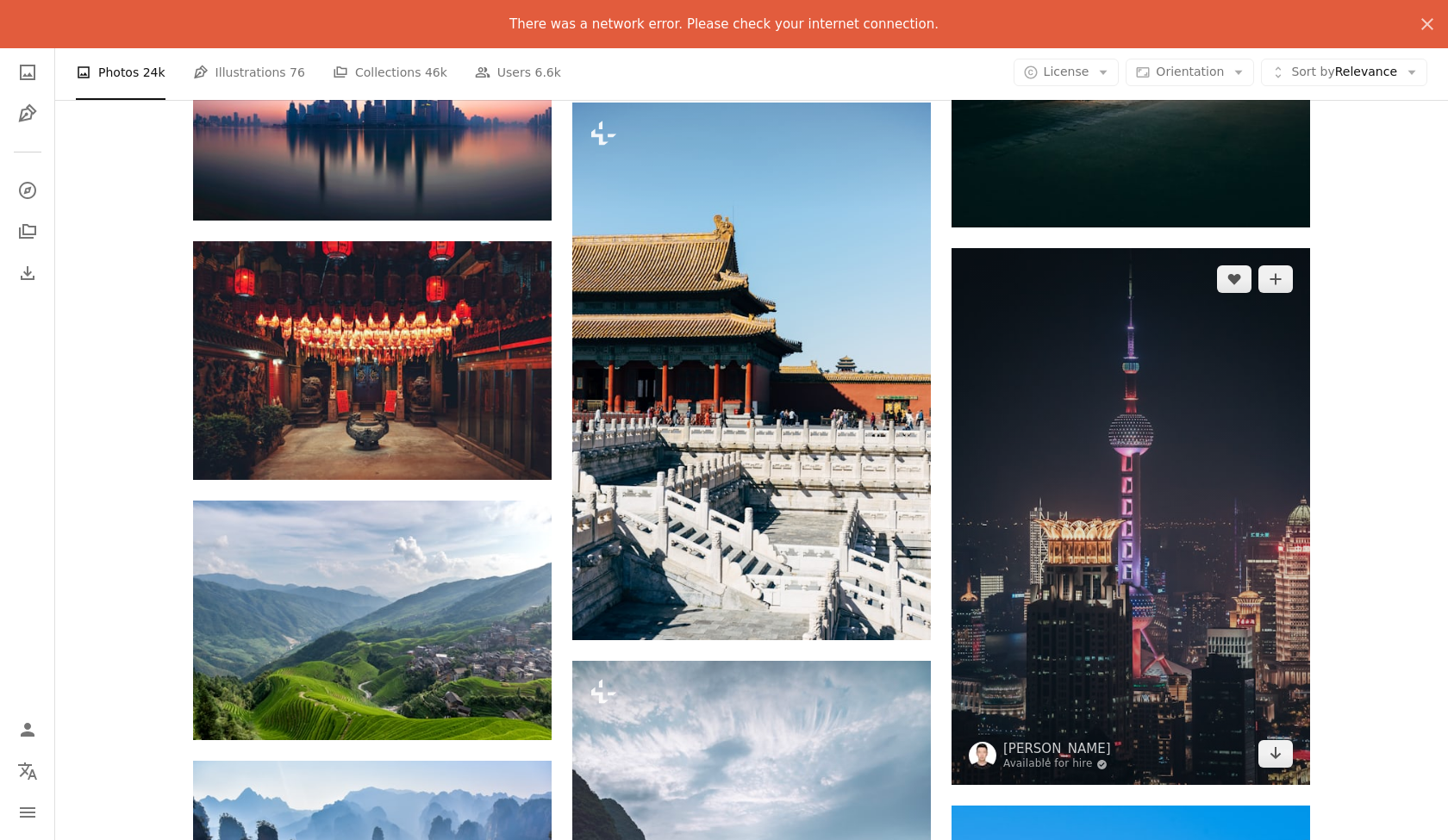
scroll to position [7865, 0]
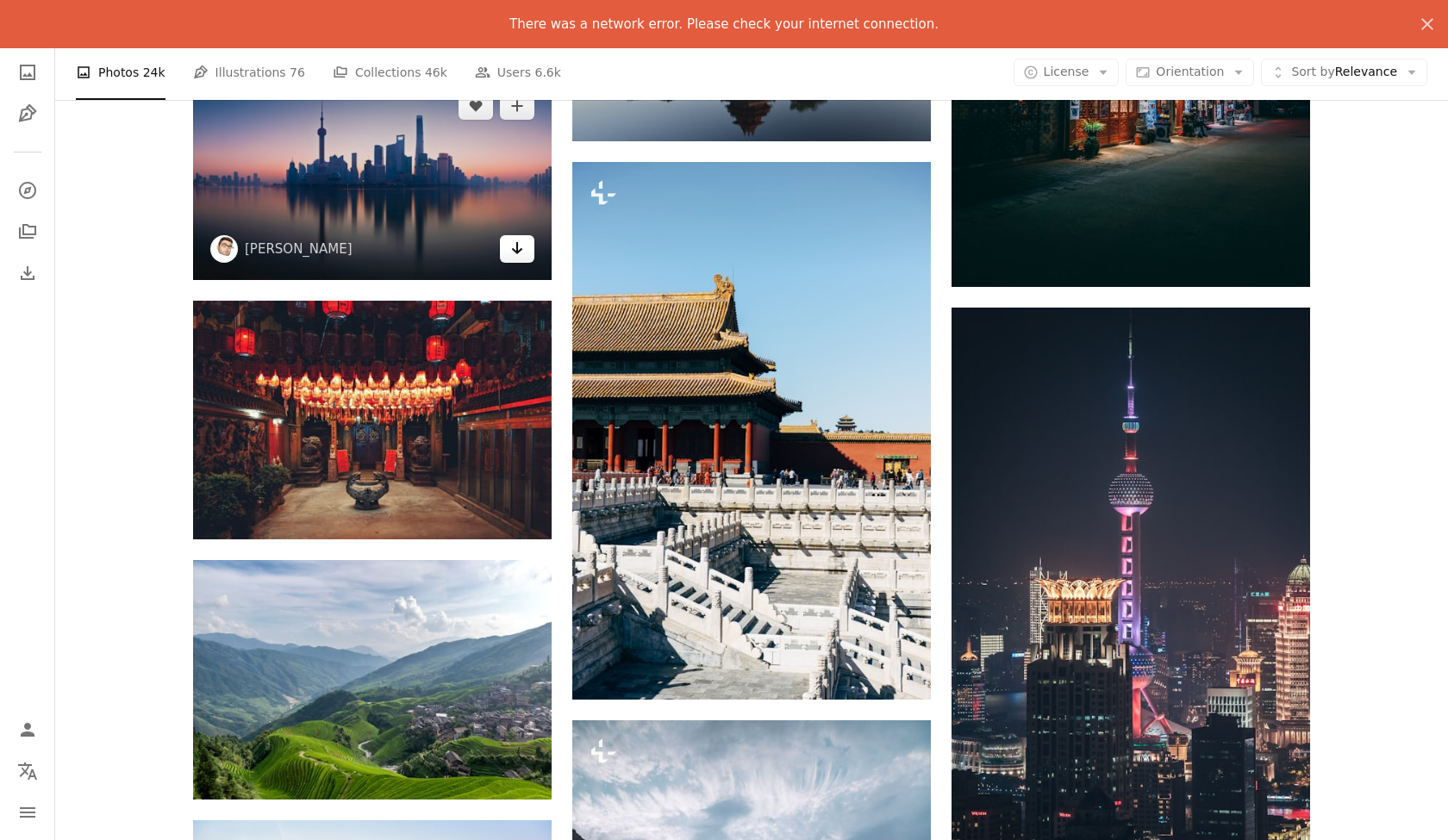
click at [517, 258] on icon "Arrow pointing down" at bounding box center [517, 248] width 14 height 21
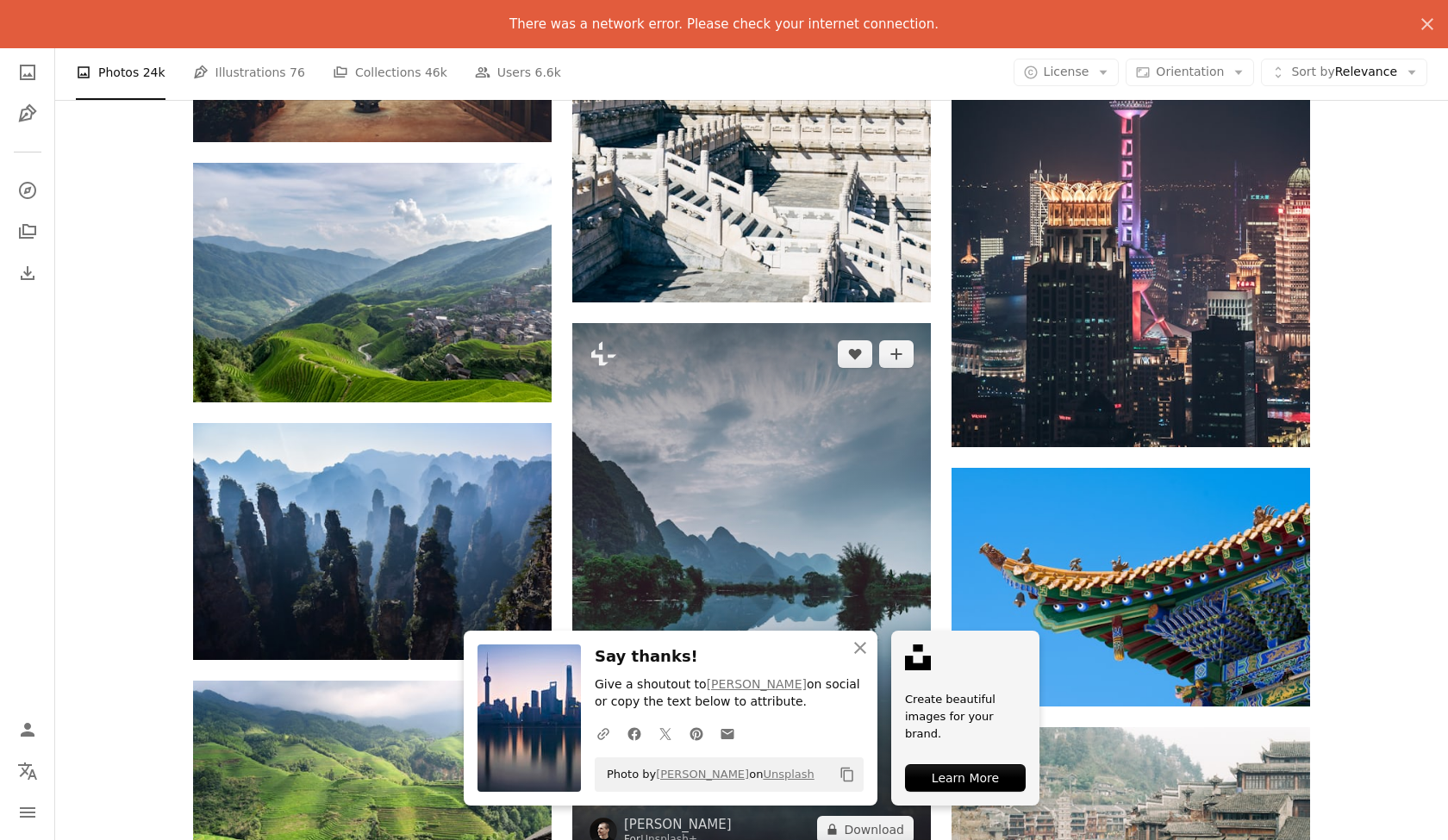
scroll to position [8264, 0]
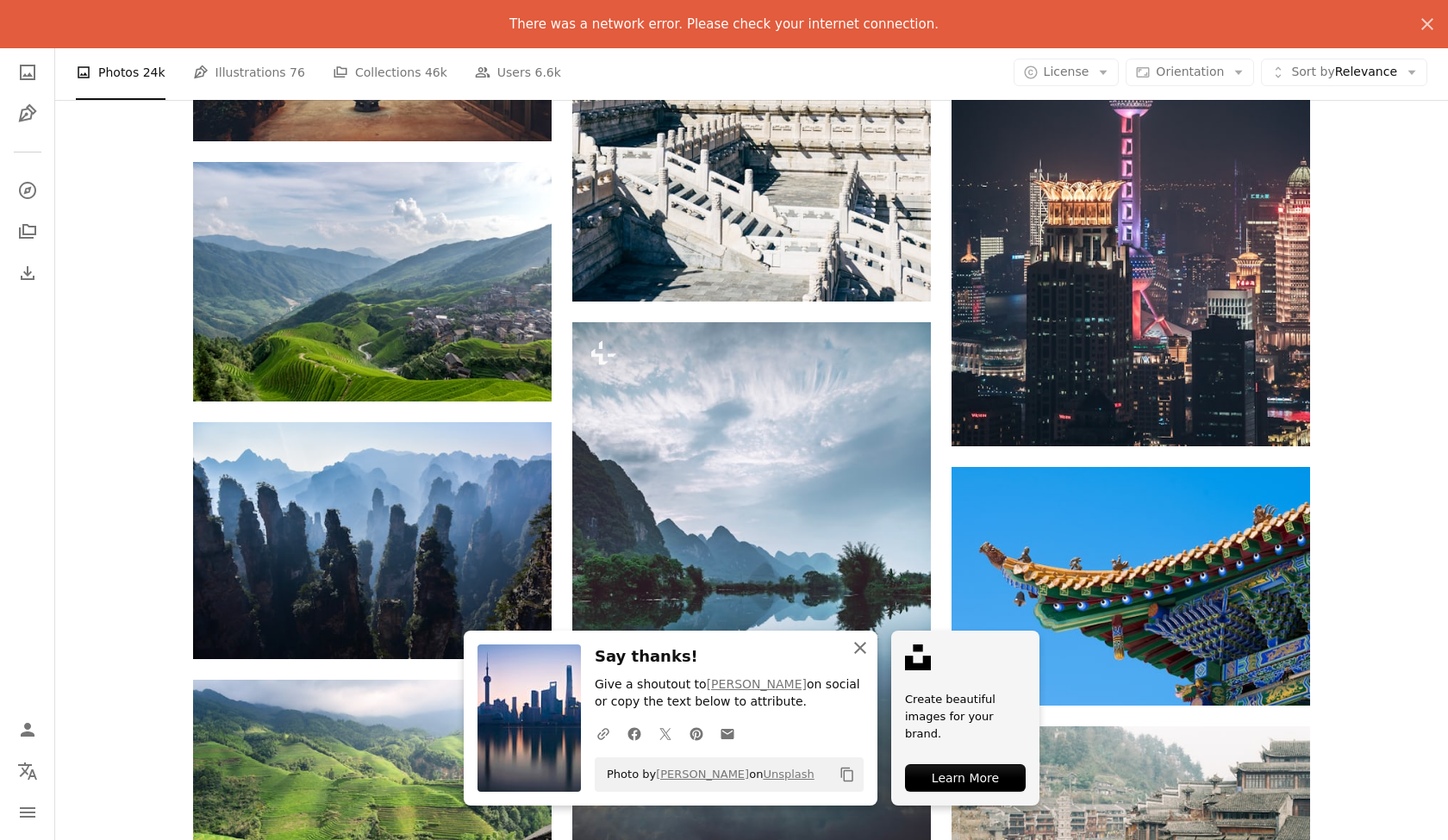
click at [858, 650] on icon "button" at bounding box center [860, 648] width 12 height 12
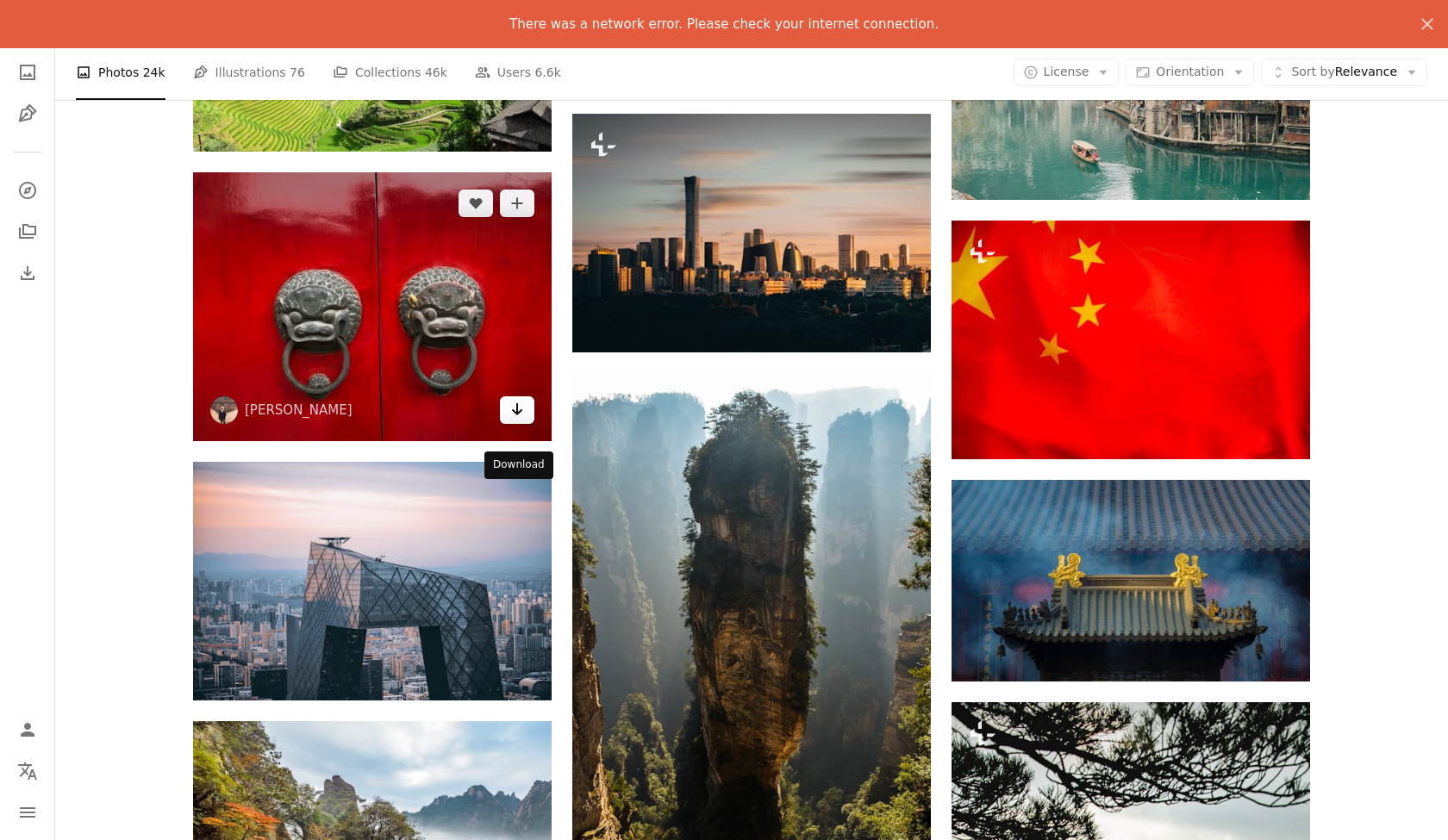
scroll to position [9031, 0]
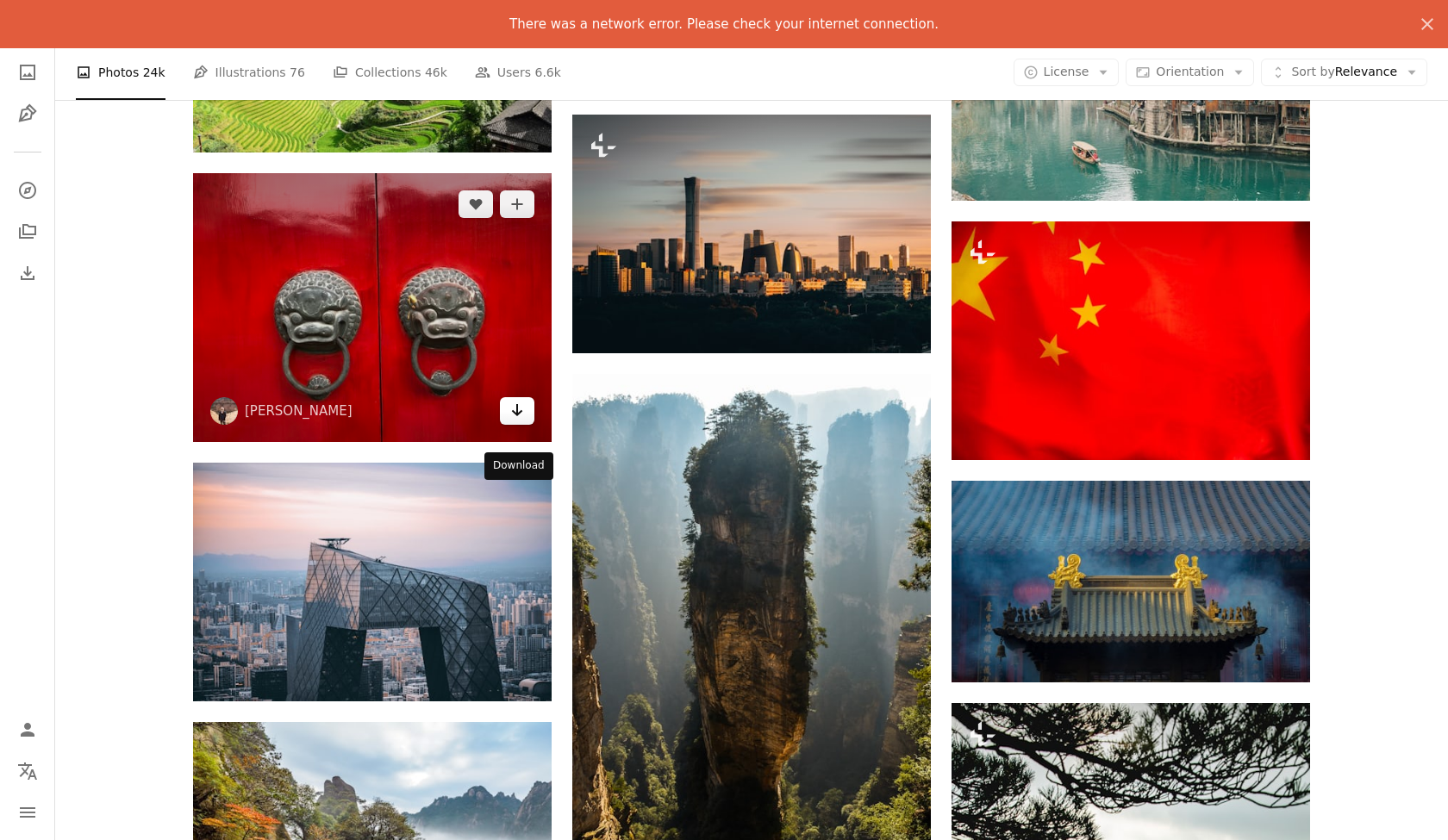
click at [518, 417] on icon "Download" at bounding box center [518, 410] width 11 height 12
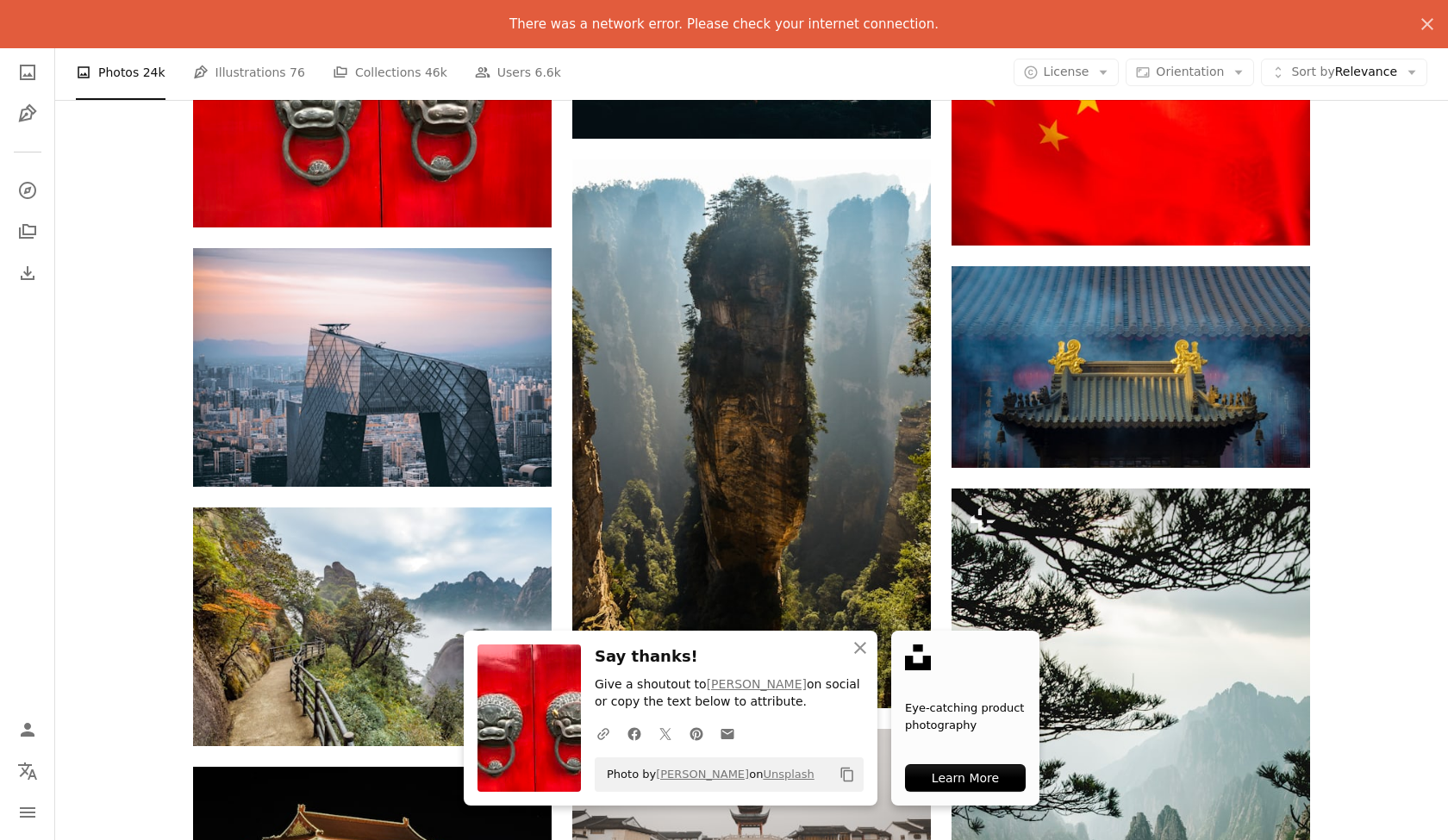
scroll to position [9248, 0]
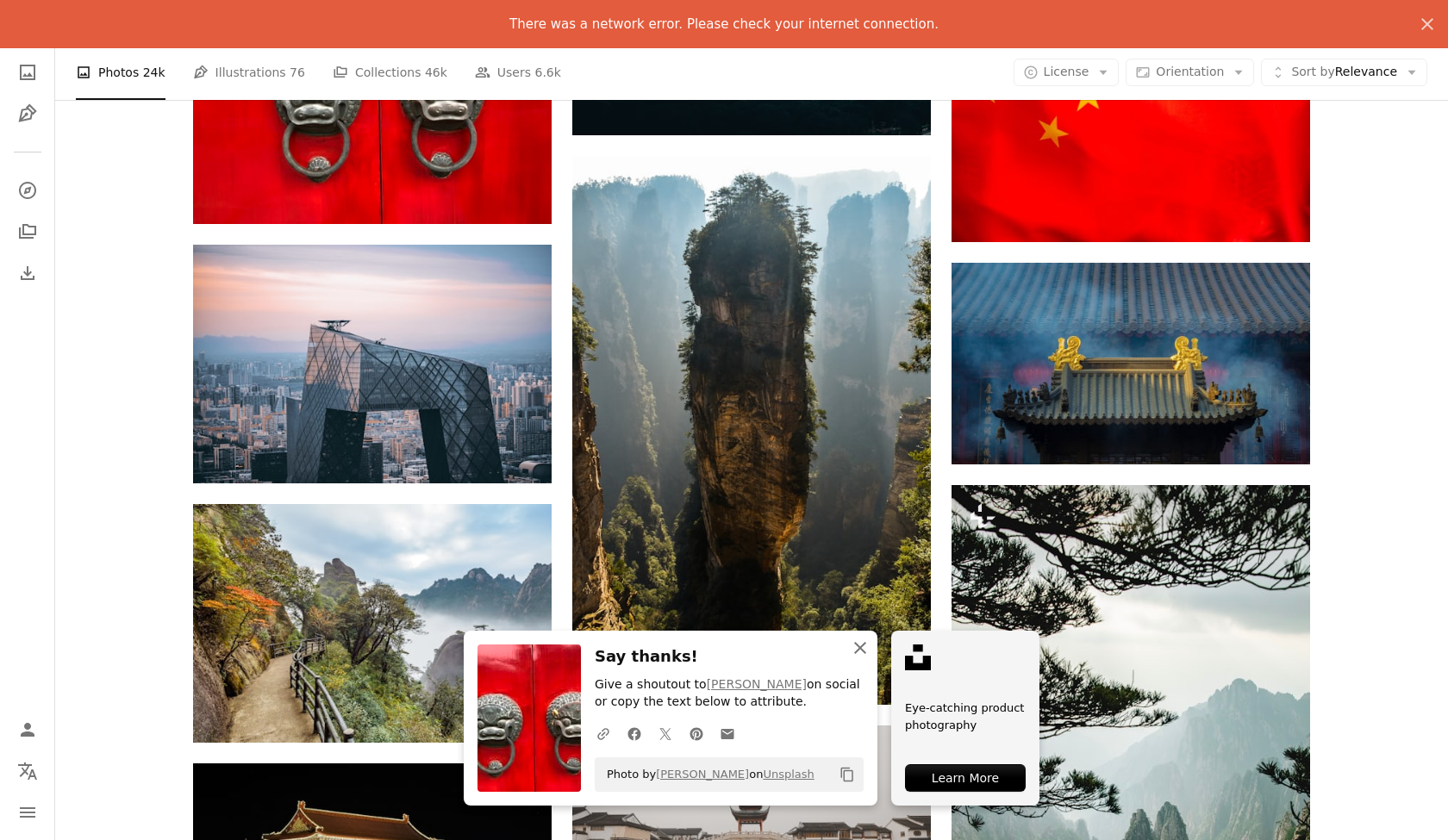
click at [859, 655] on icon "An X shape" at bounding box center [861, 649] width 21 height 21
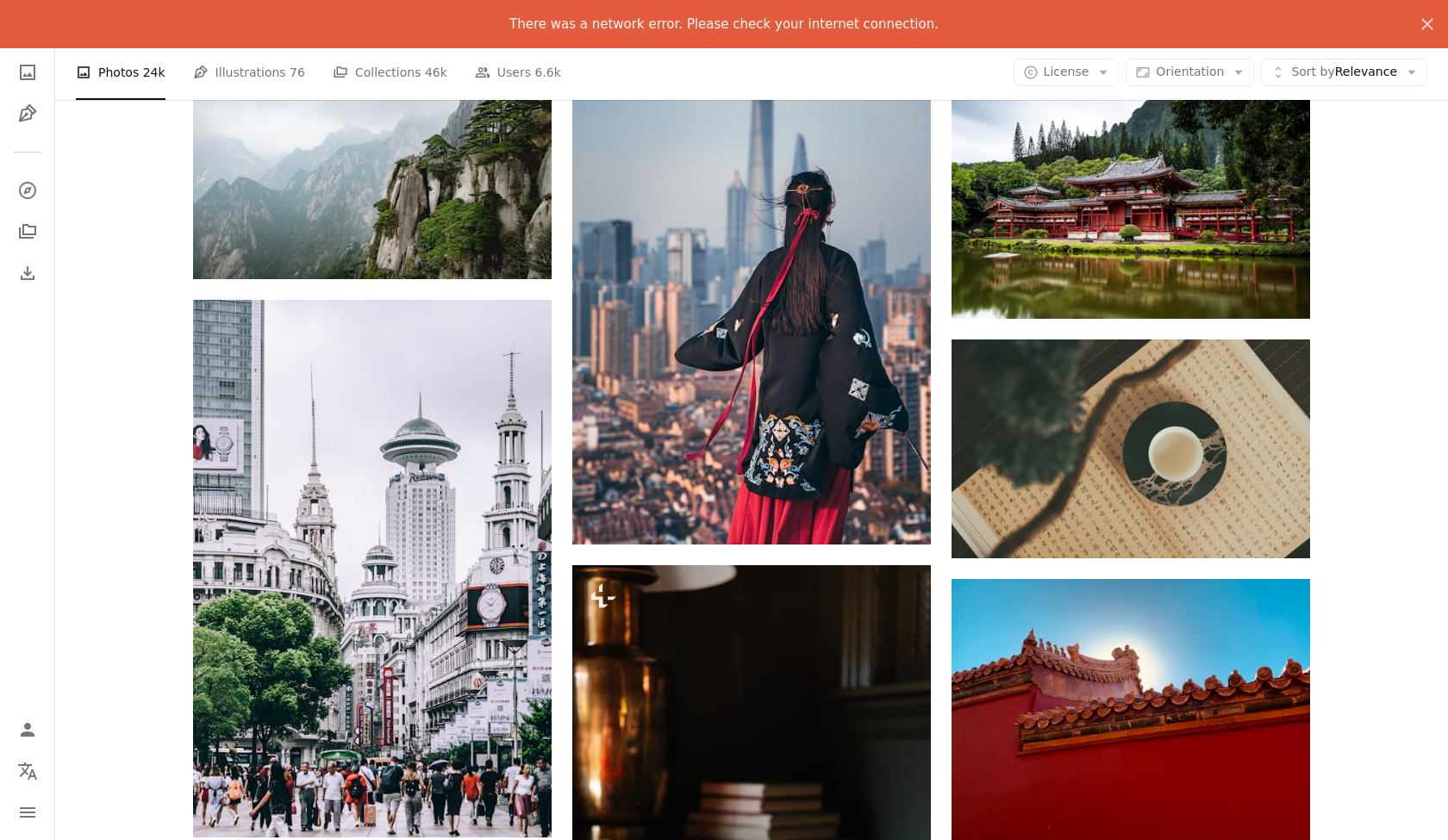
scroll to position [10216, 0]
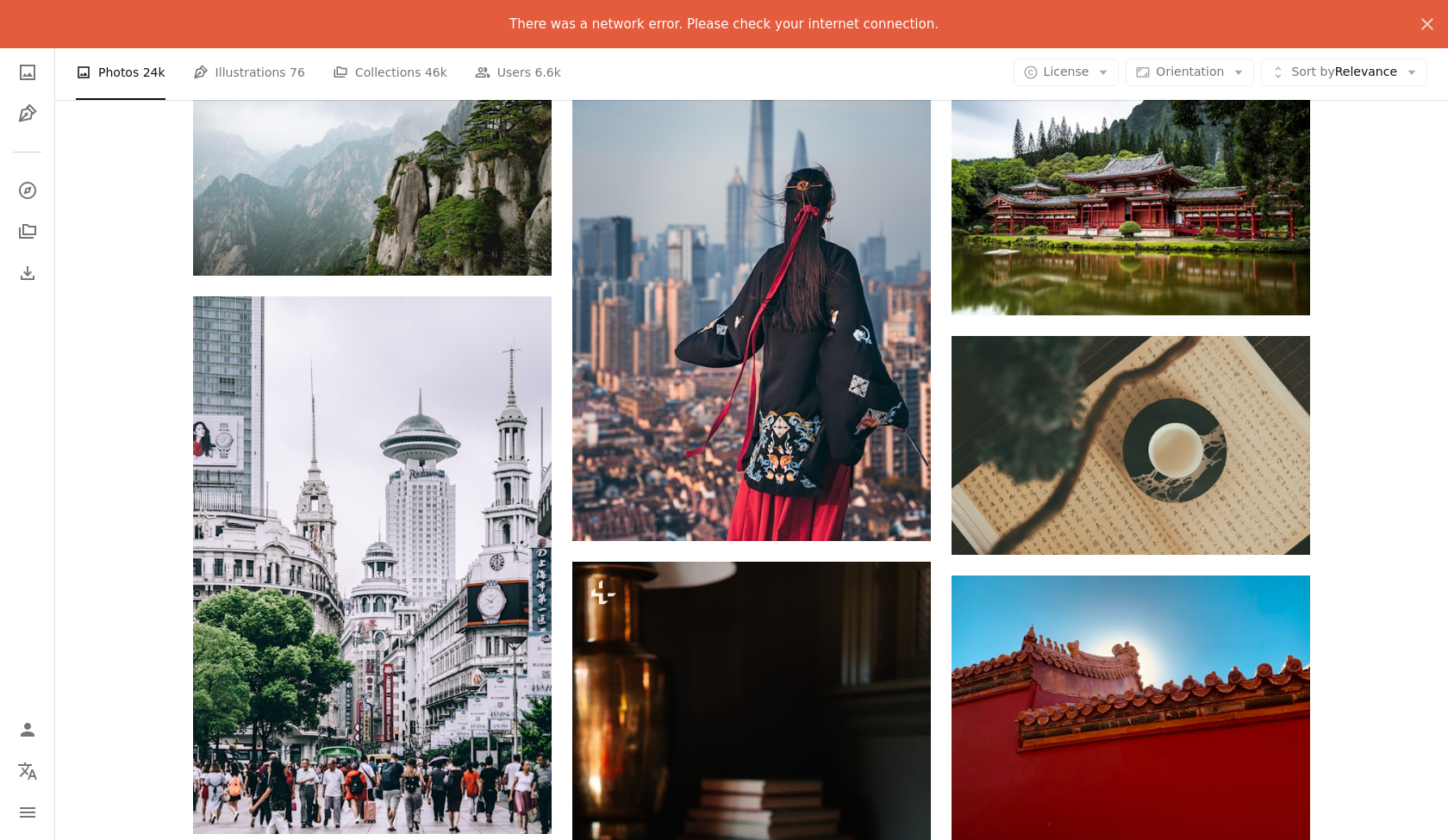
click at [1077, 533] on link "五玄土 ORIENTO" at bounding box center [1054, 524] width 102 height 17
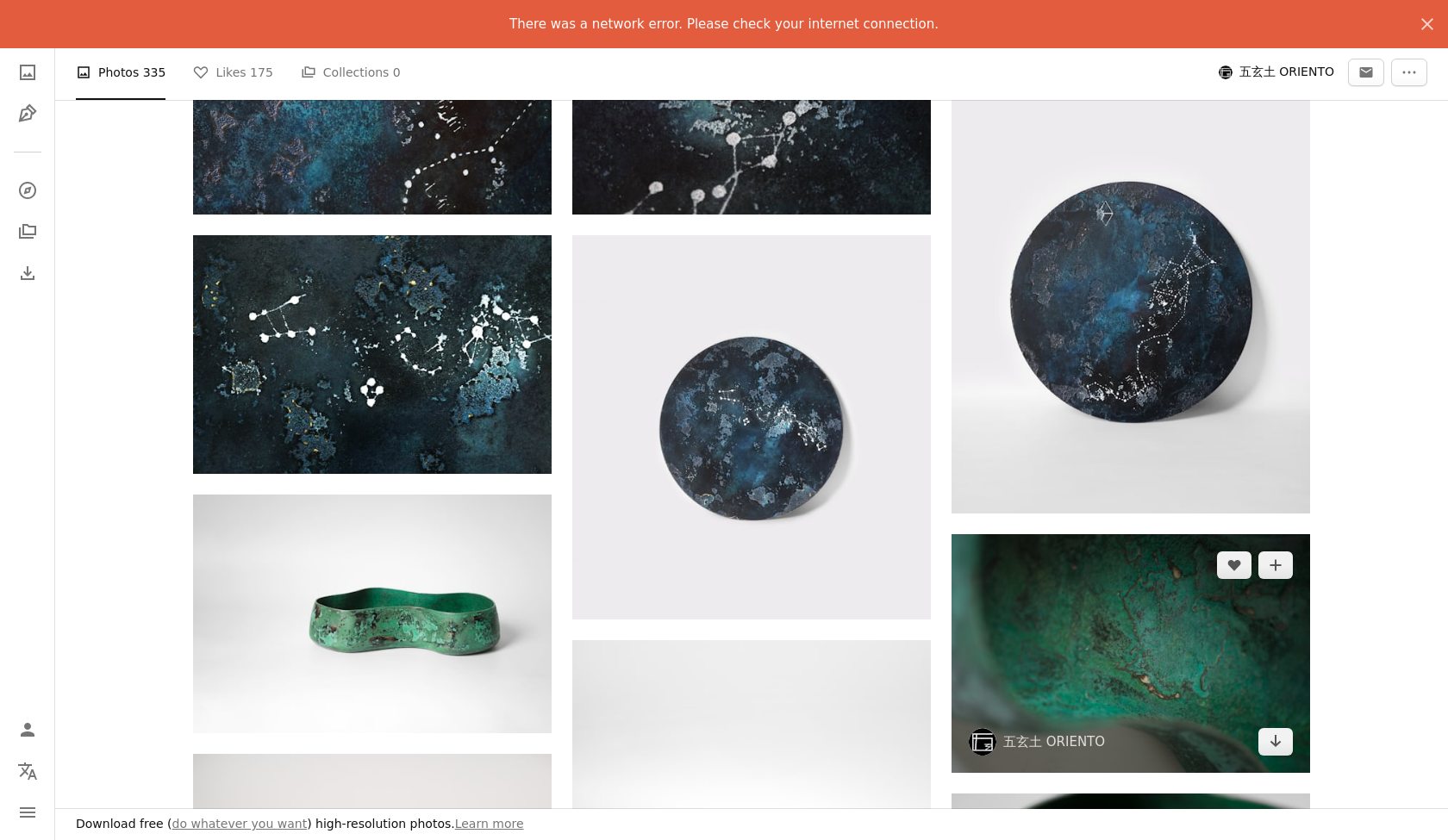
scroll to position [494, 0]
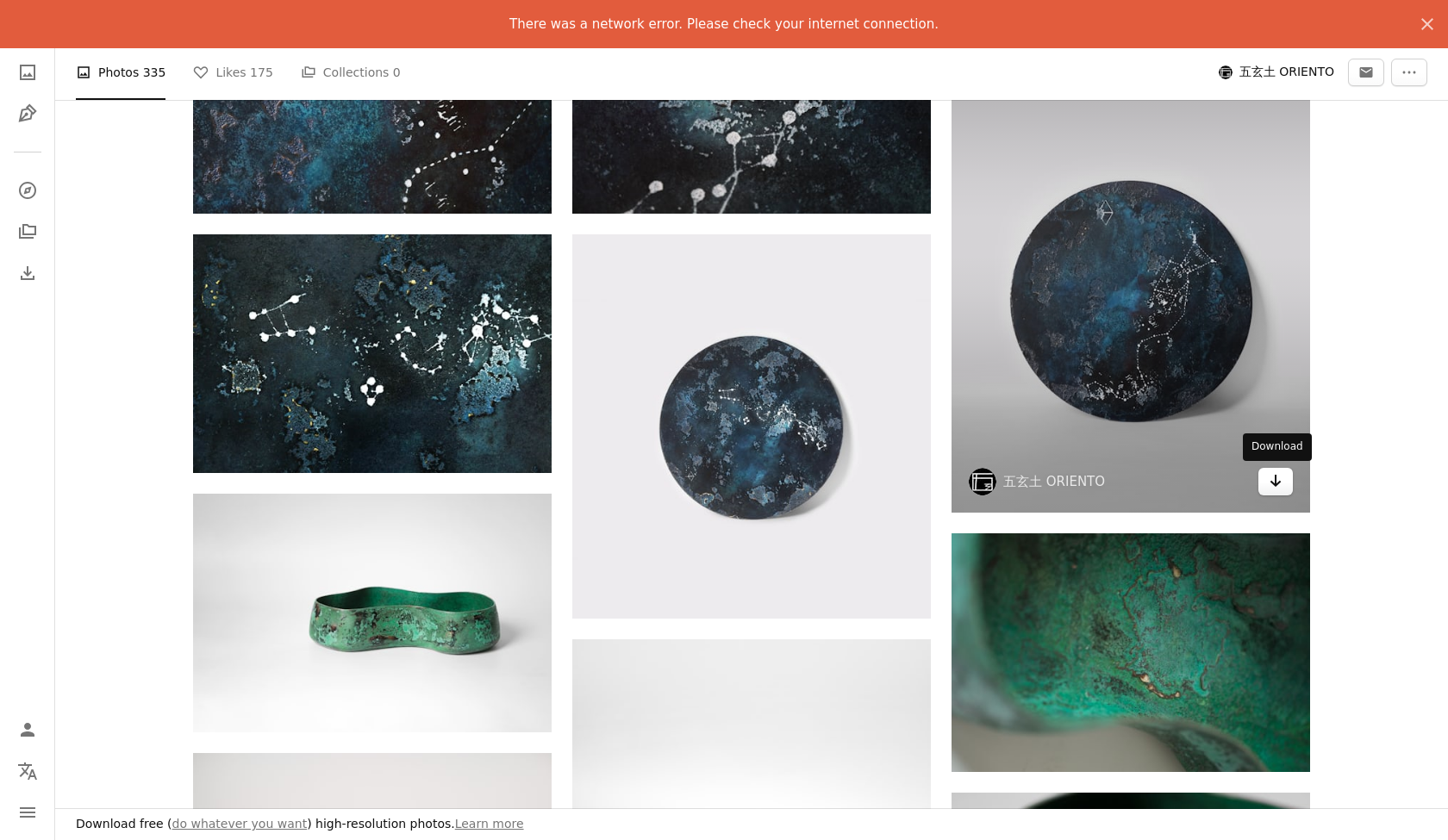
click at [1277, 482] on icon "Arrow pointing down" at bounding box center [1275, 481] width 14 height 21
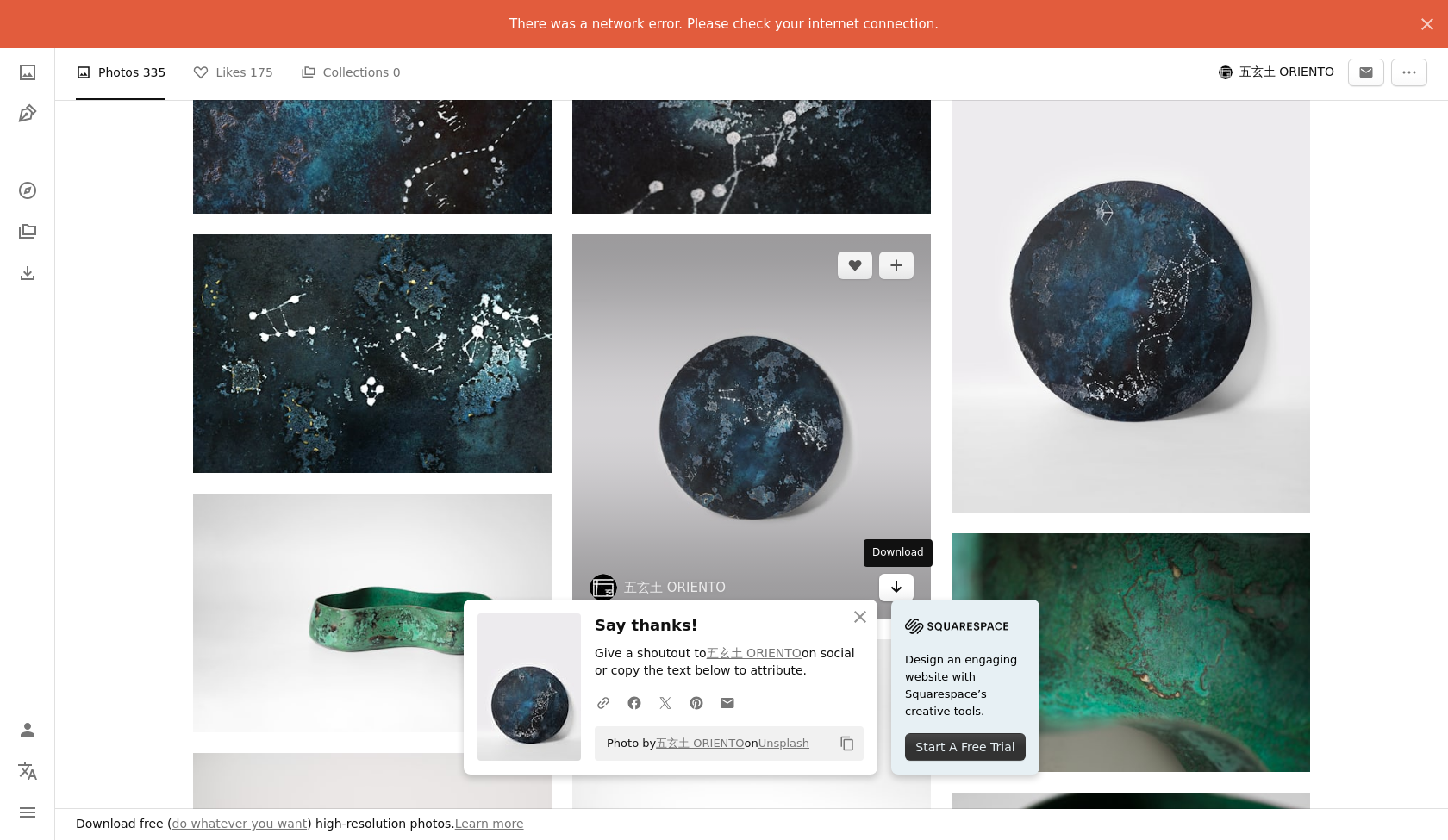
click at [893, 585] on icon "Arrow pointing down" at bounding box center [897, 587] width 14 height 21
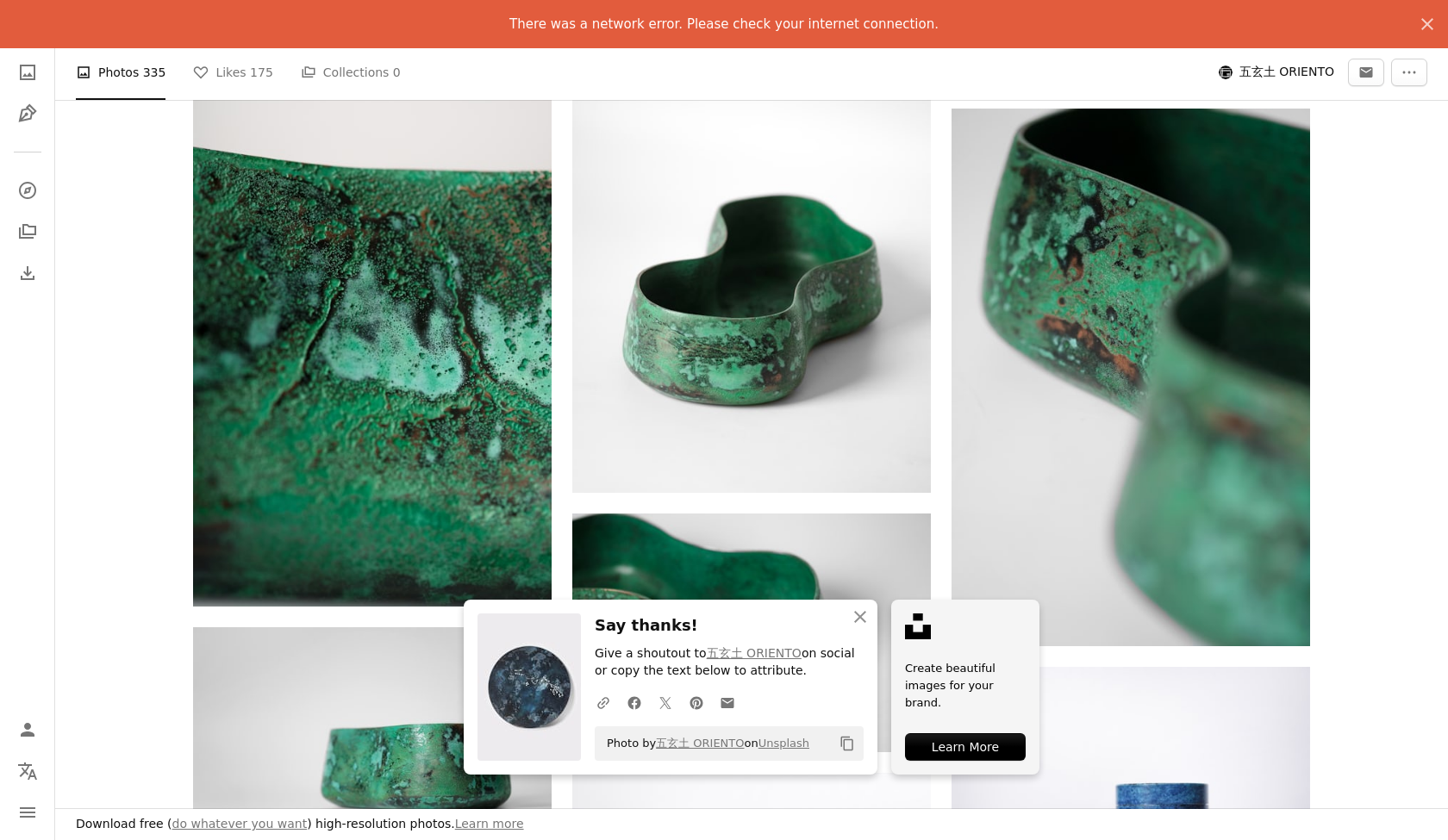
scroll to position [1179, 0]
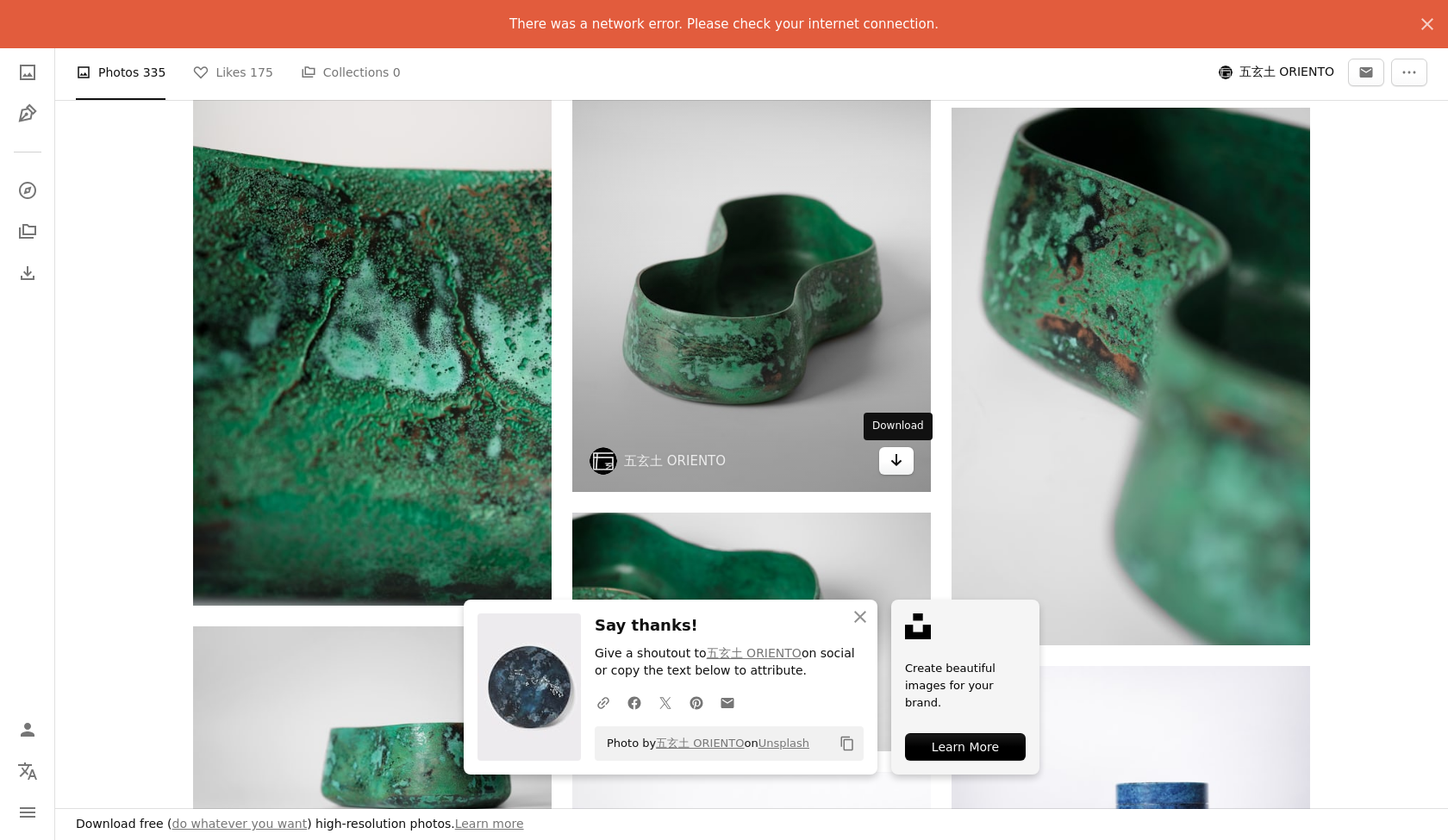
click at [891, 459] on icon "Arrow pointing down" at bounding box center [897, 460] width 14 height 21
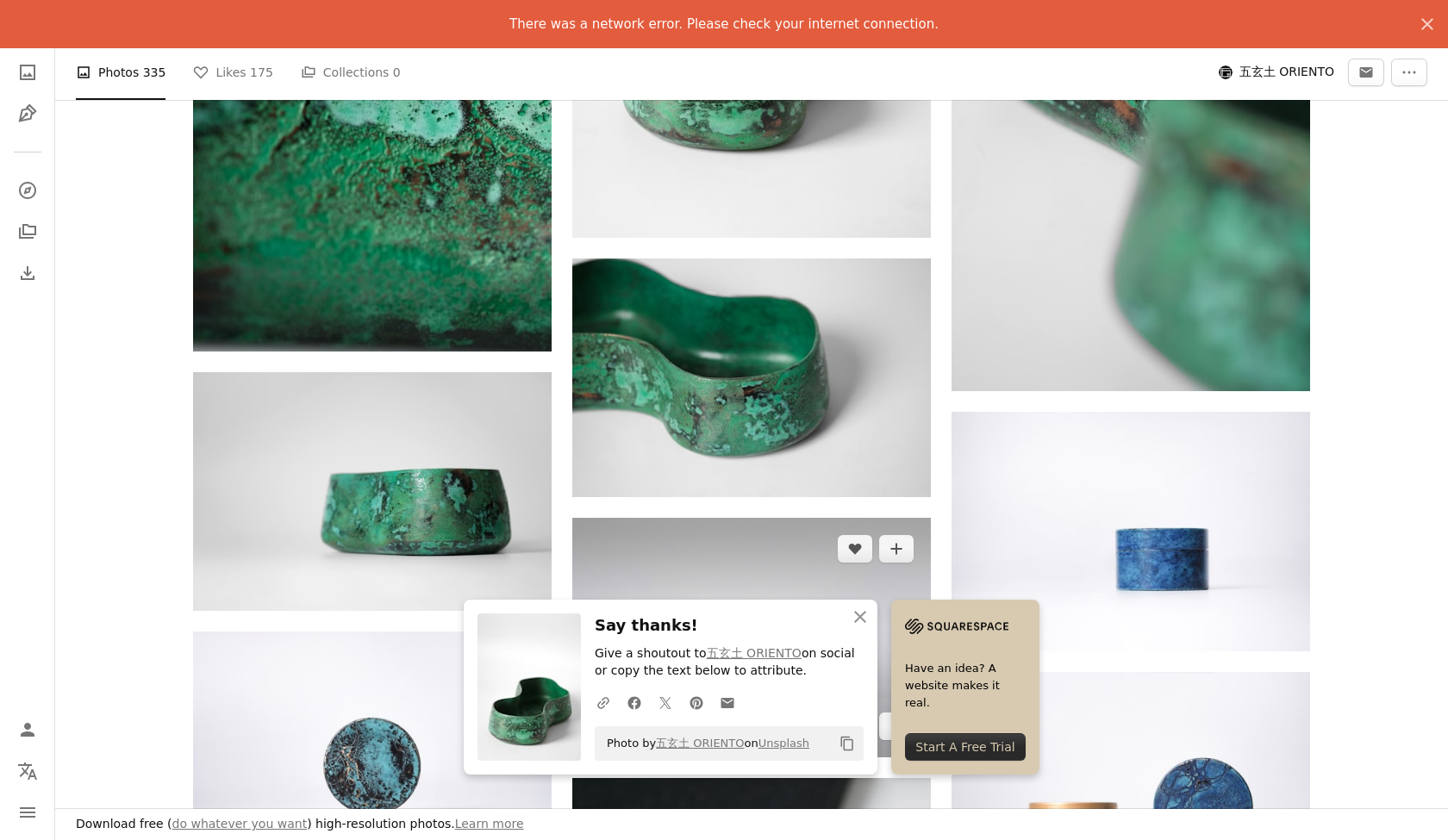
scroll to position [1590, 0]
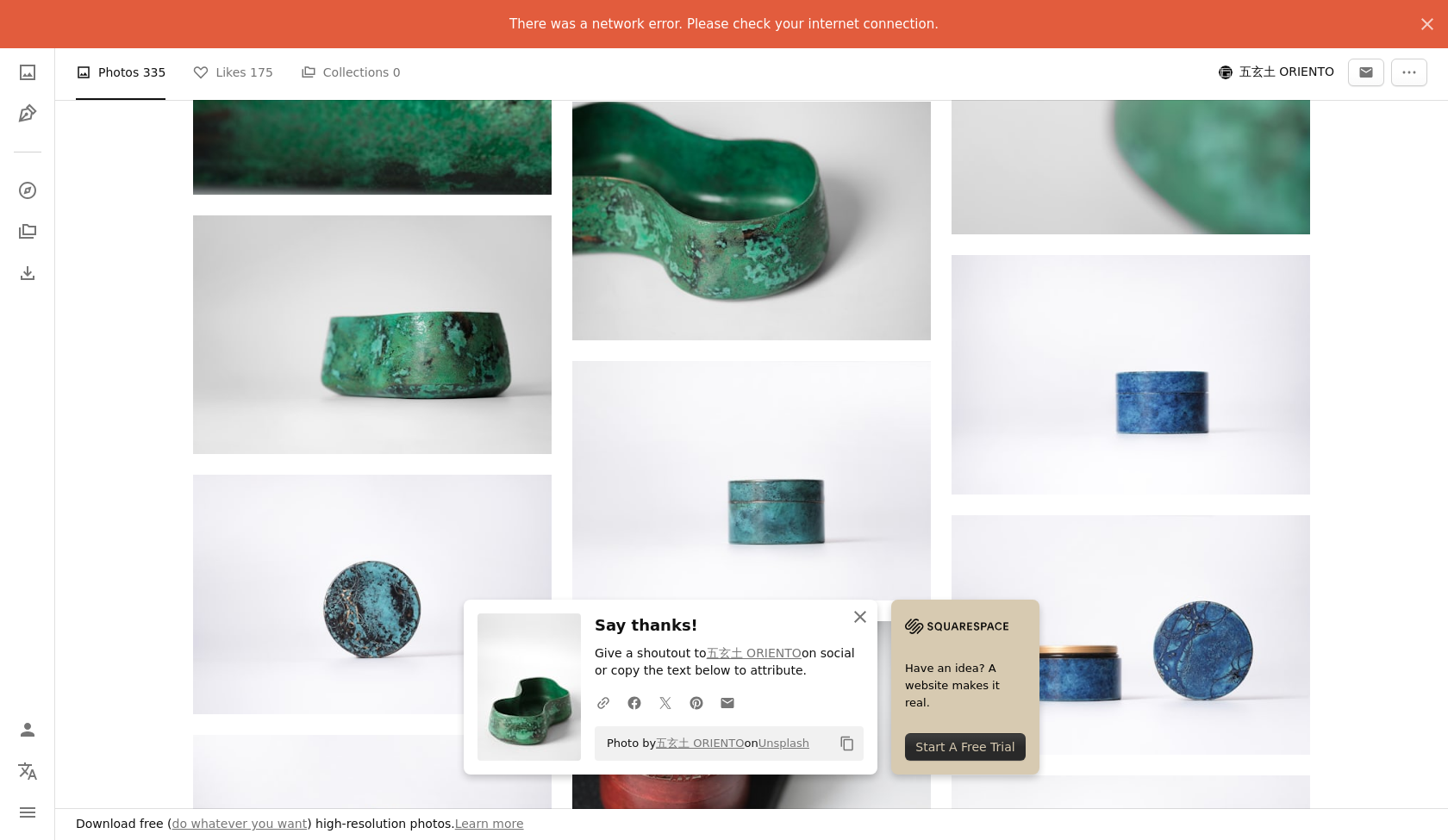
click at [864, 623] on icon "button" at bounding box center [860, 617] width 12 height 12
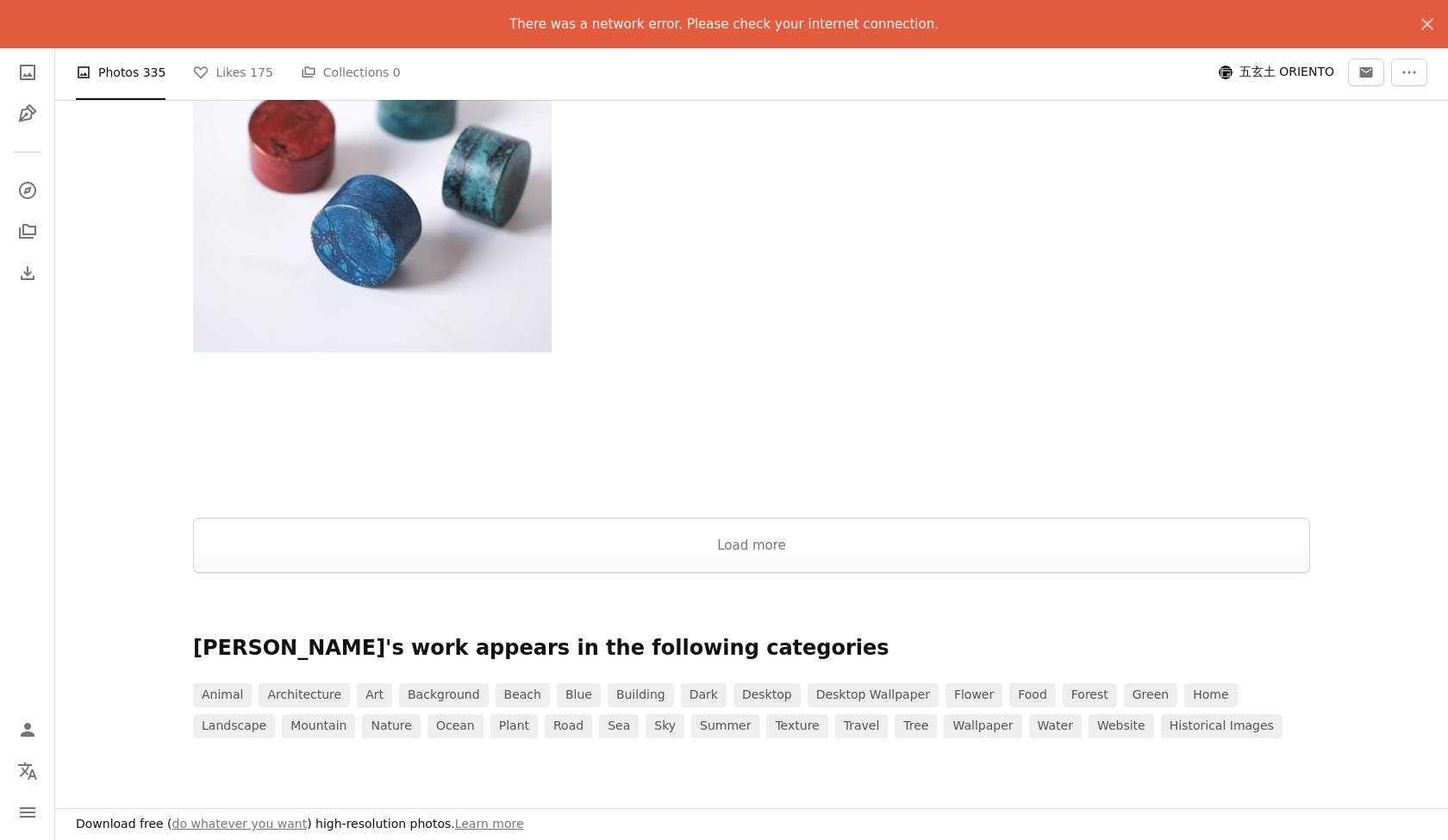
scroll to position [2783, 0]
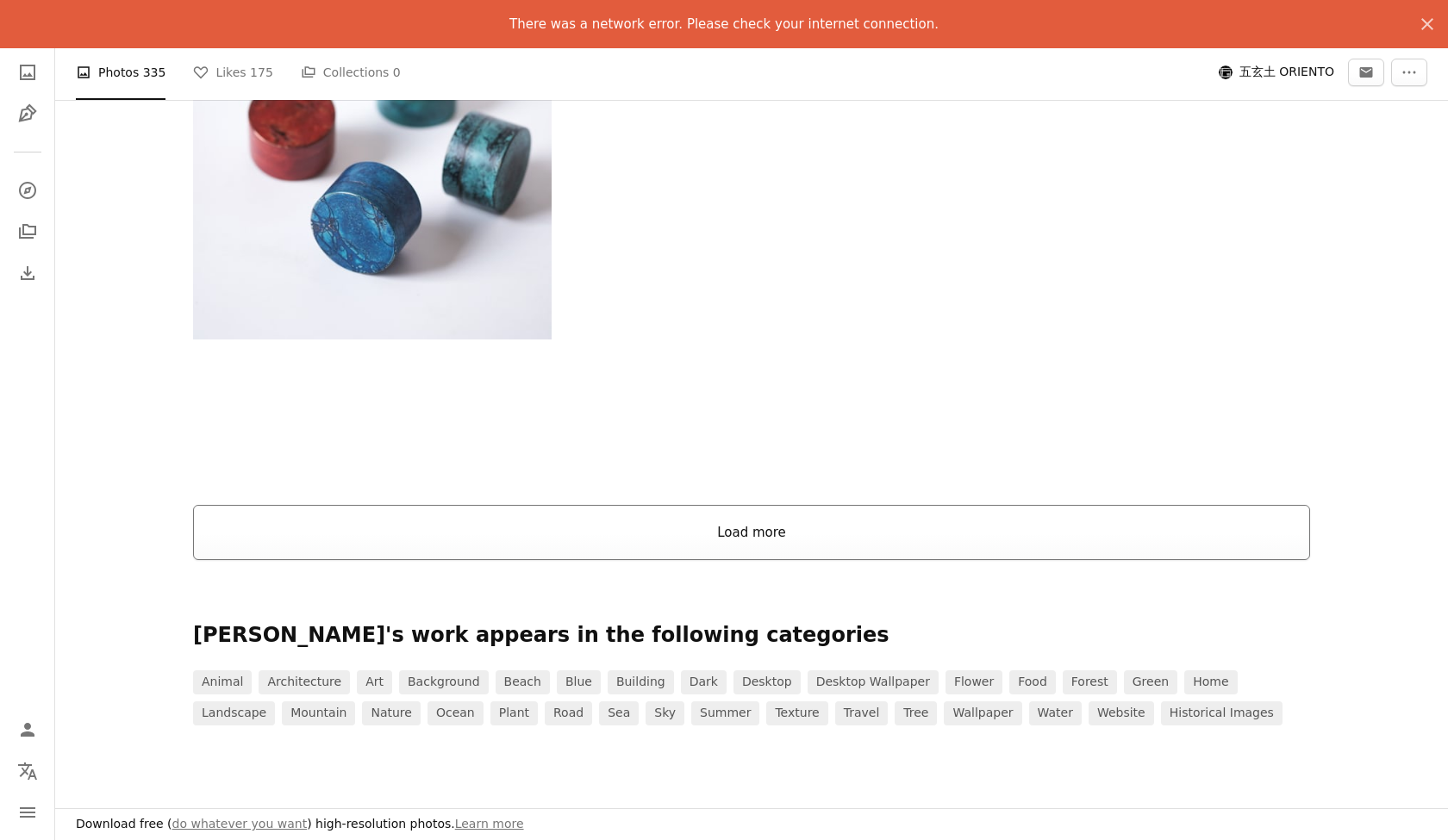
click at [752, 538] on button "Load more" at bounding box center [751, 533] width 1117 height 56
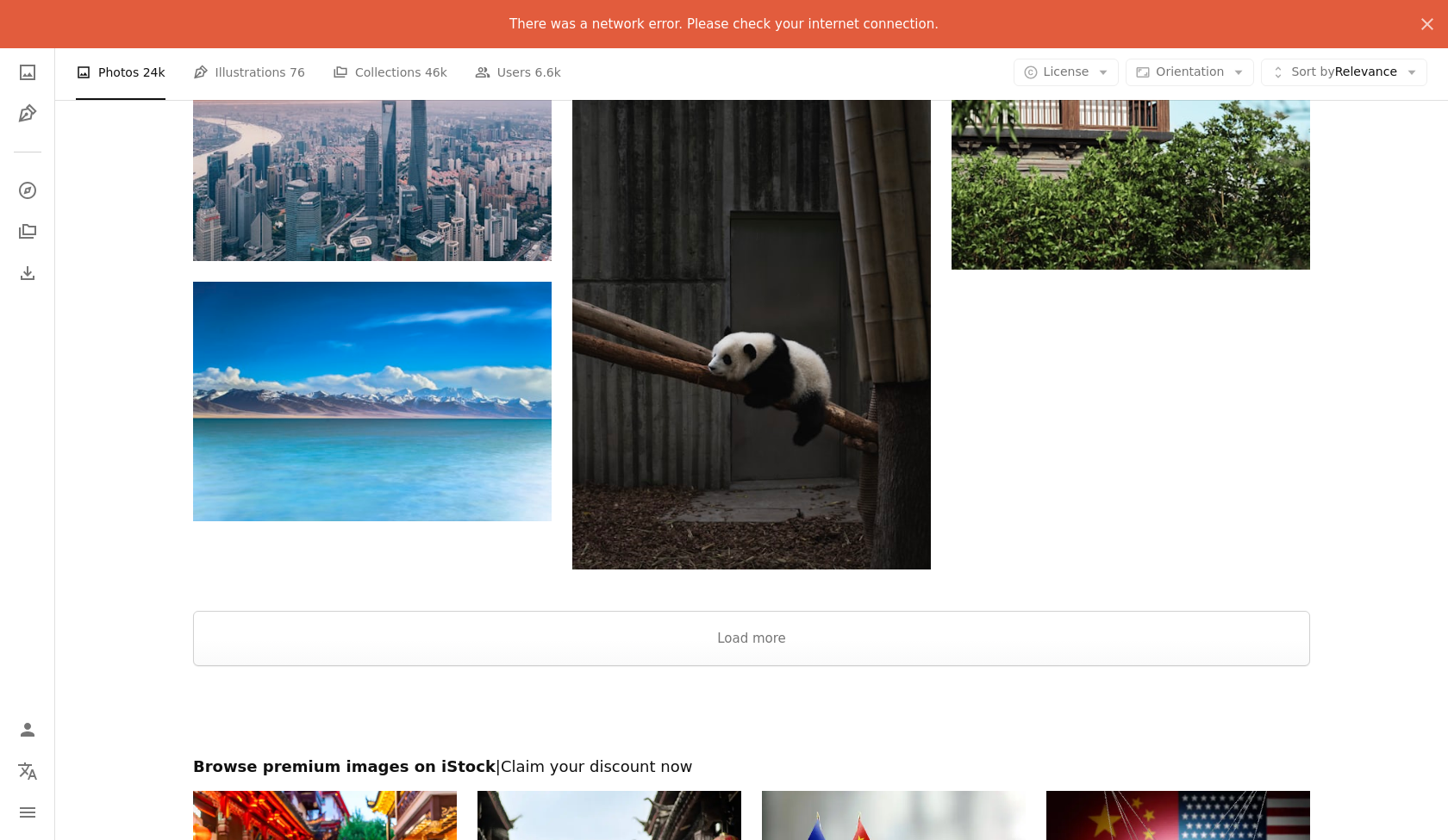
scroll to position [12392, 0]
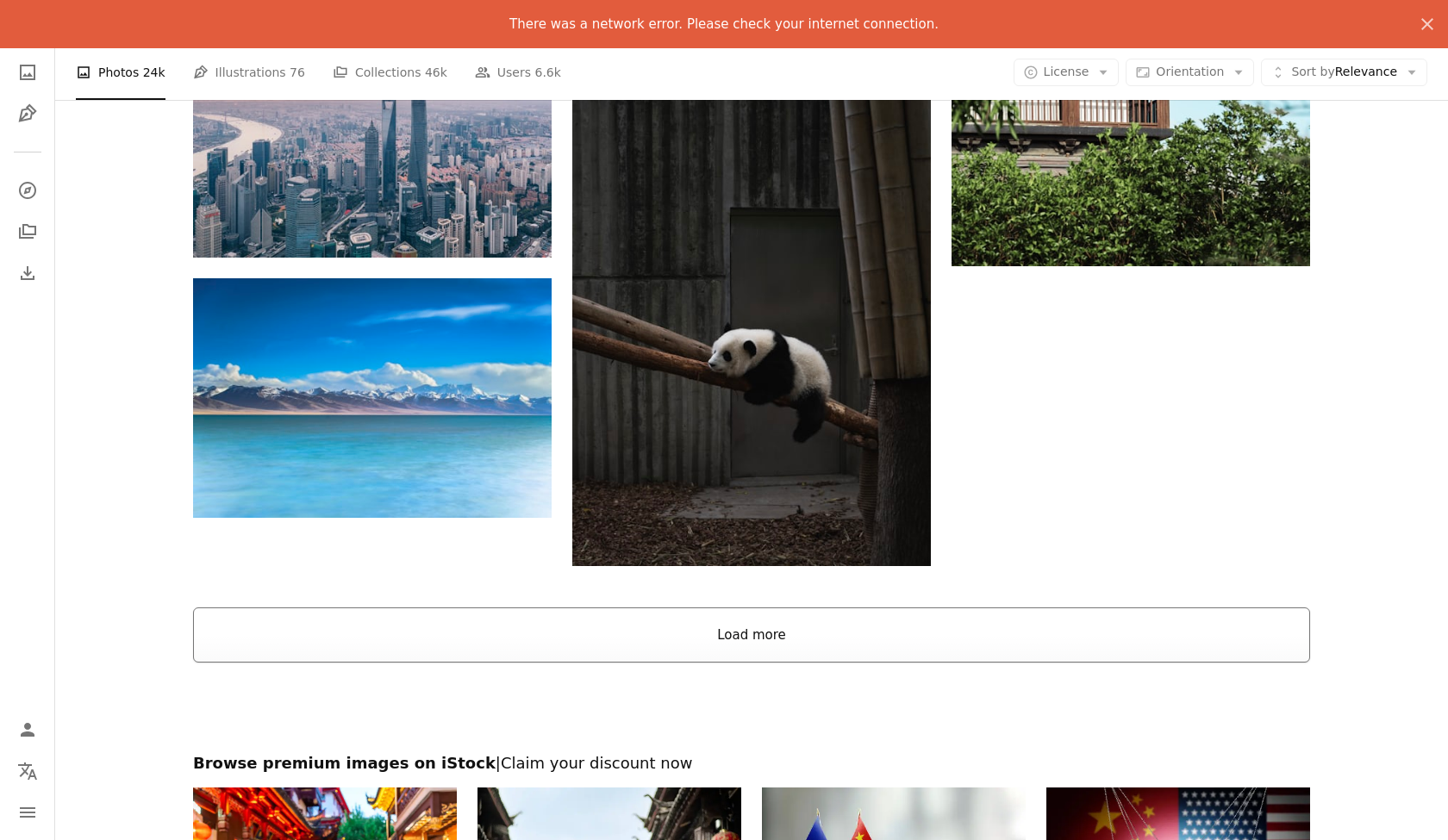
click at [764, 635] on button "Load more" at bounding box center [751, 635] width 1117 height 56
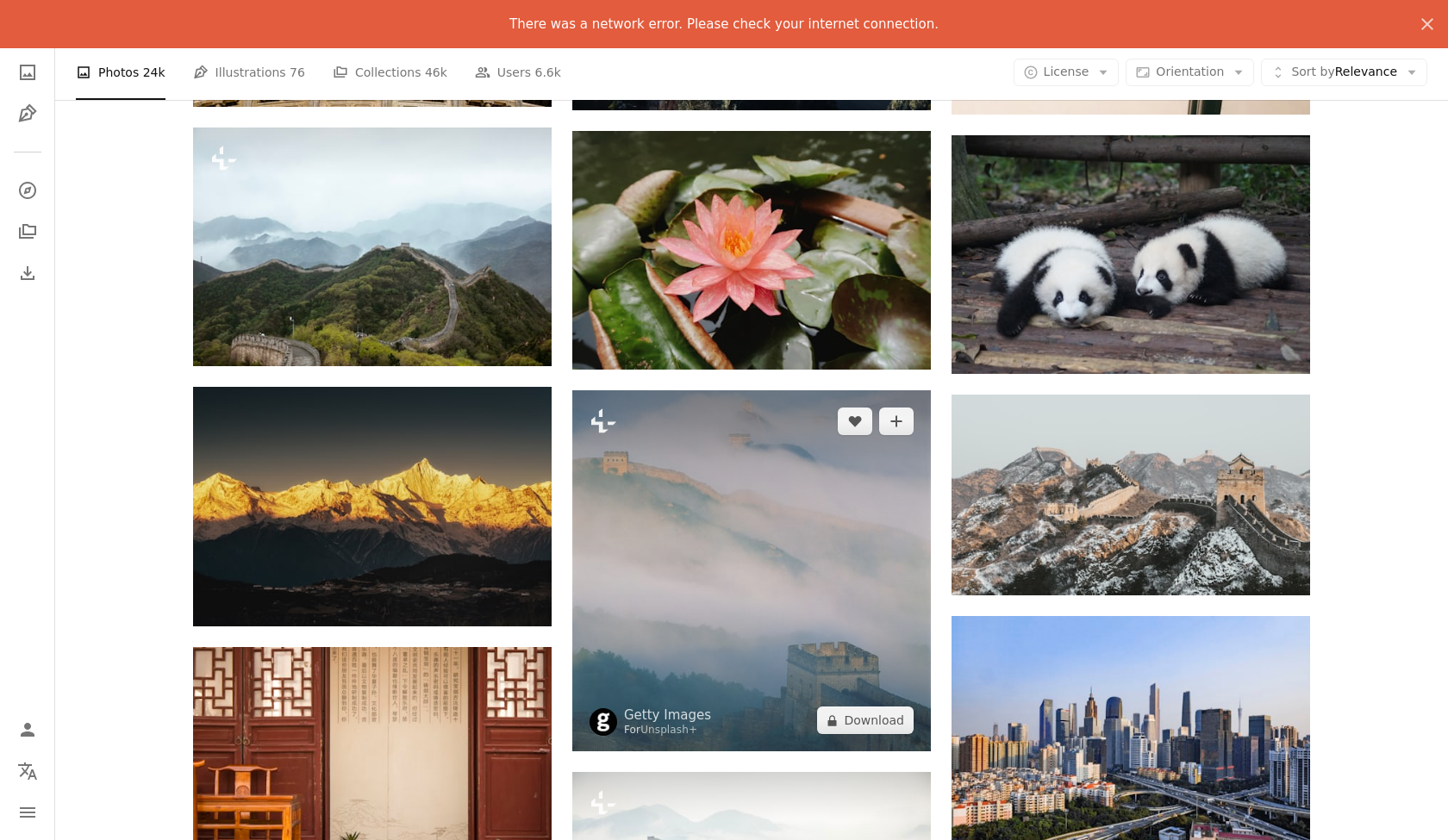
scroll to position [18738, 0]
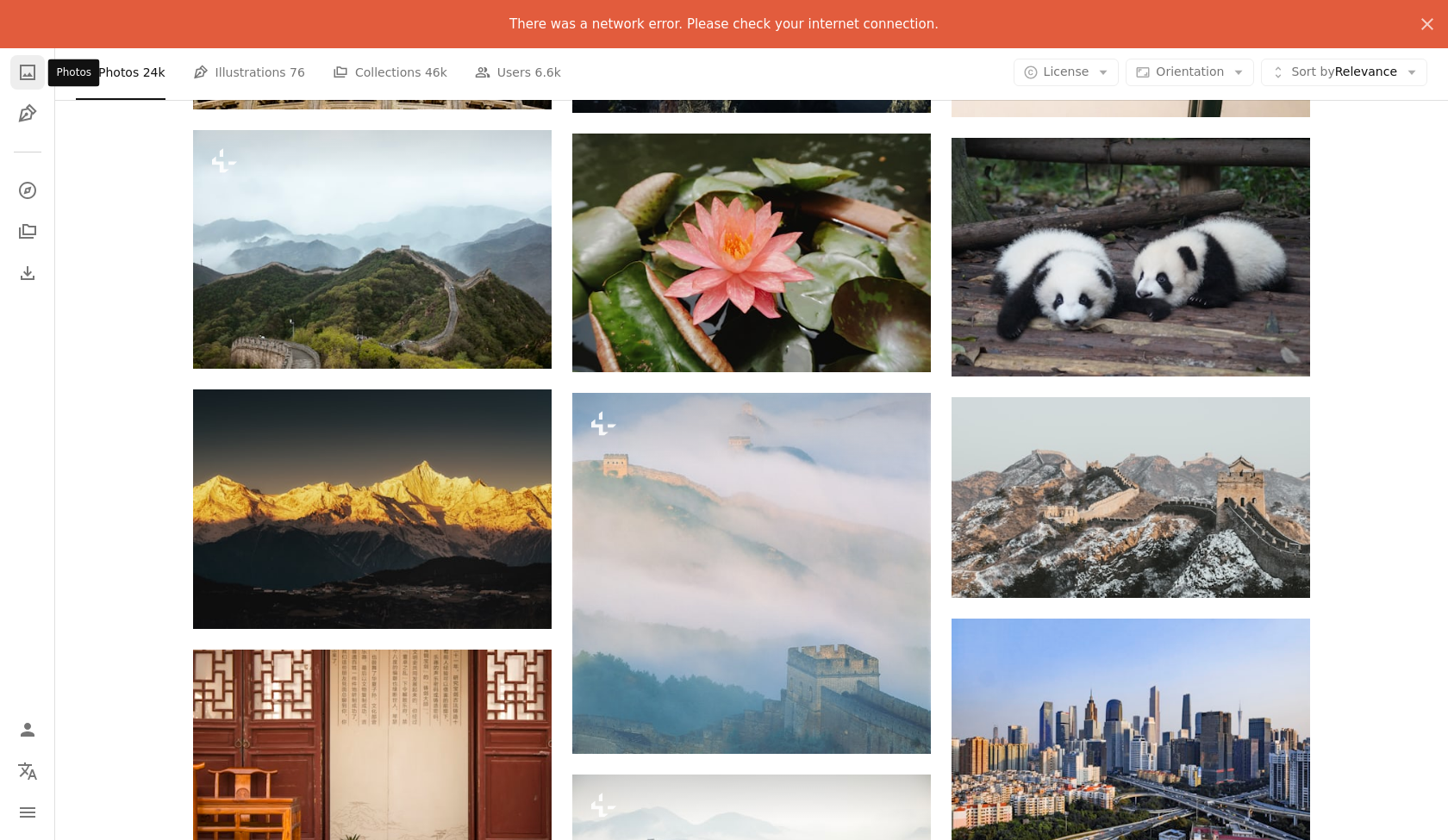
click at [30, 75] on icon "Photos" at bounding box center [27, 73] width 15 height 15
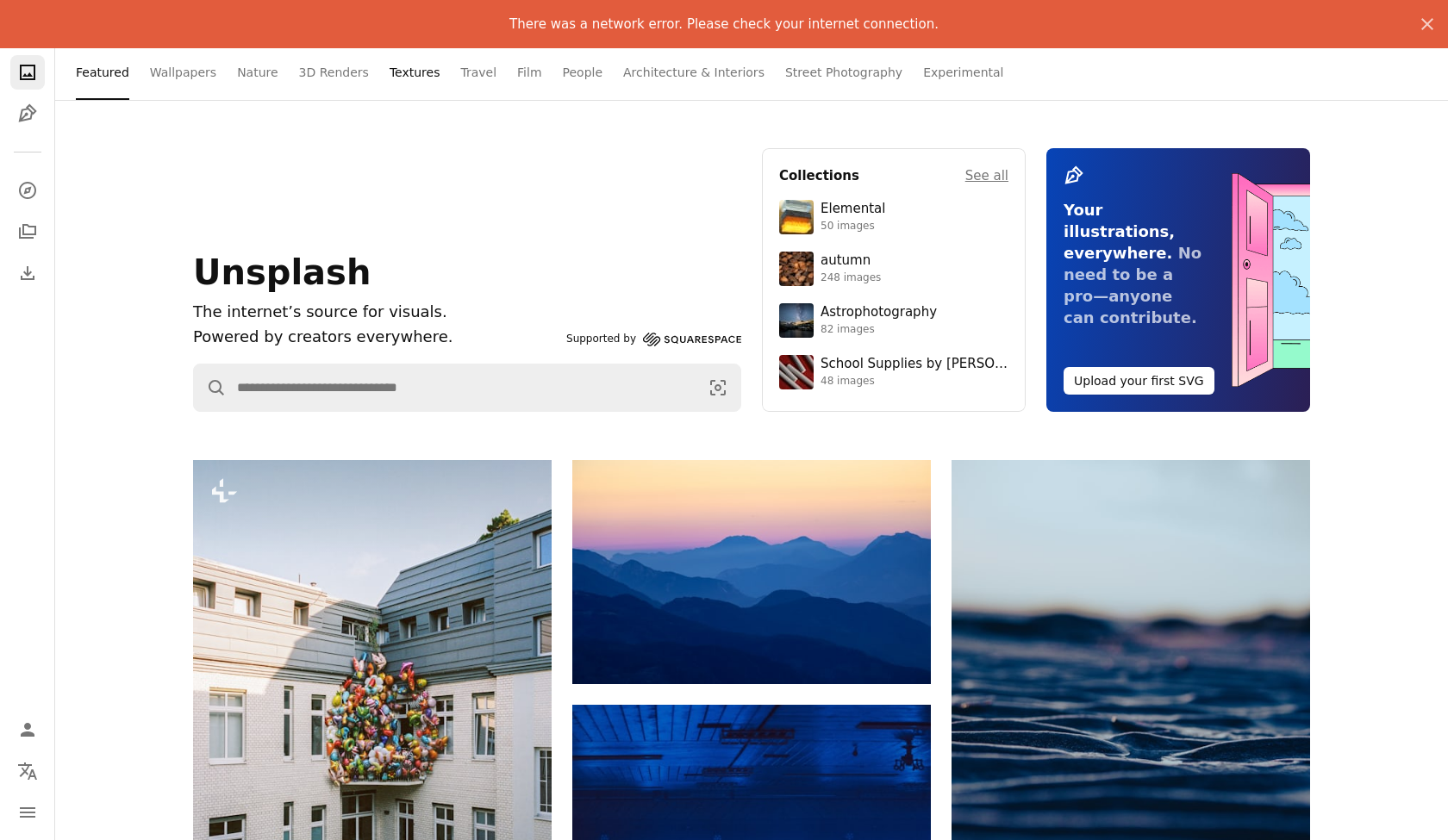
click at [416, 74] on link "Textures" at bounding box center [415, 73] width 51 height 56
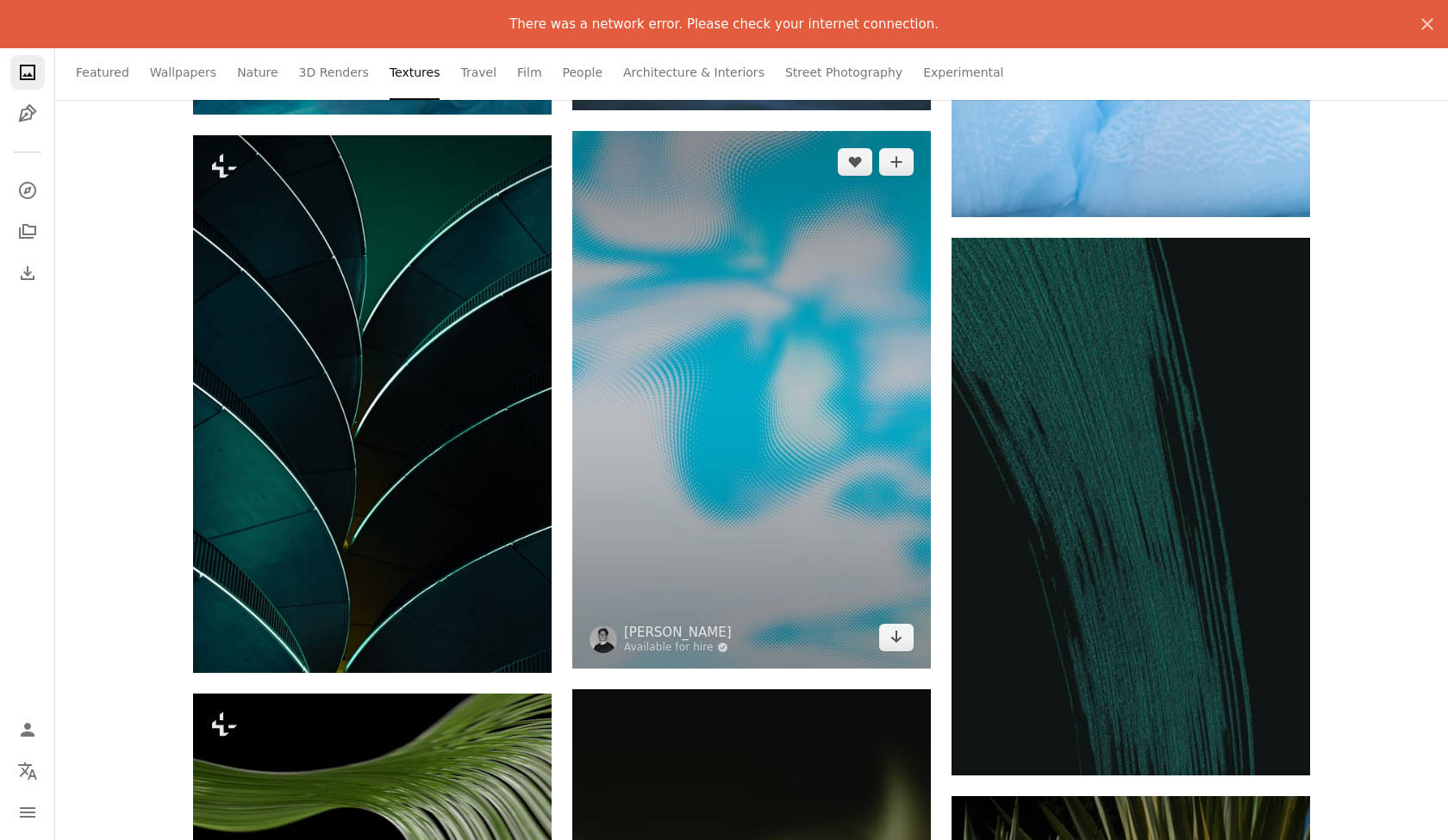
scroll to position [6311, 0]
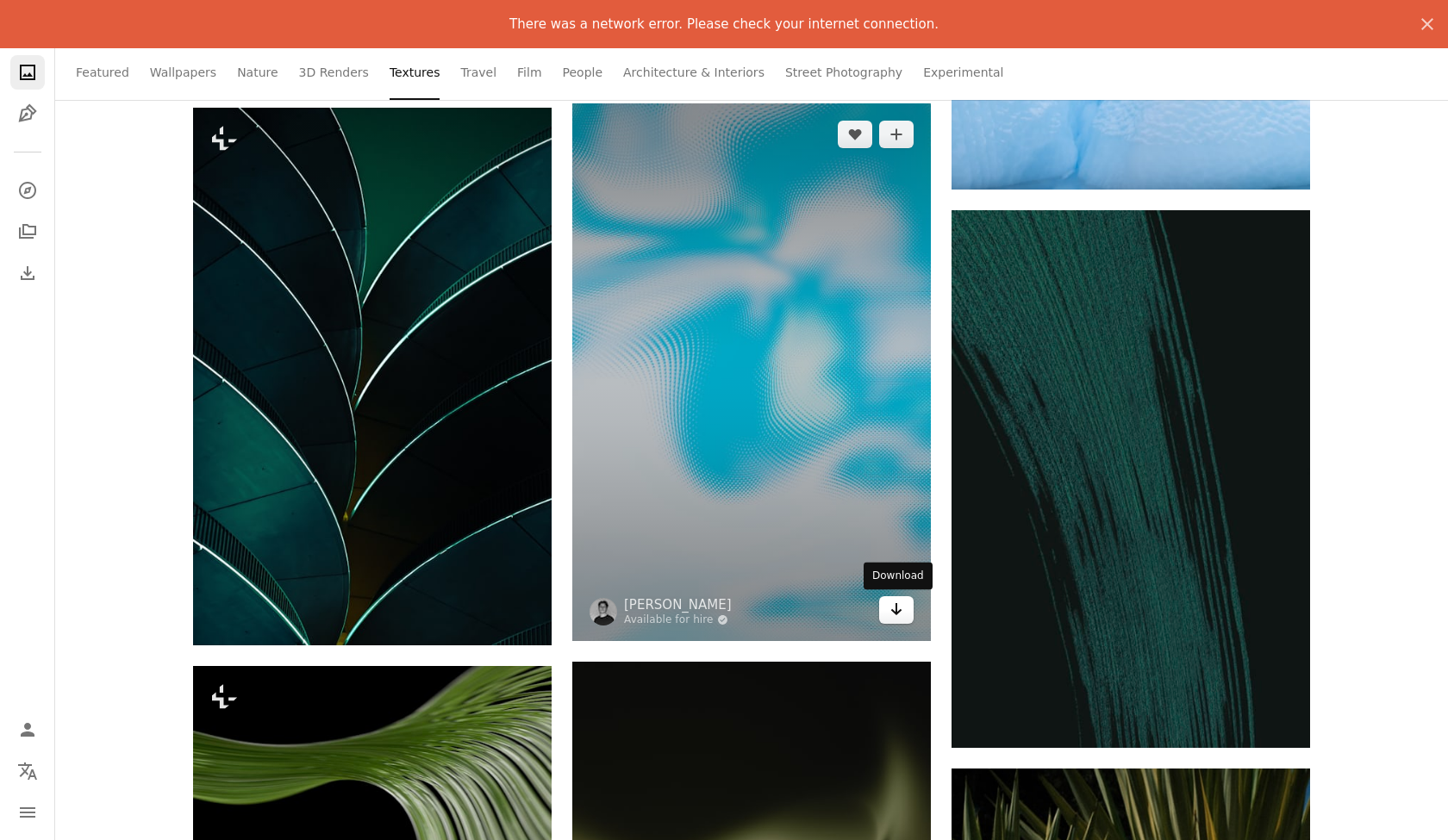
click at [897, 609] on icon "Arrow pointing down" at bounding box center [897, 609] width 14 height 21
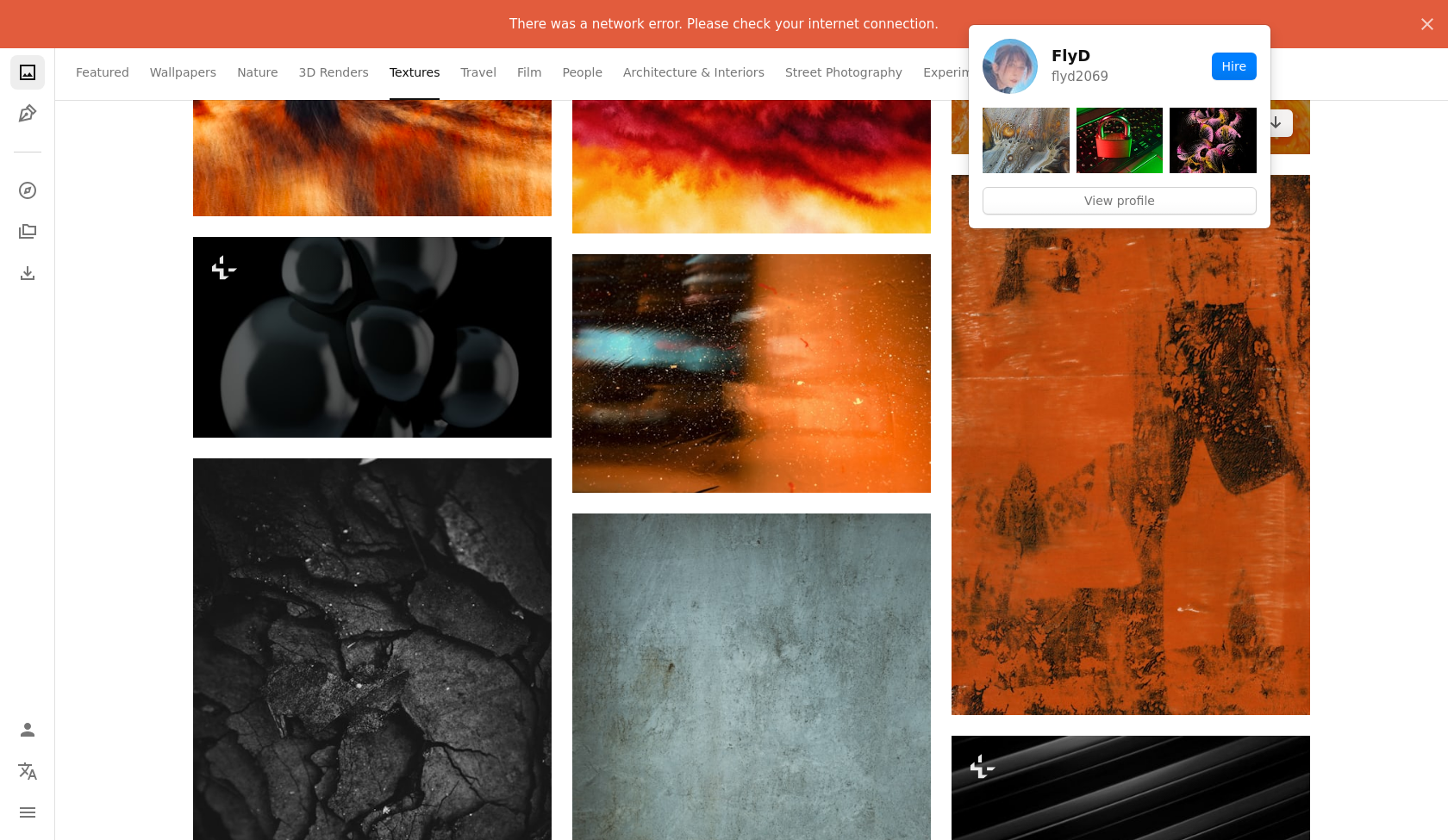
scroll to position [20053, 0]
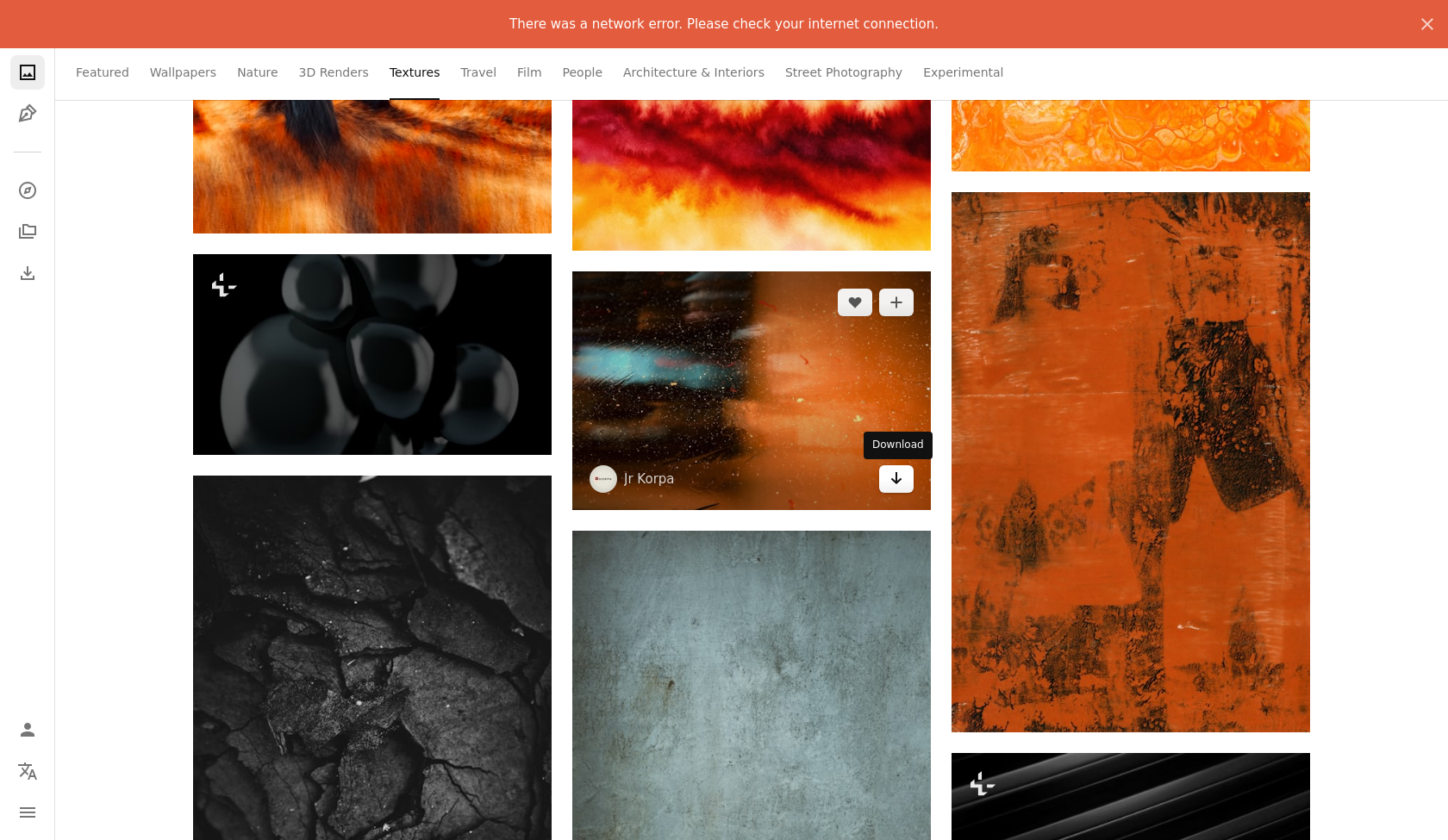
click at [894, 486] on icon "Arrow pointing down" at bounding box center [897, 478] width 14 height 21
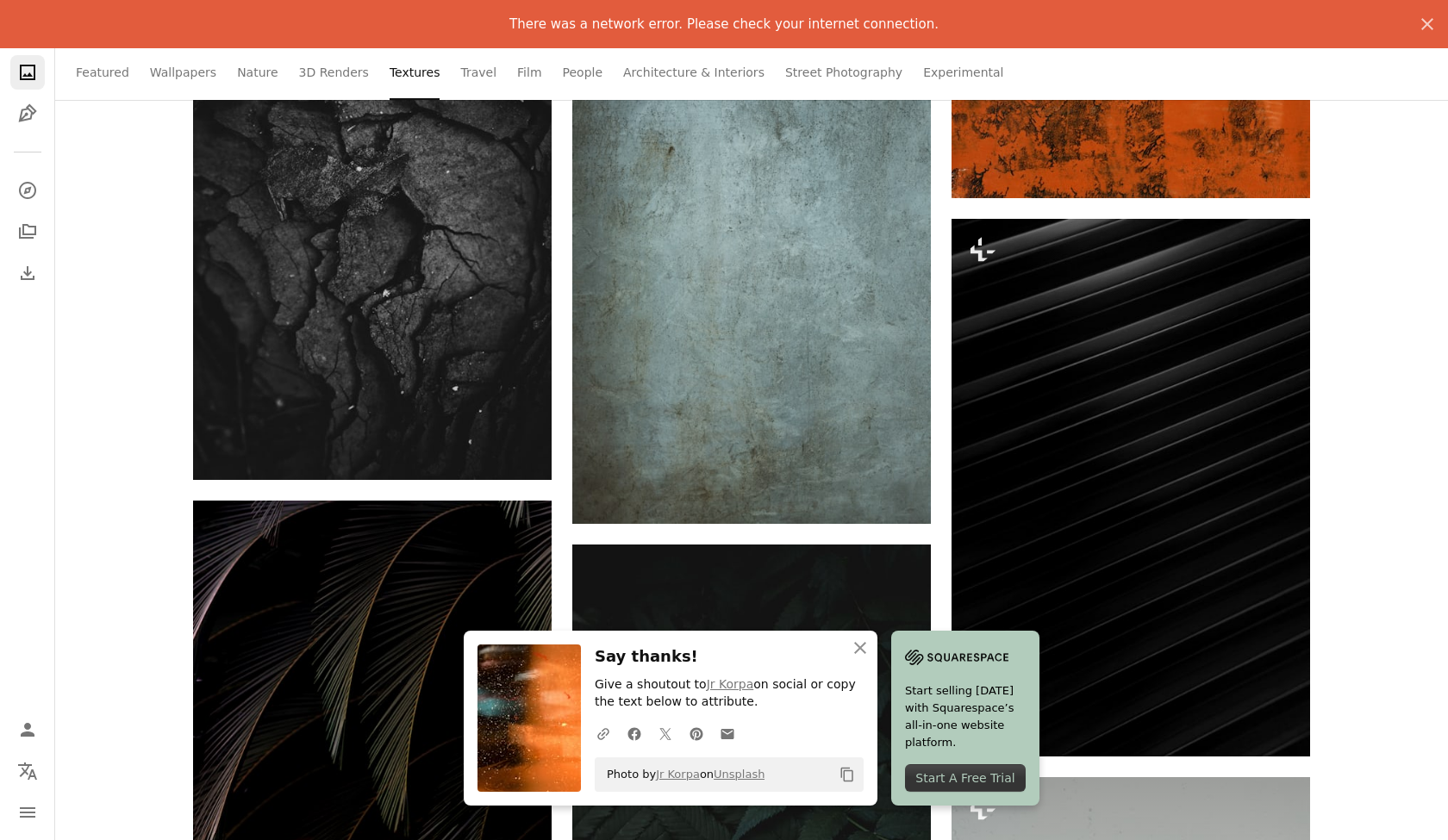
scroll to position [20589, 0]
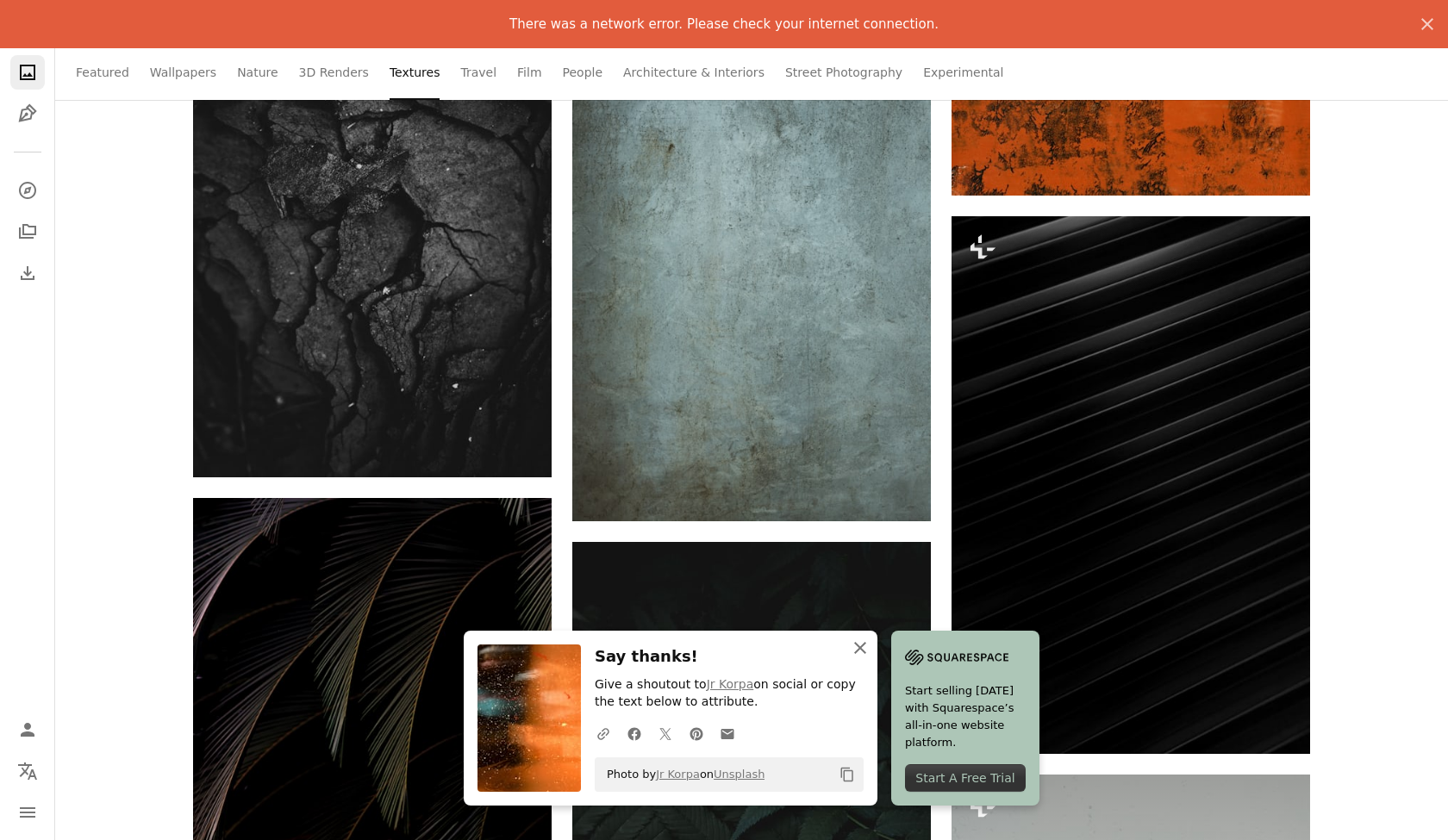
click at [860, 652] on icon "An X shape" at bounding box center [861, 649] width 21 height 21
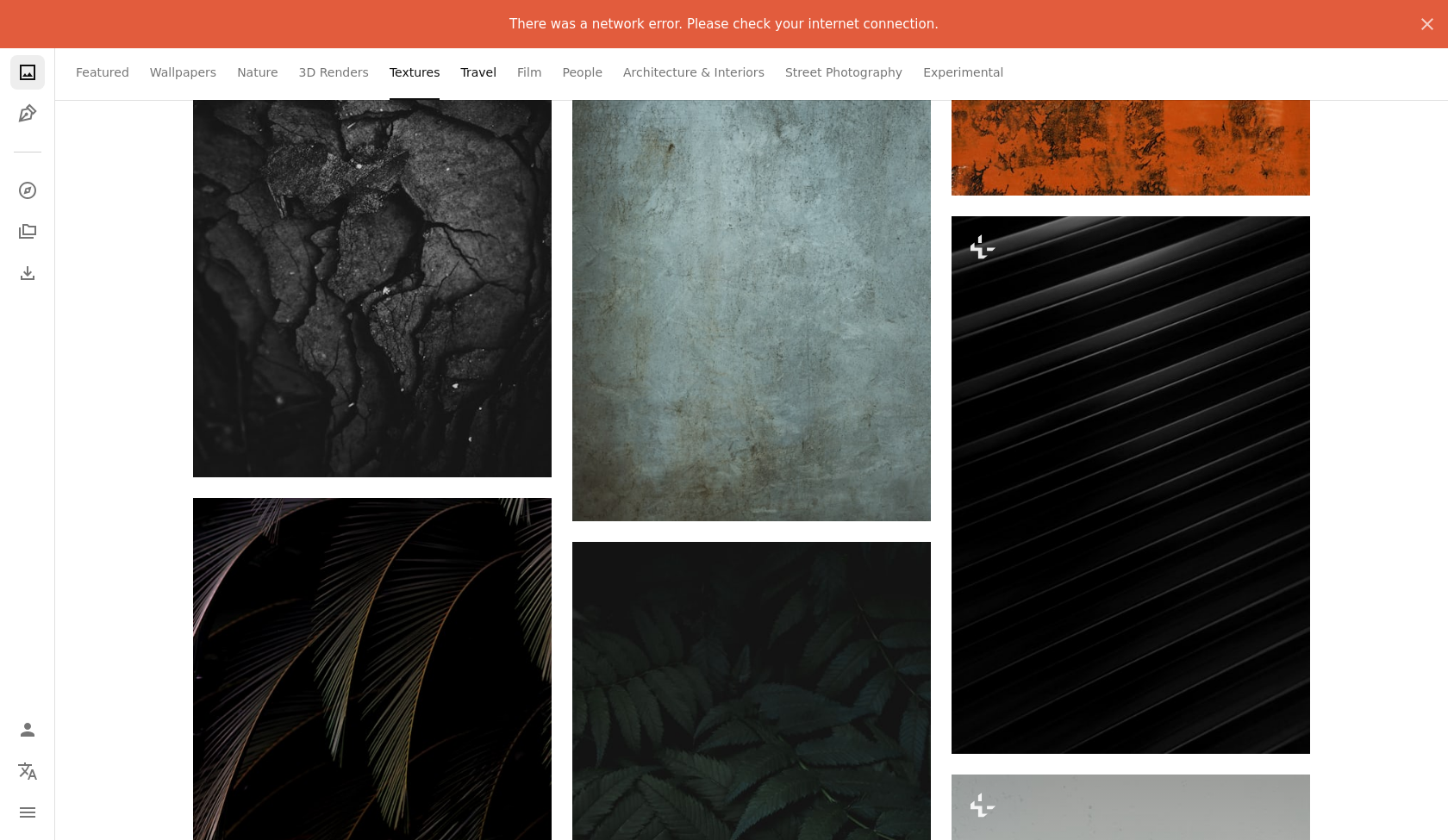
click at [470, 72] on link "Travel" at bounding box center [478, 73] width 36 height 56
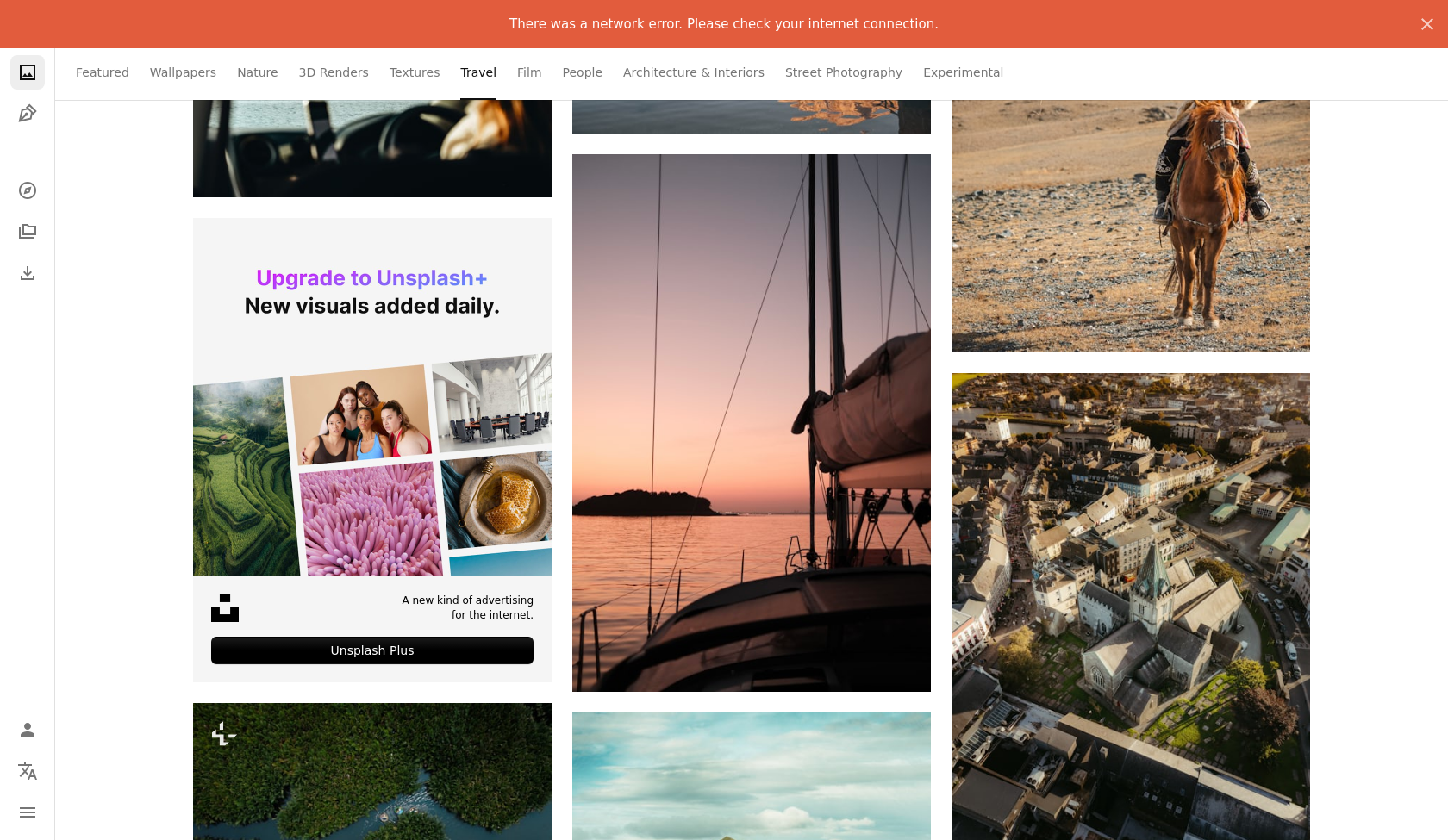
scroll to position [3910, 0]
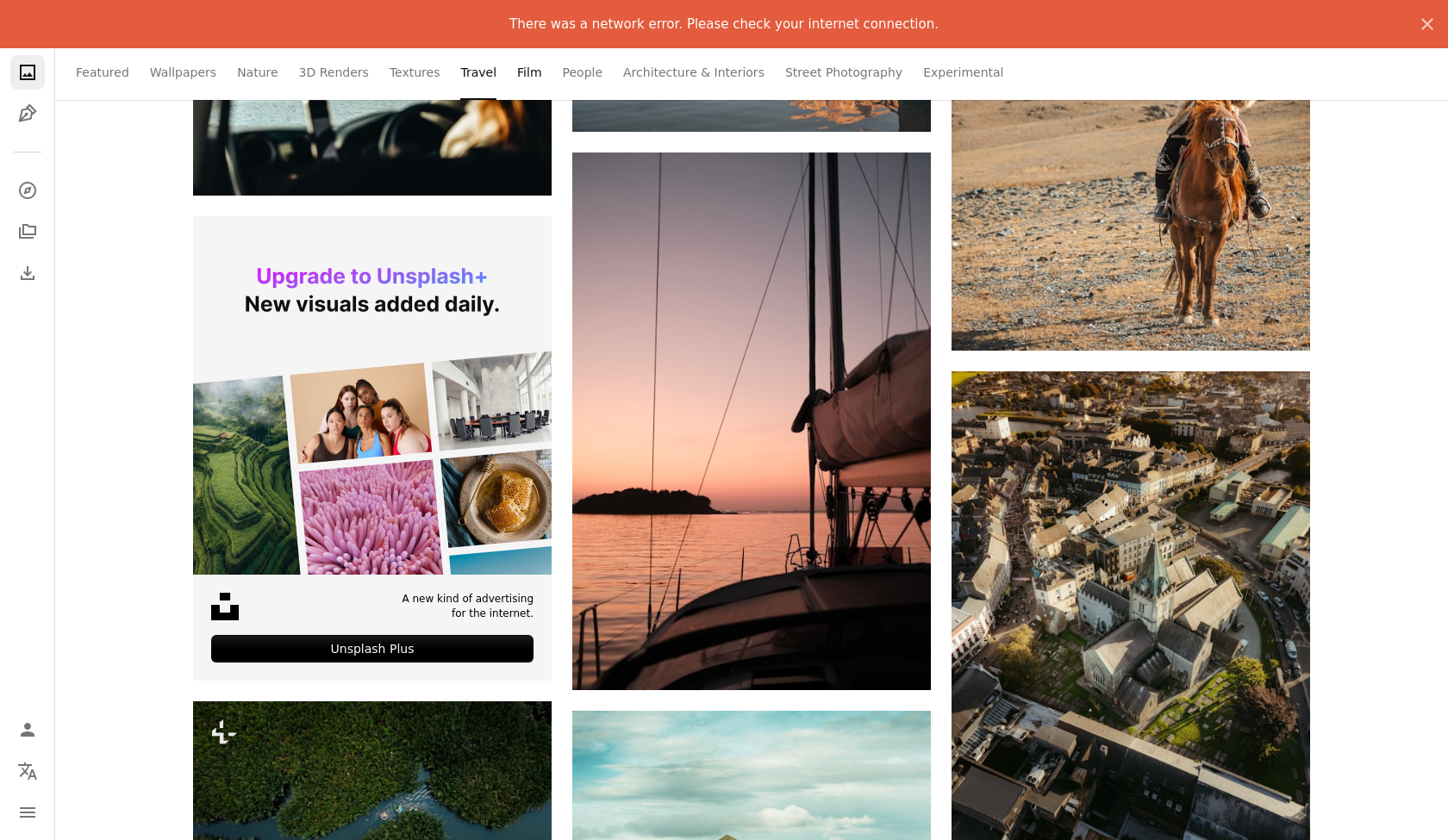
click at [518, 74] on link "Film" at bounding box center [530, 73] width 25 height 56
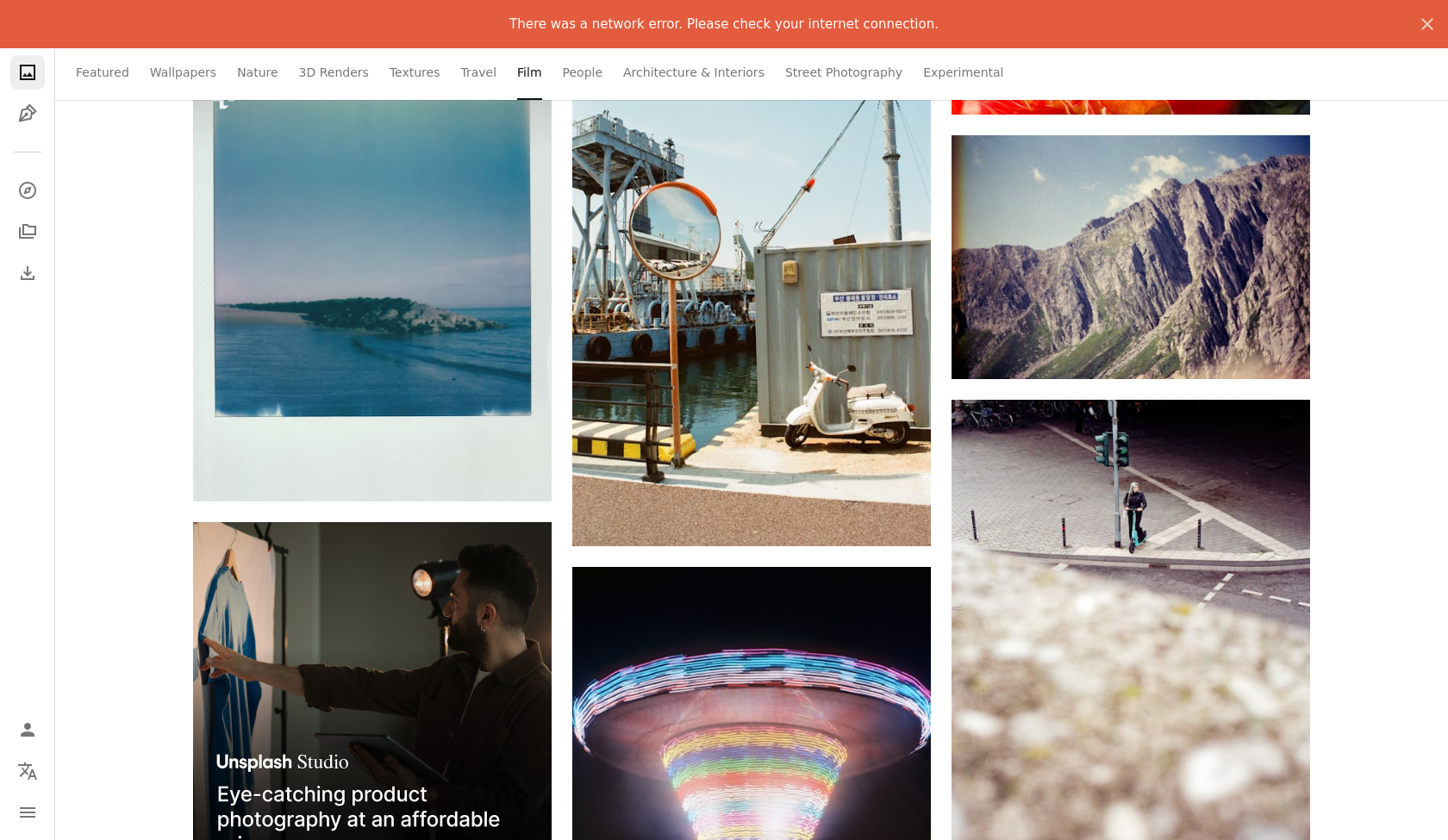
scroll to position [2989, 0]
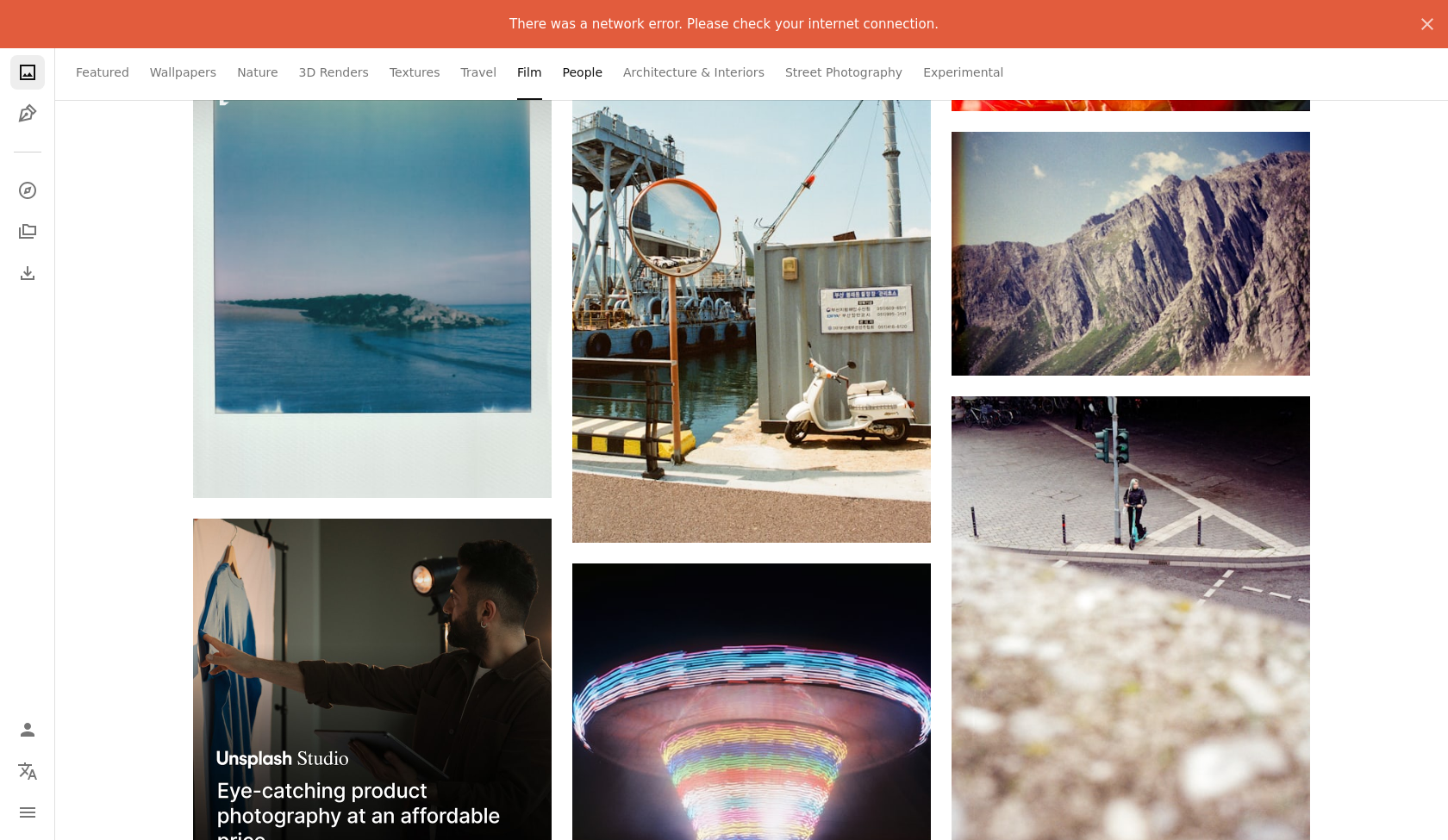
click at [563, 75] on link "People" at bounding box center [583, 73] width 41 height 56
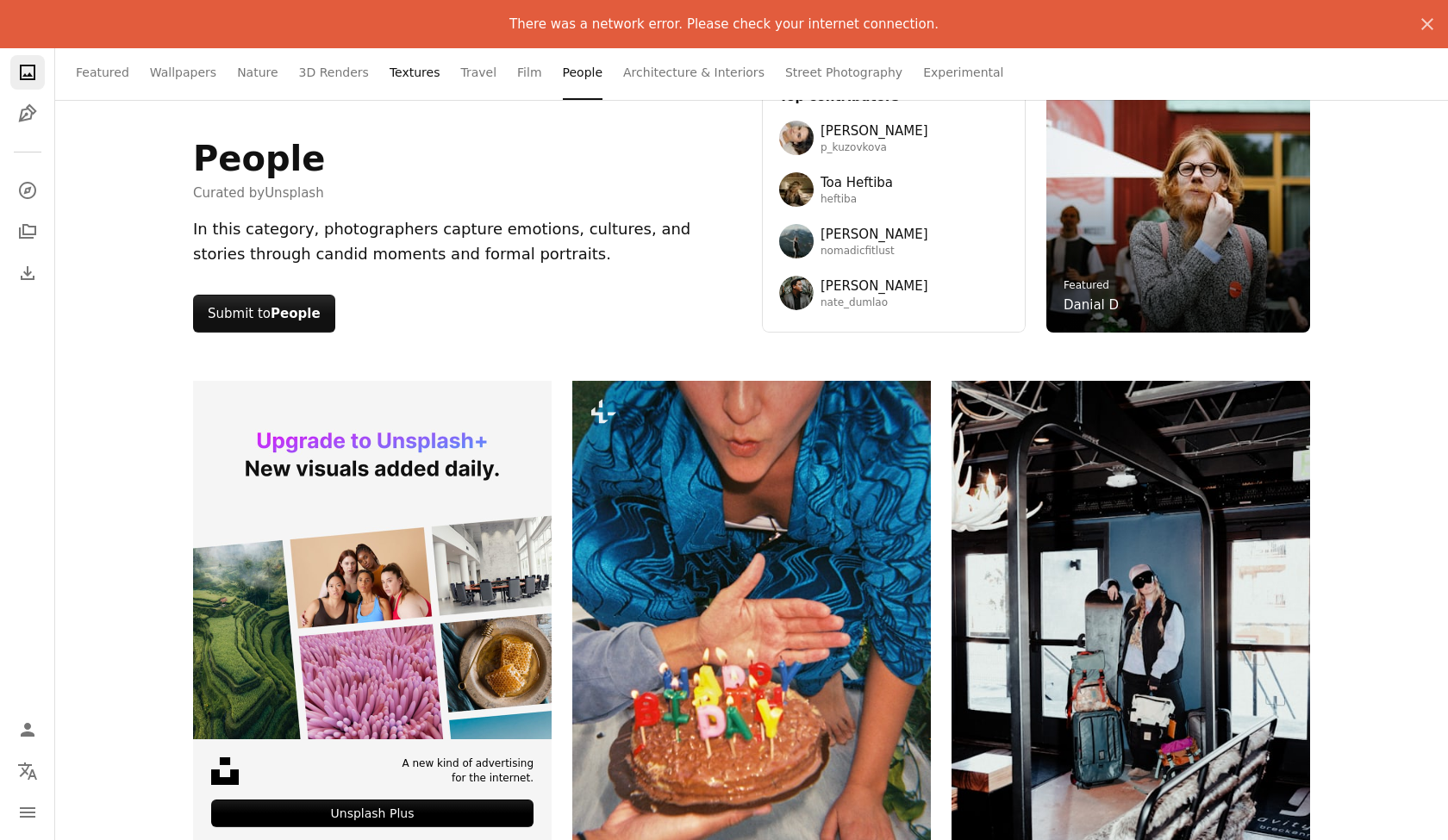
scroll to position [80, 0]
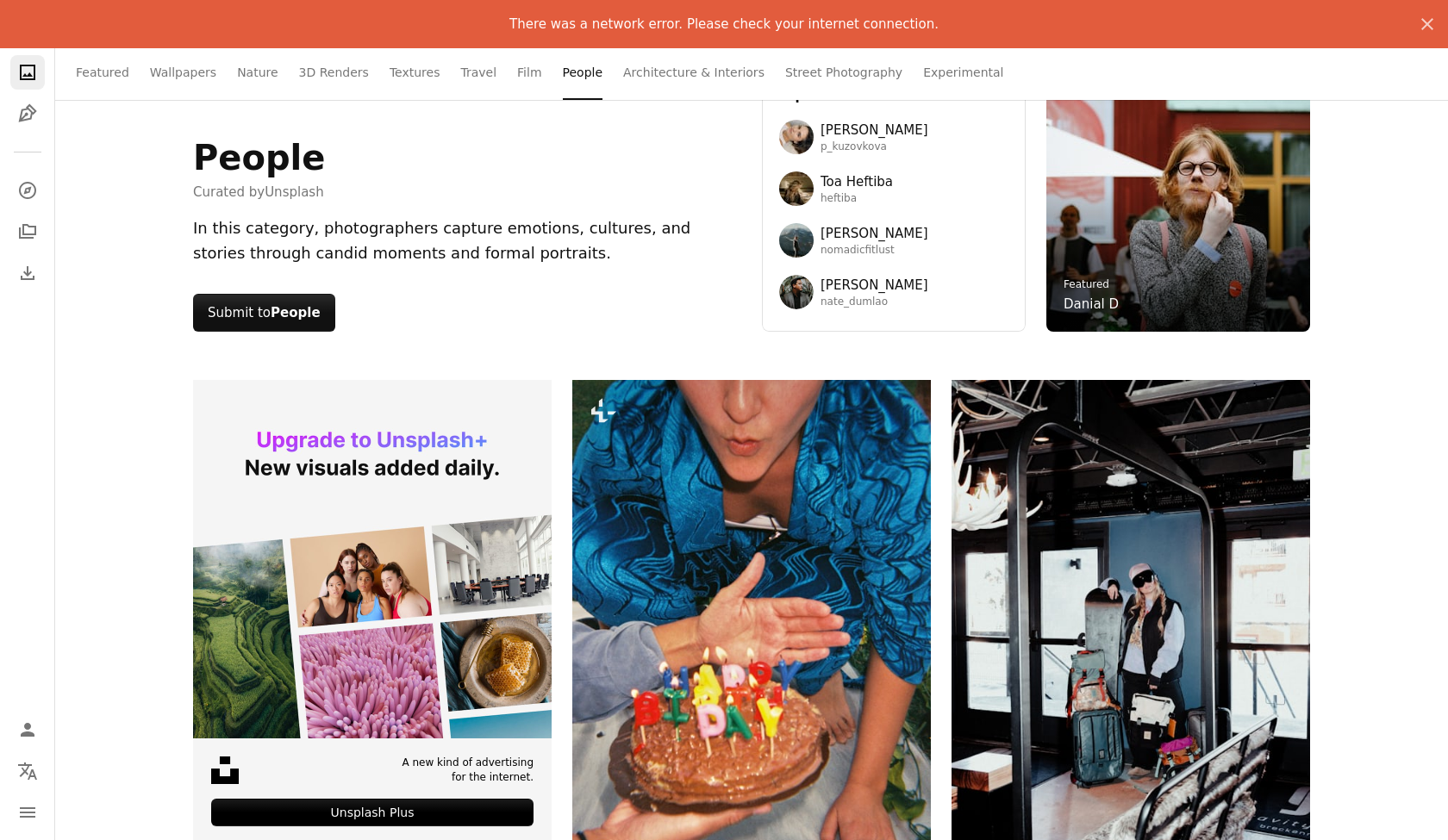
click at [35, 76] on icon "A photo" at bounding box center [27, 73] width 21 height 21
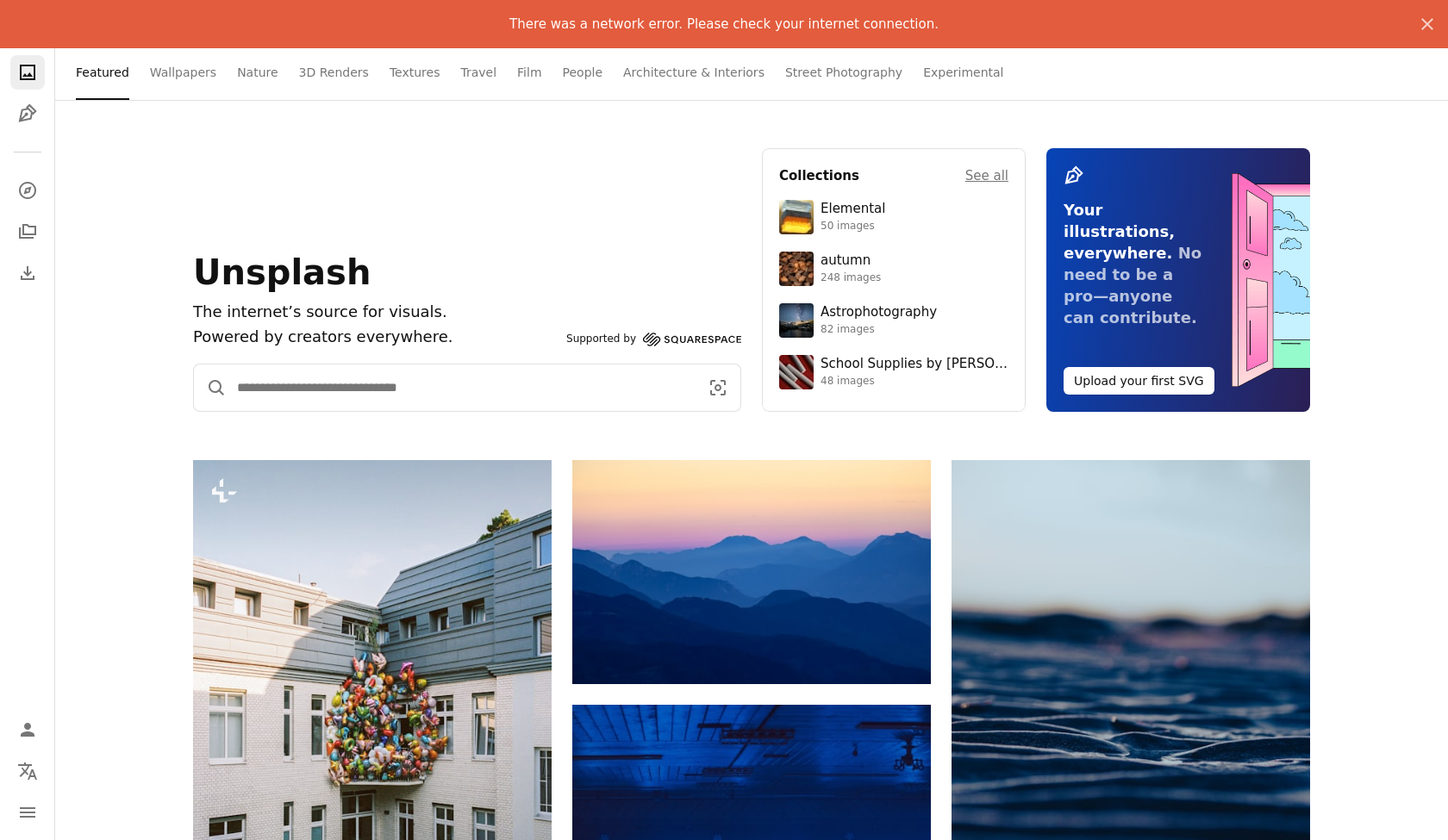
click at [396, 384] on input "Find visuals sitewide" at bounding box center [460, 387] width 469 height 46
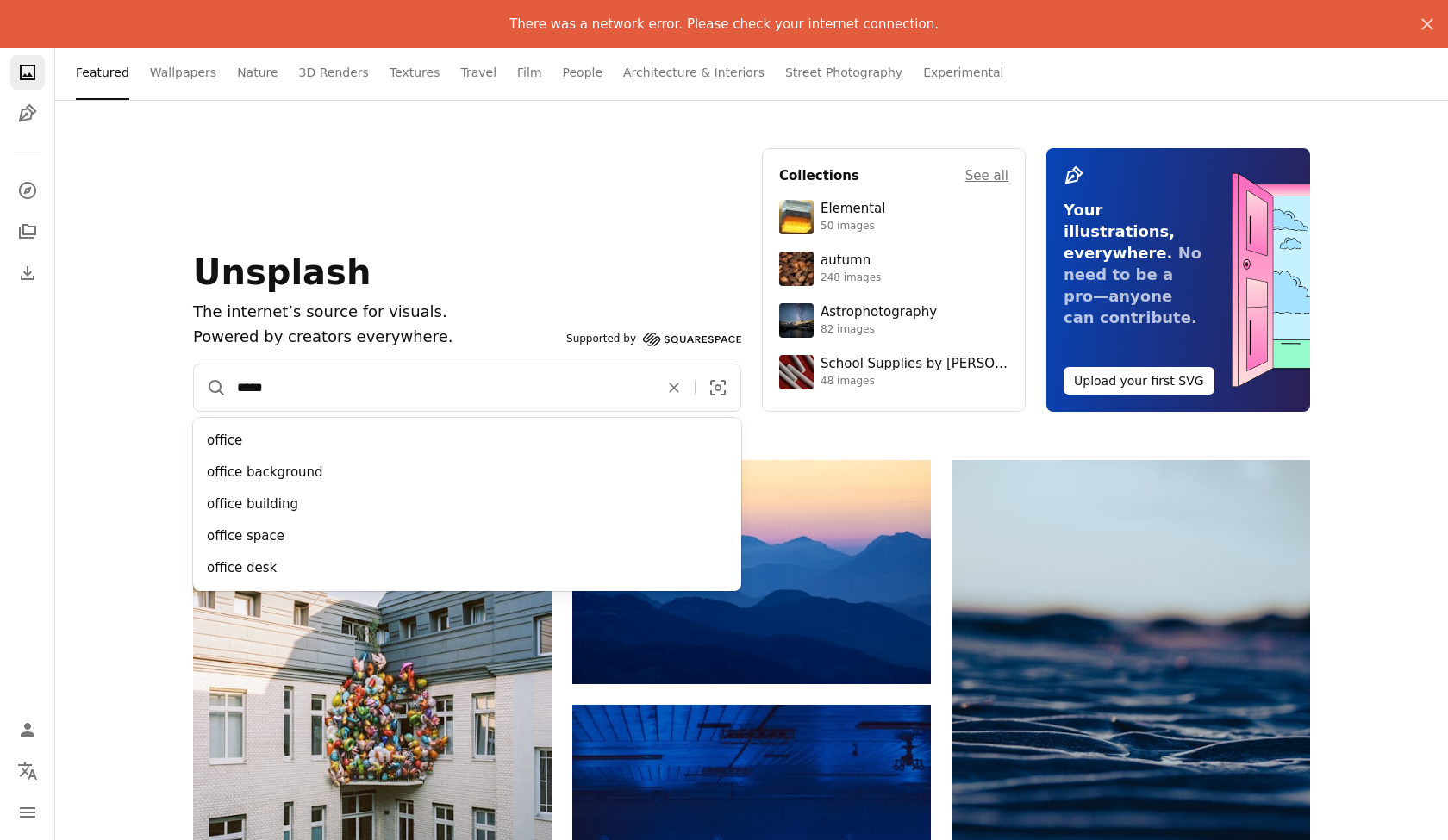
type input "******"
click at [210, 387] on button "A magnifying glass" at bounding box center [210, 387] width 33 height 46
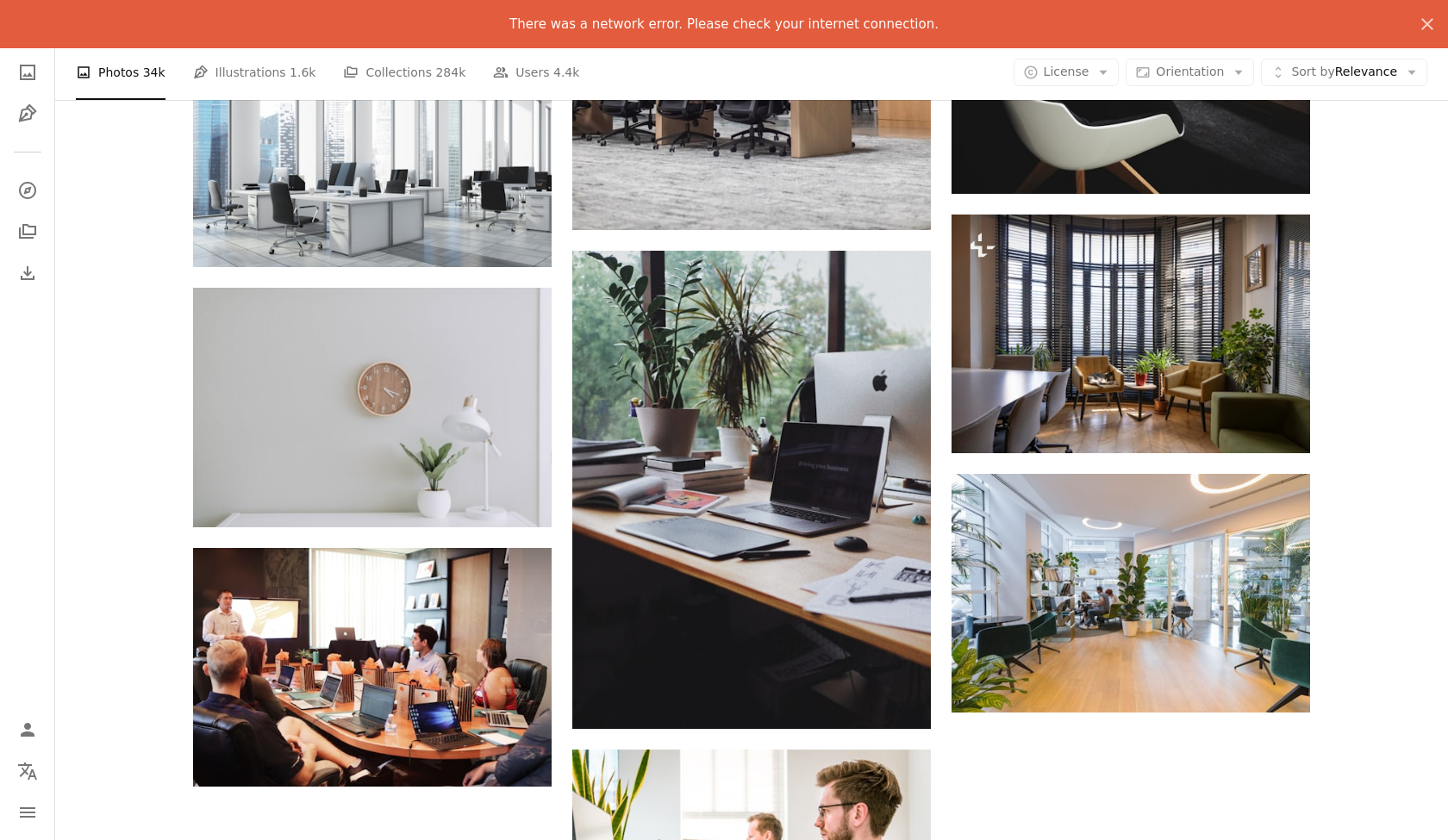
scroll to position [1601, 0]
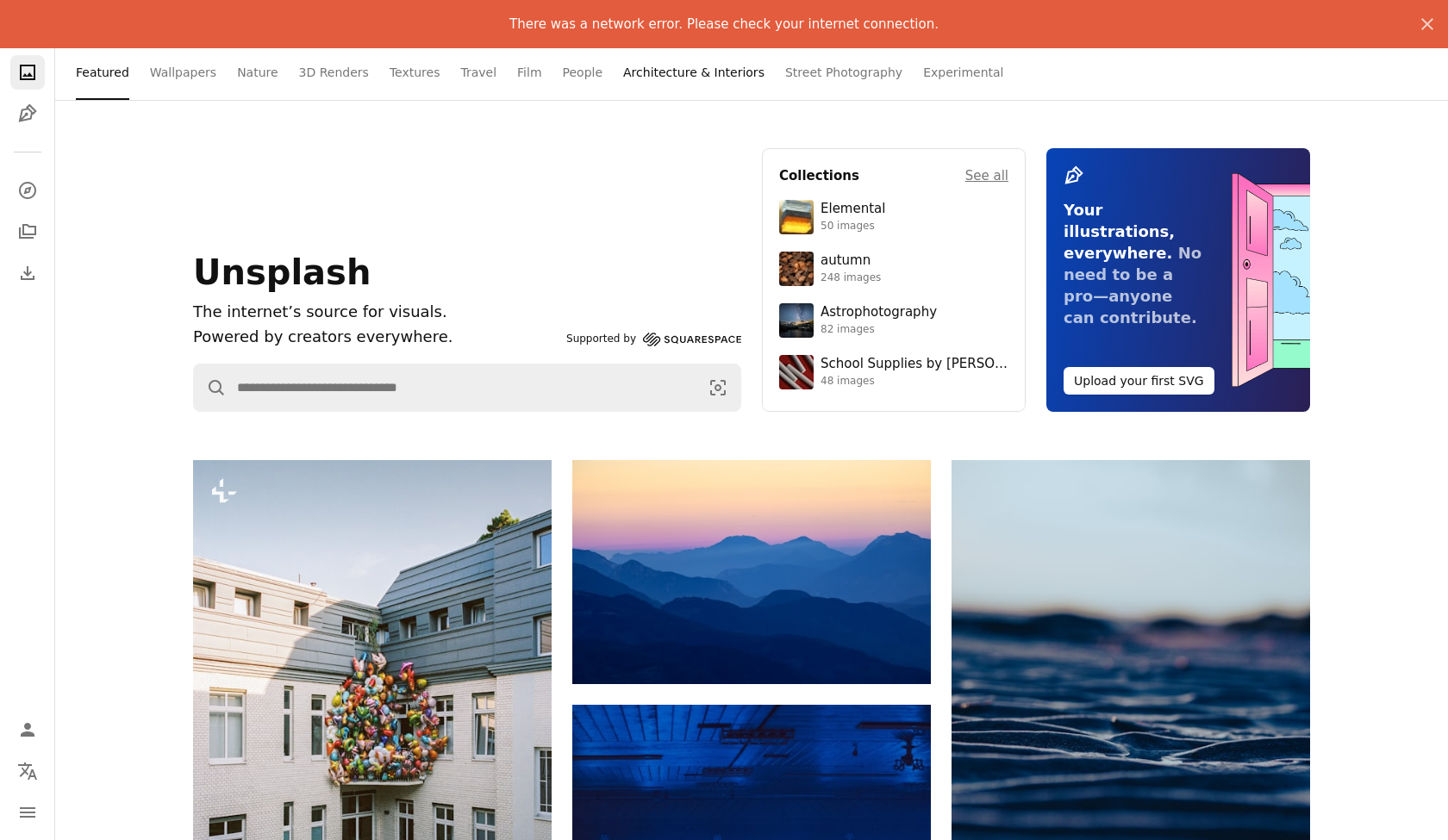
click at [692, 75] on link "Architecture & Interiors" at bounding box center [694, 73] width 141 height 56
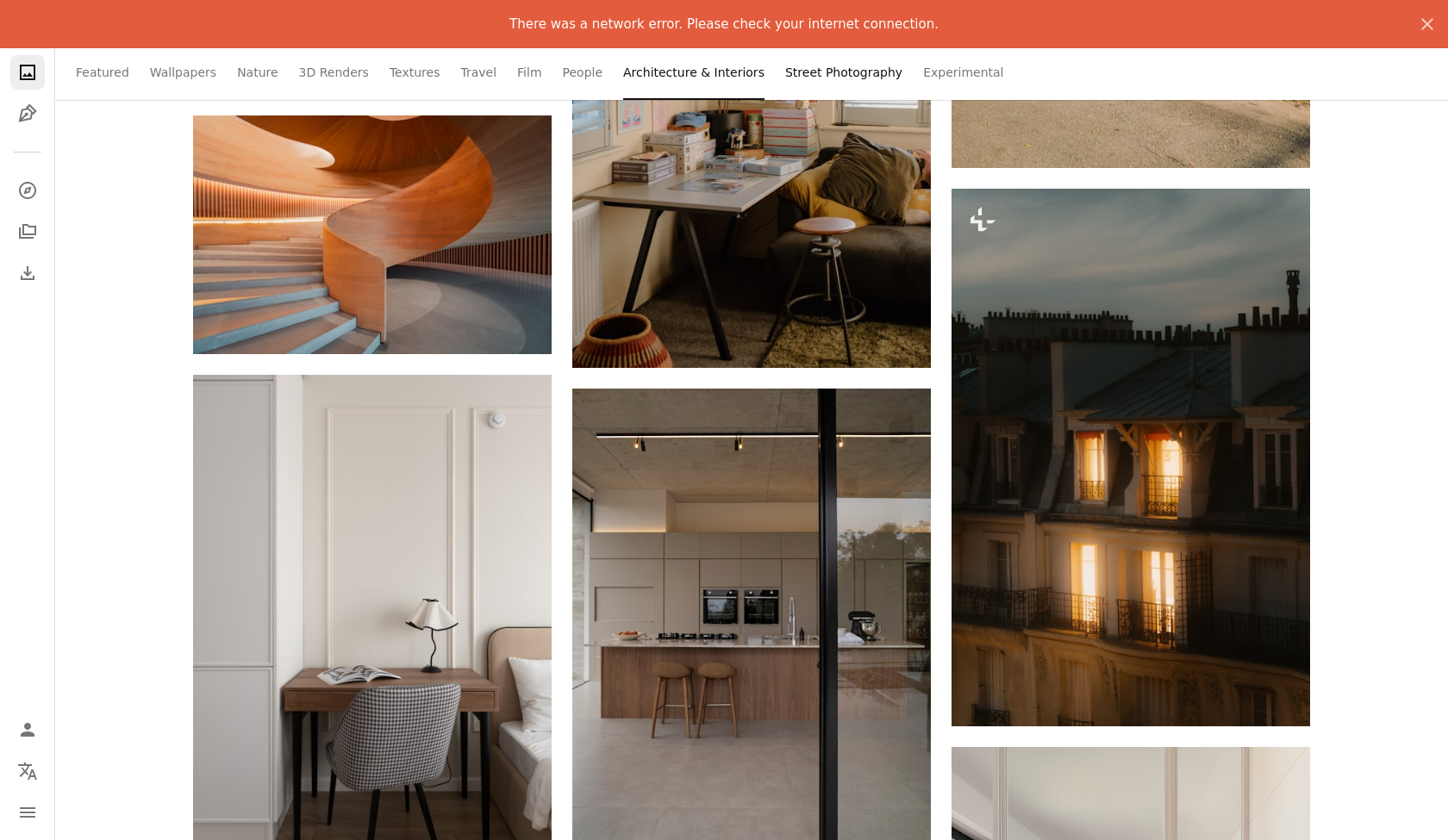
scroll to position [828, 0]
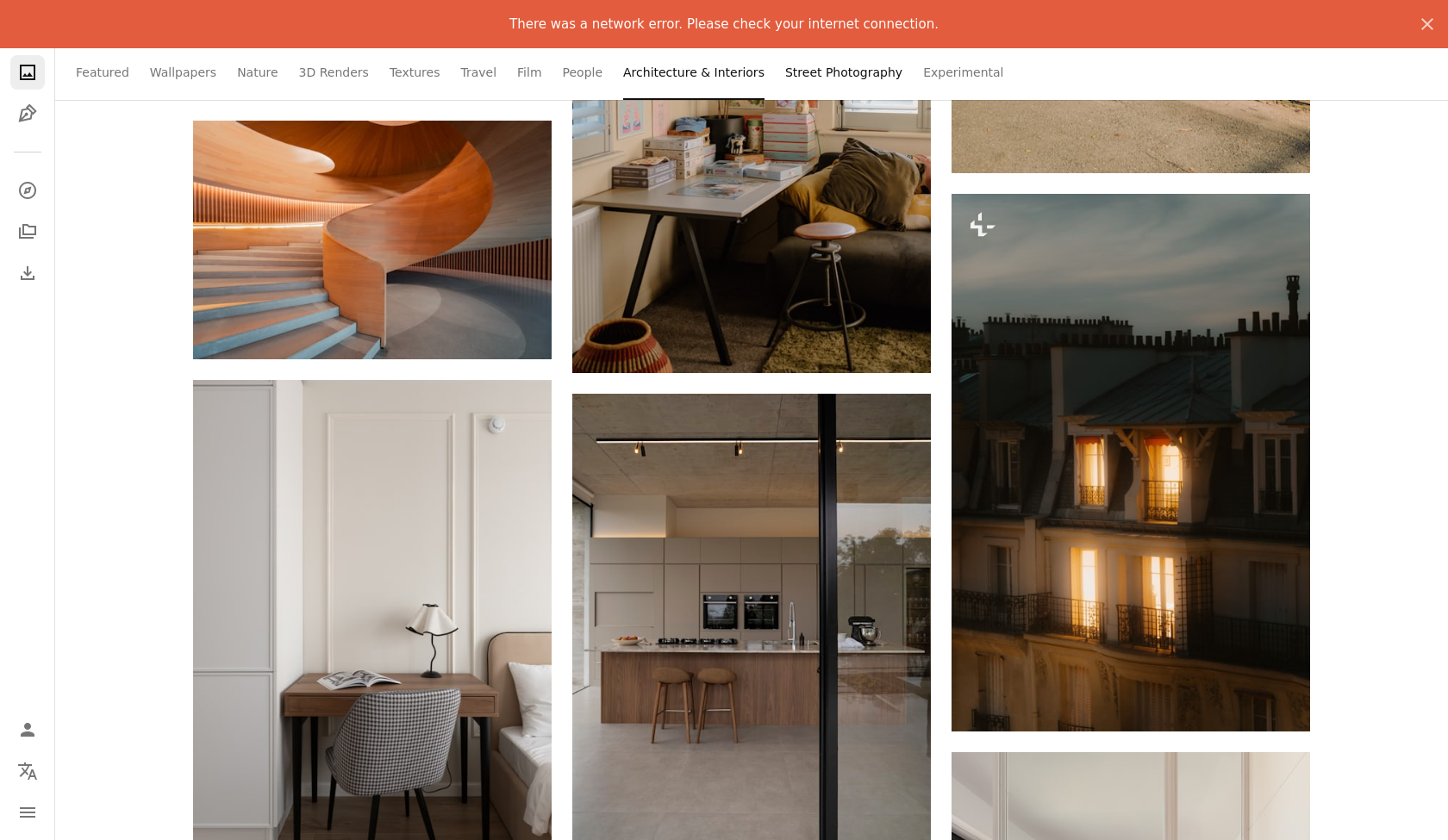
click at [785, 76] on link "Street Photography" at bounding box center [844, 73] width 117 height 56
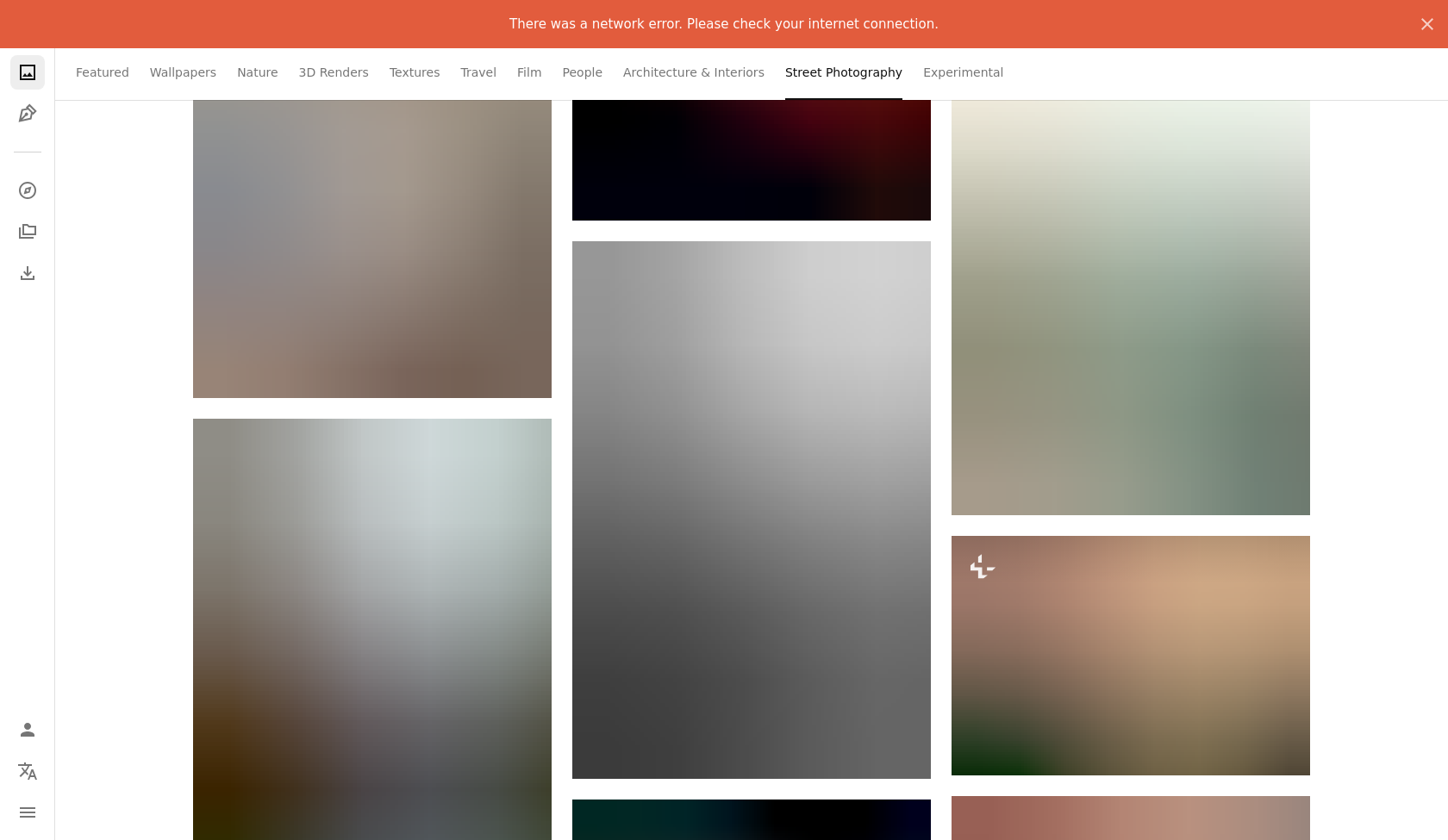
scroll to position [2095, 0]
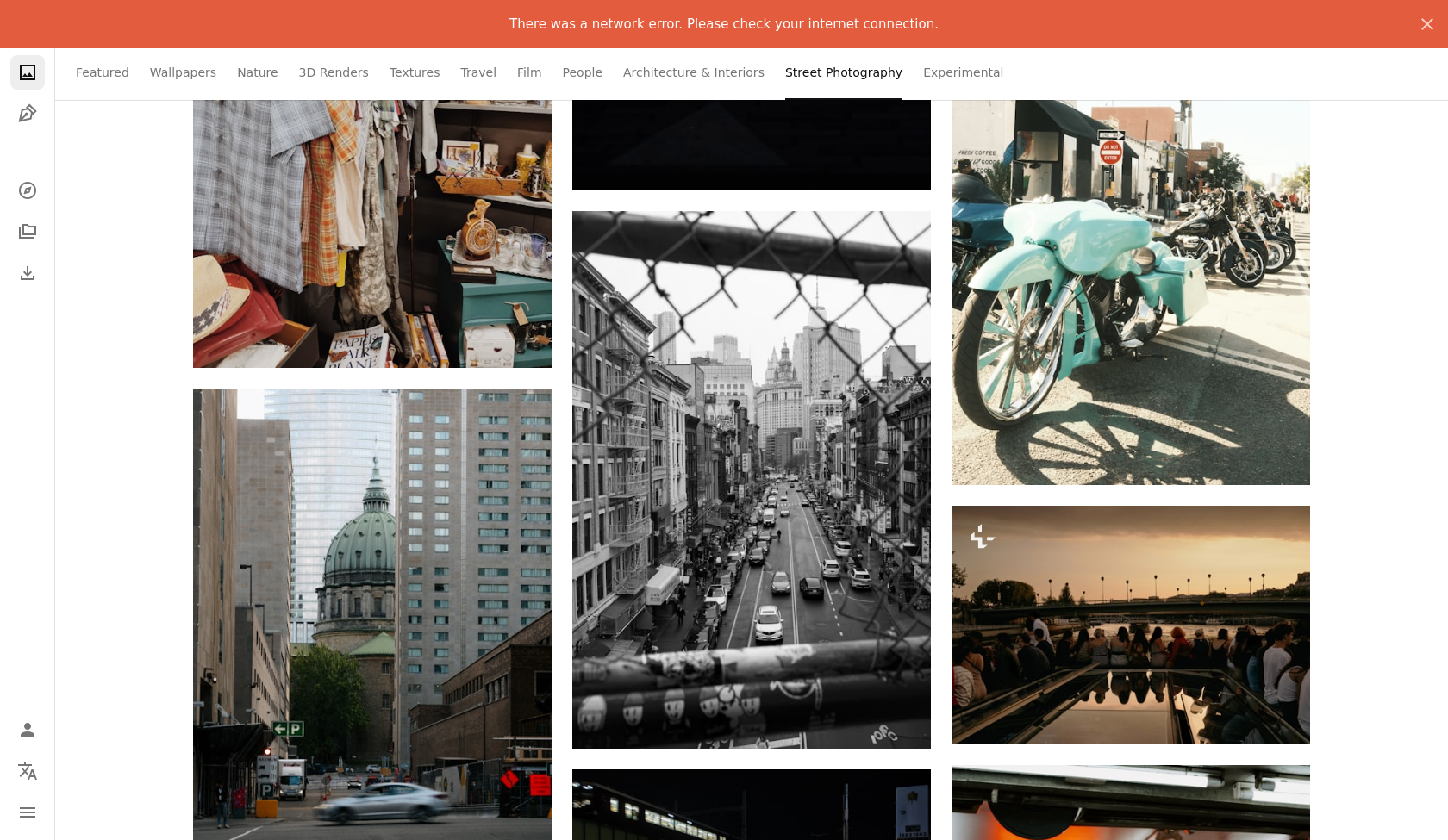
click at [28, 74] on icon "Photos" at bounding box center [27, 73] width 15 height 15
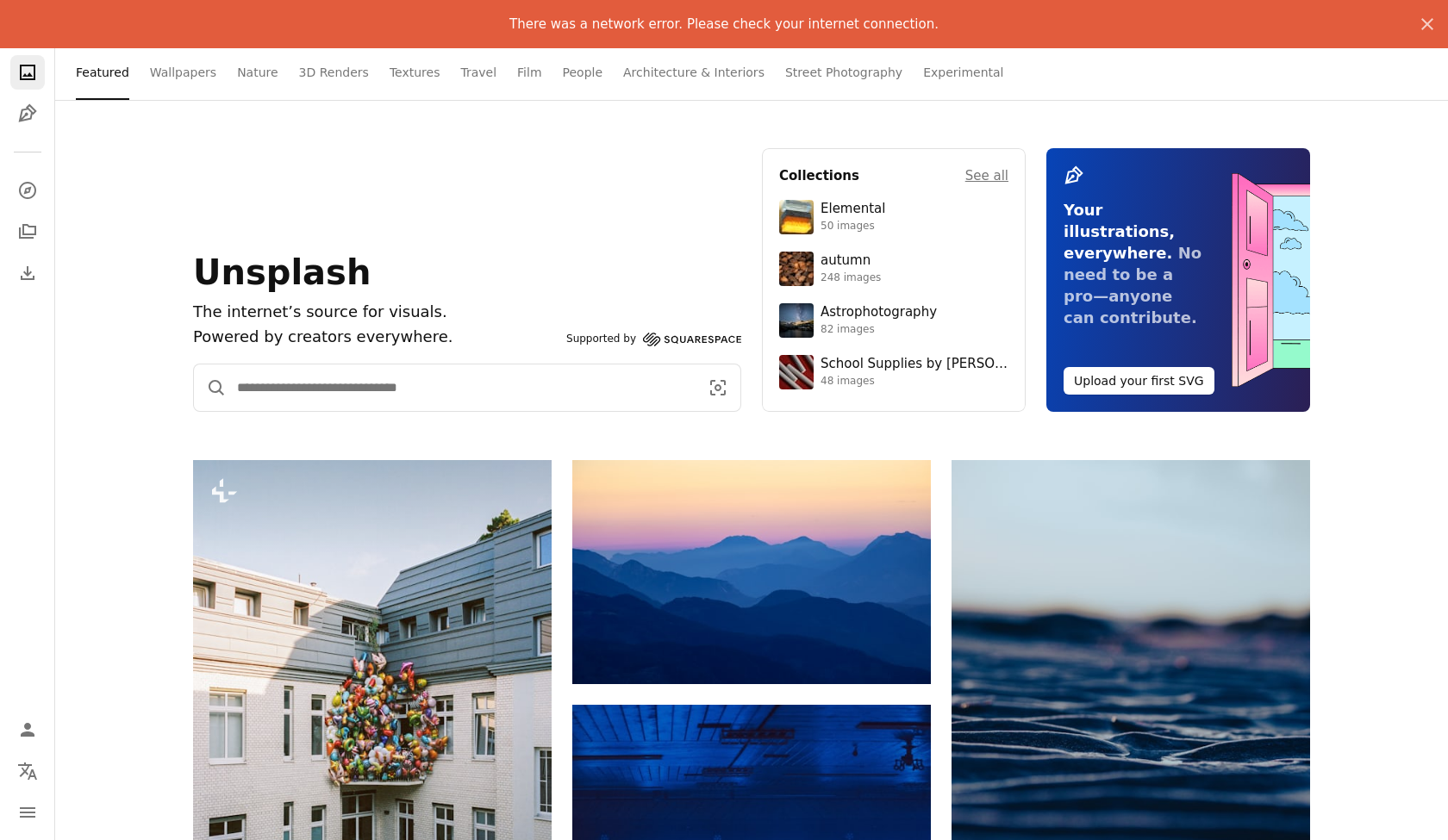
scroll to position [0, 1]
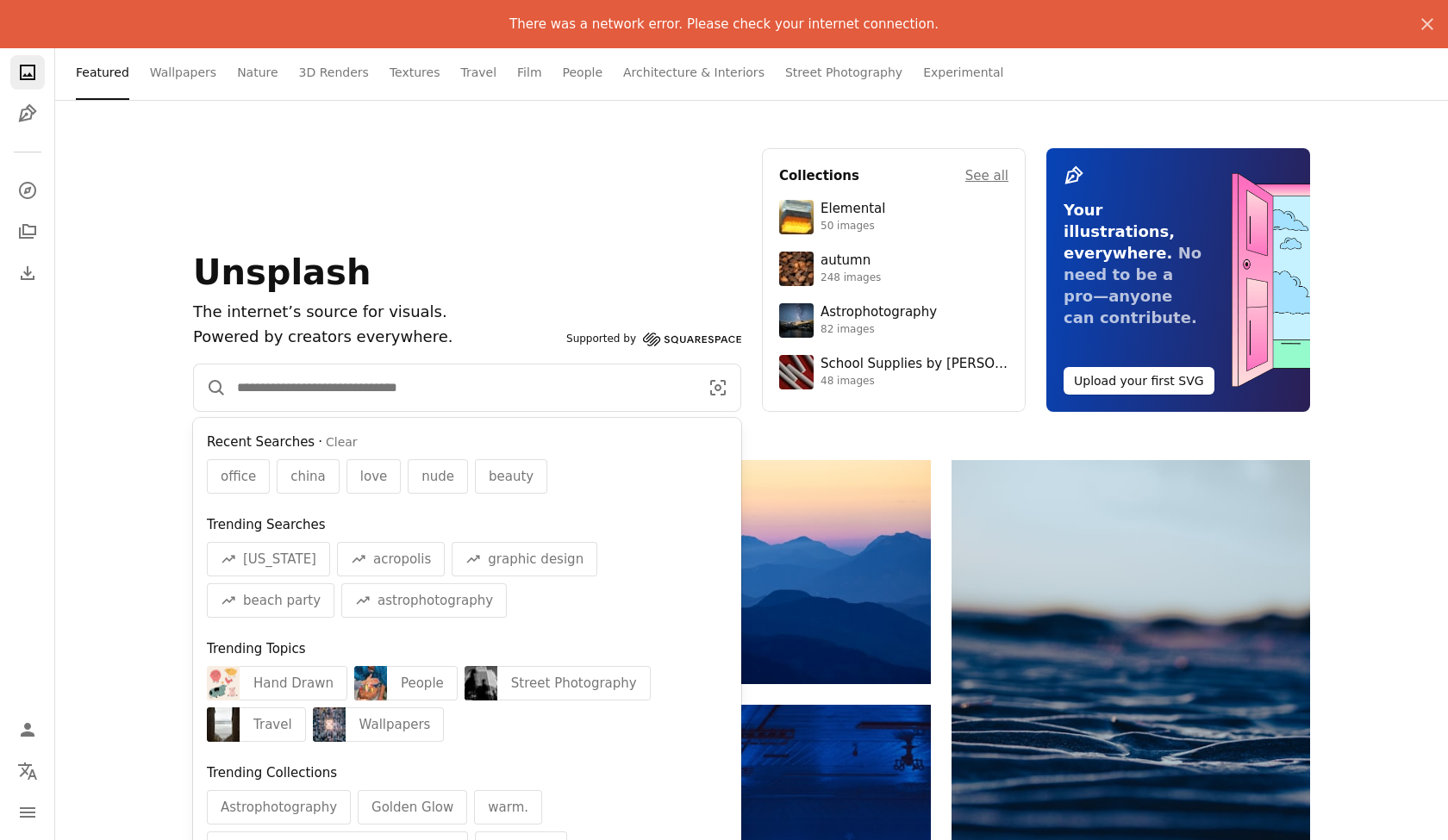
click at [358, 387] on input "Find visuals sitewide" at bounding box center [460, 387] width 469 height 46
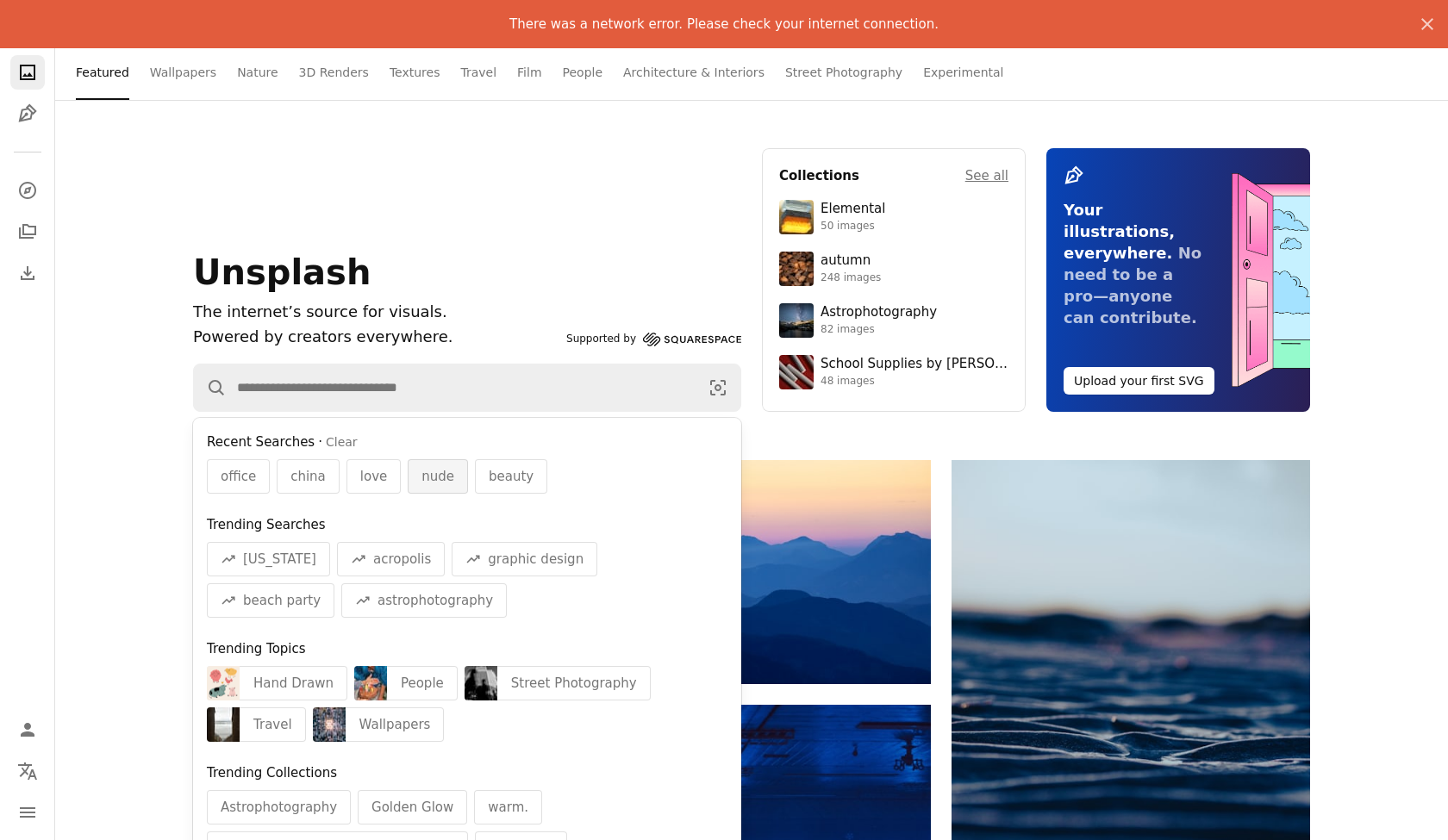
click at [439, 478] on span "nude" at bounding box center [437, 477] width 33 height 21
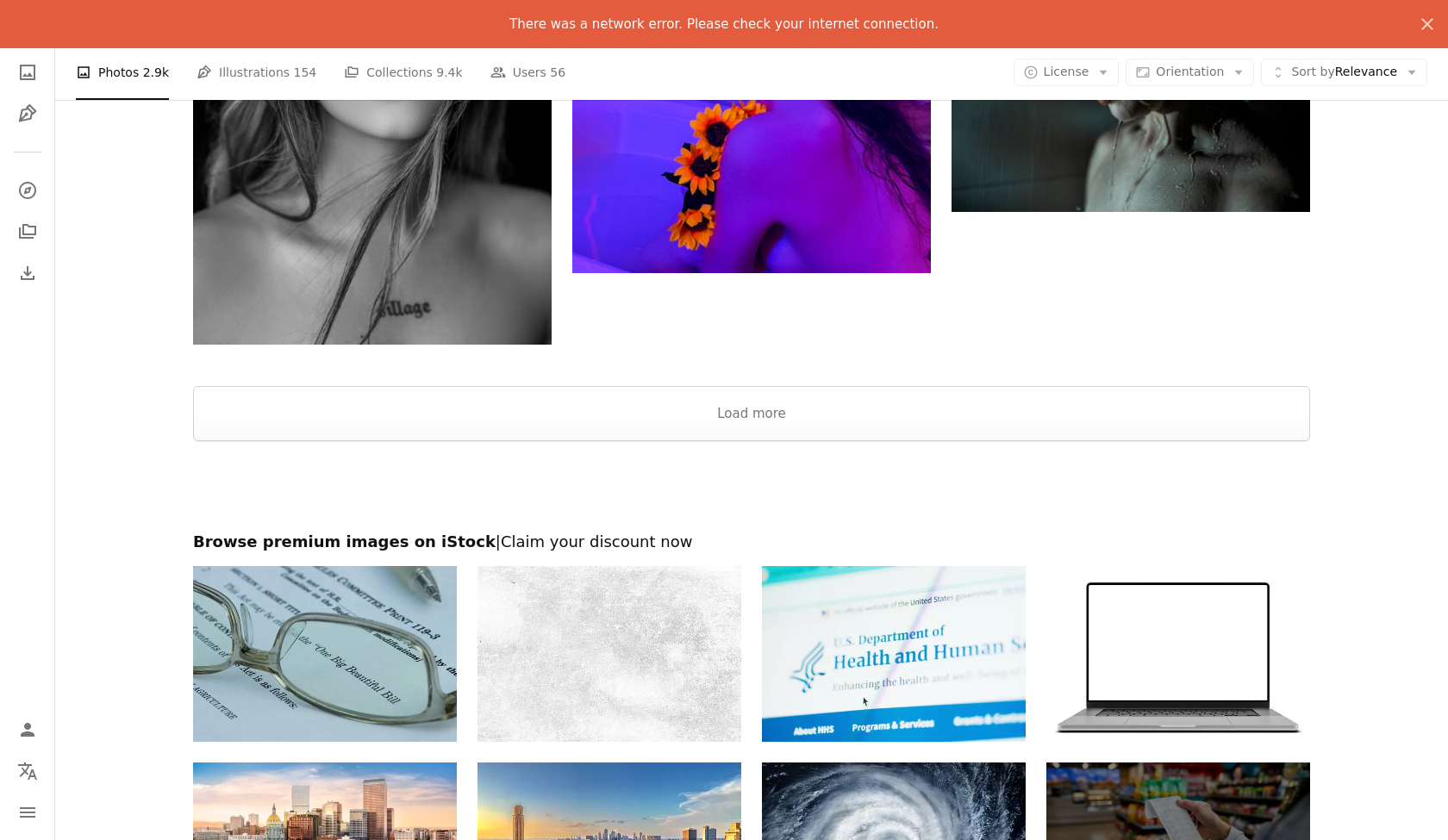
scroll to position [3578, 0]
click at [733, 416] on button "Load more" at bounding box center [751, 414] width 1117 height 56
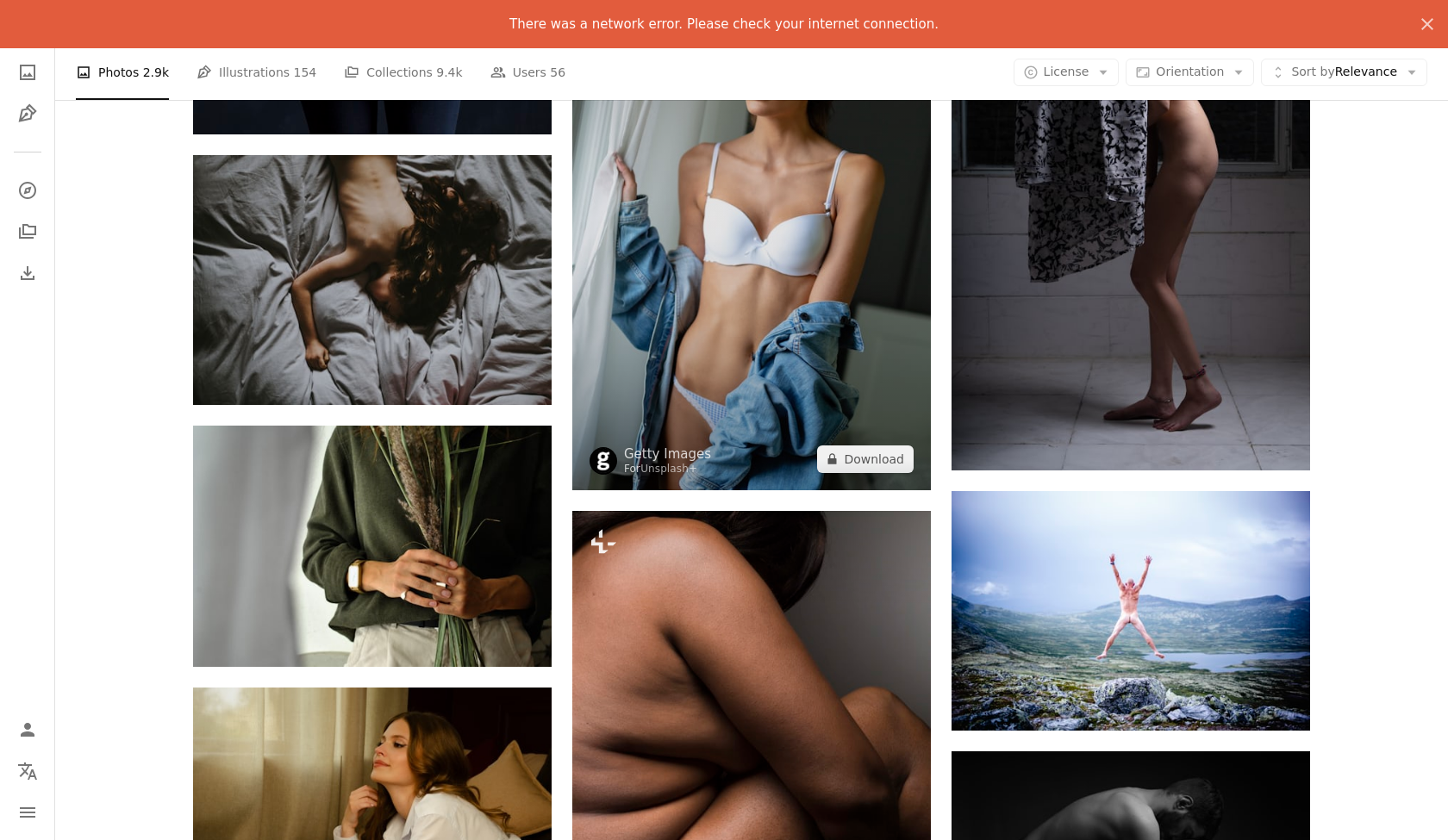
scroll to position [16265, 0]
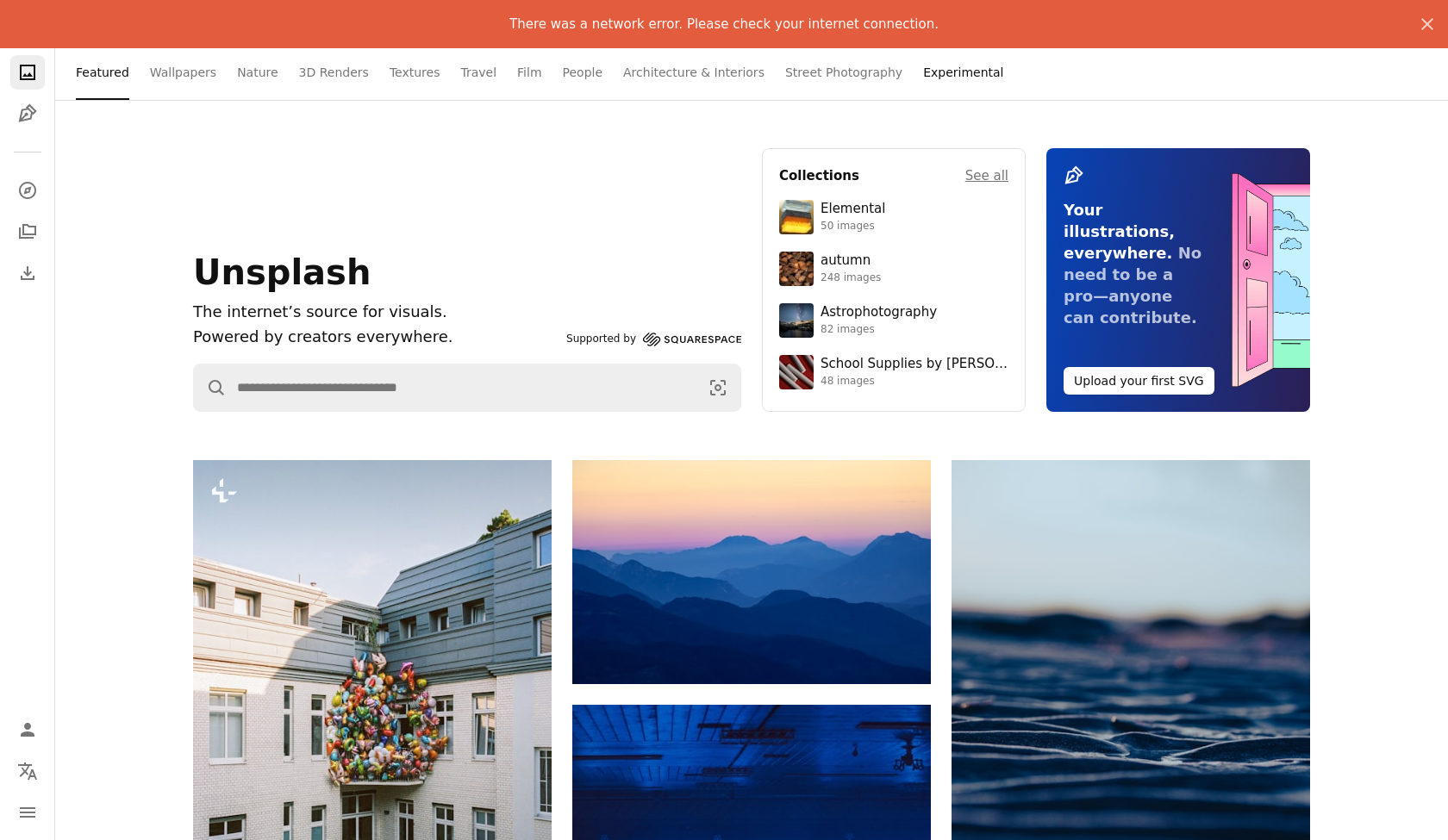
click at [923, 69] on link "Experimental" at bounding box center [963, 73] width 80 height 56
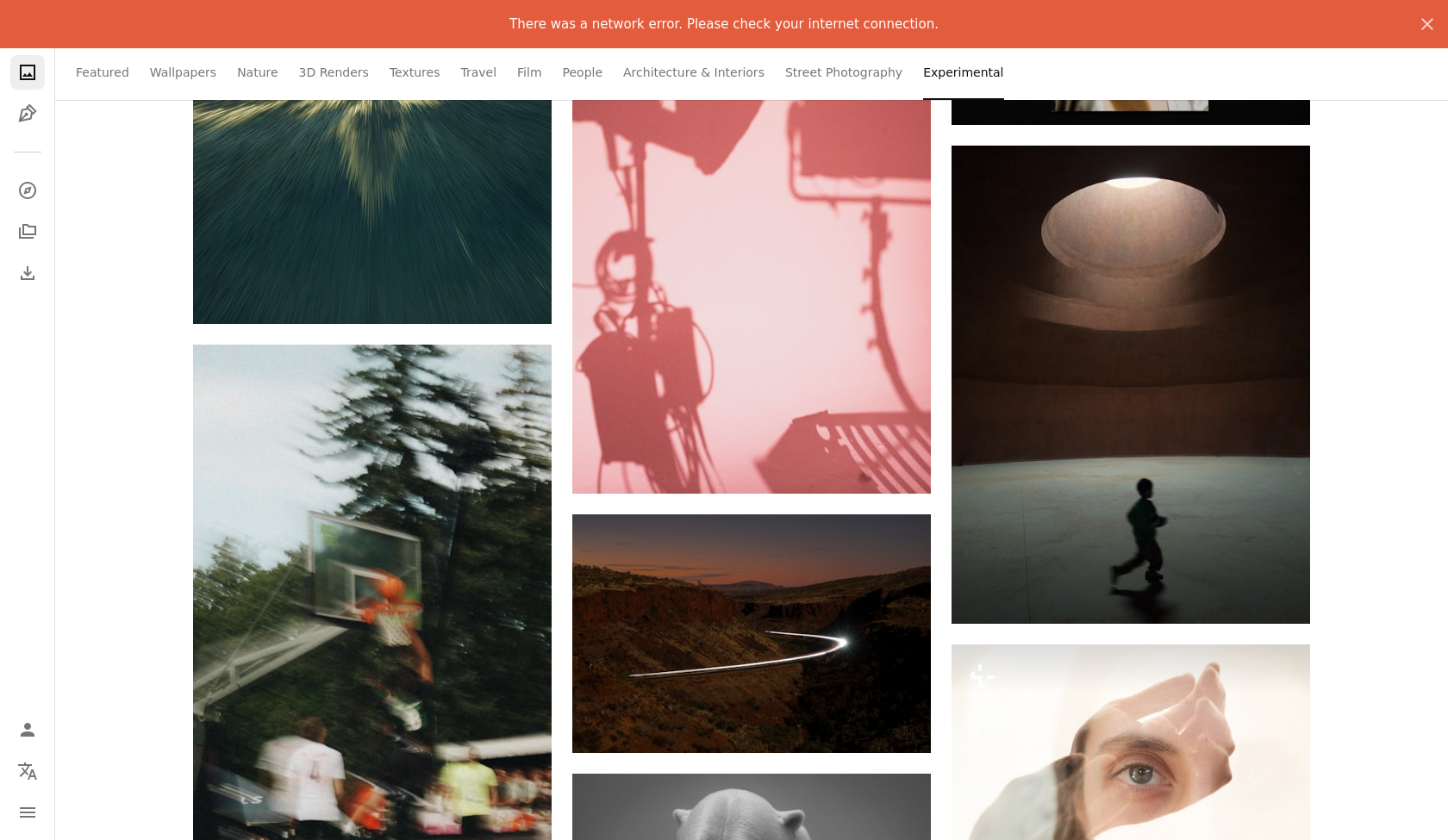
scroll to position [20661, 0]
